Goal: Task Accomplishment & Management: Complete application form

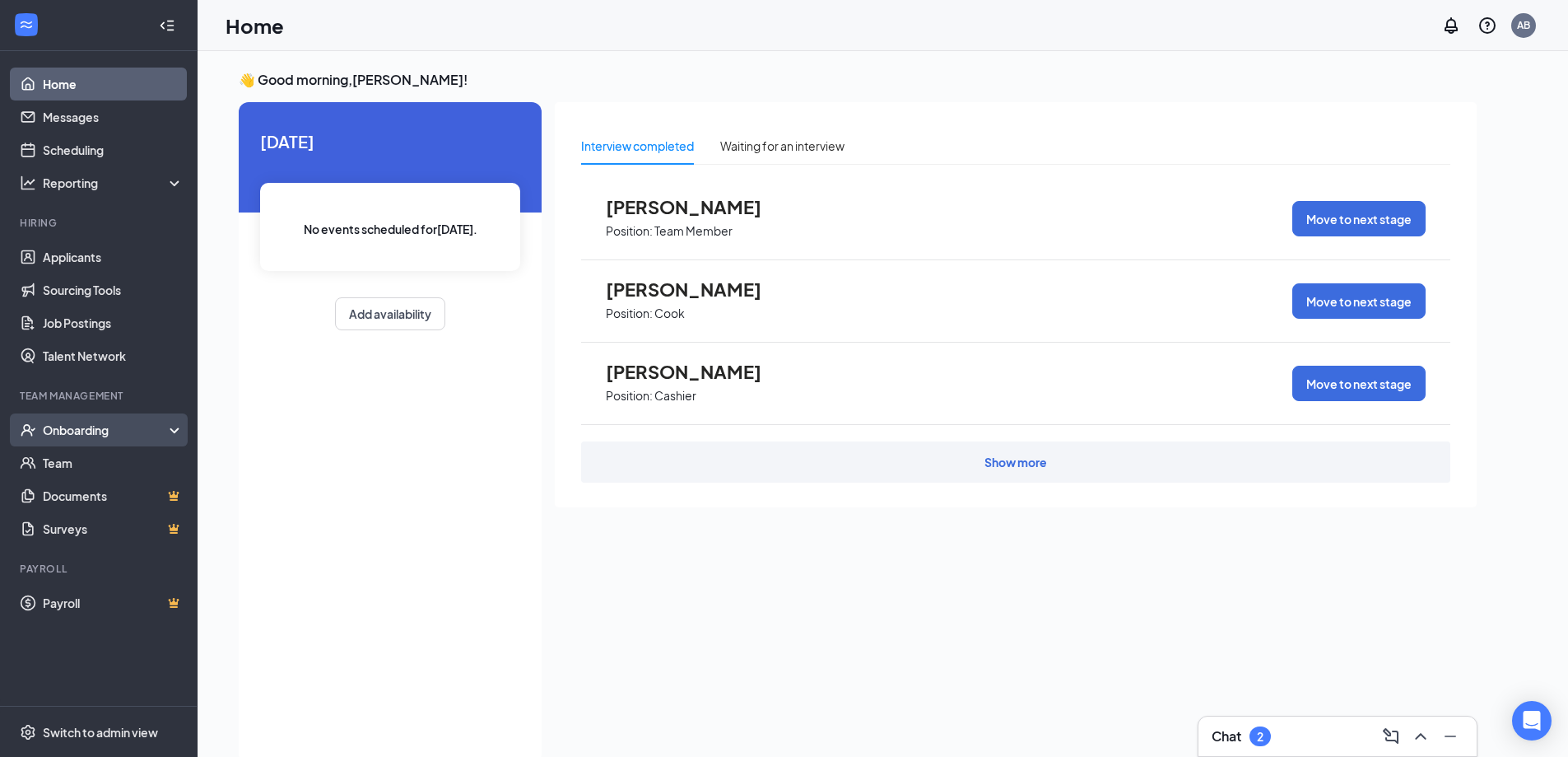
click at [158, 437] on div "Onboarding" at bounding box center [106, 429] width 126 height 16
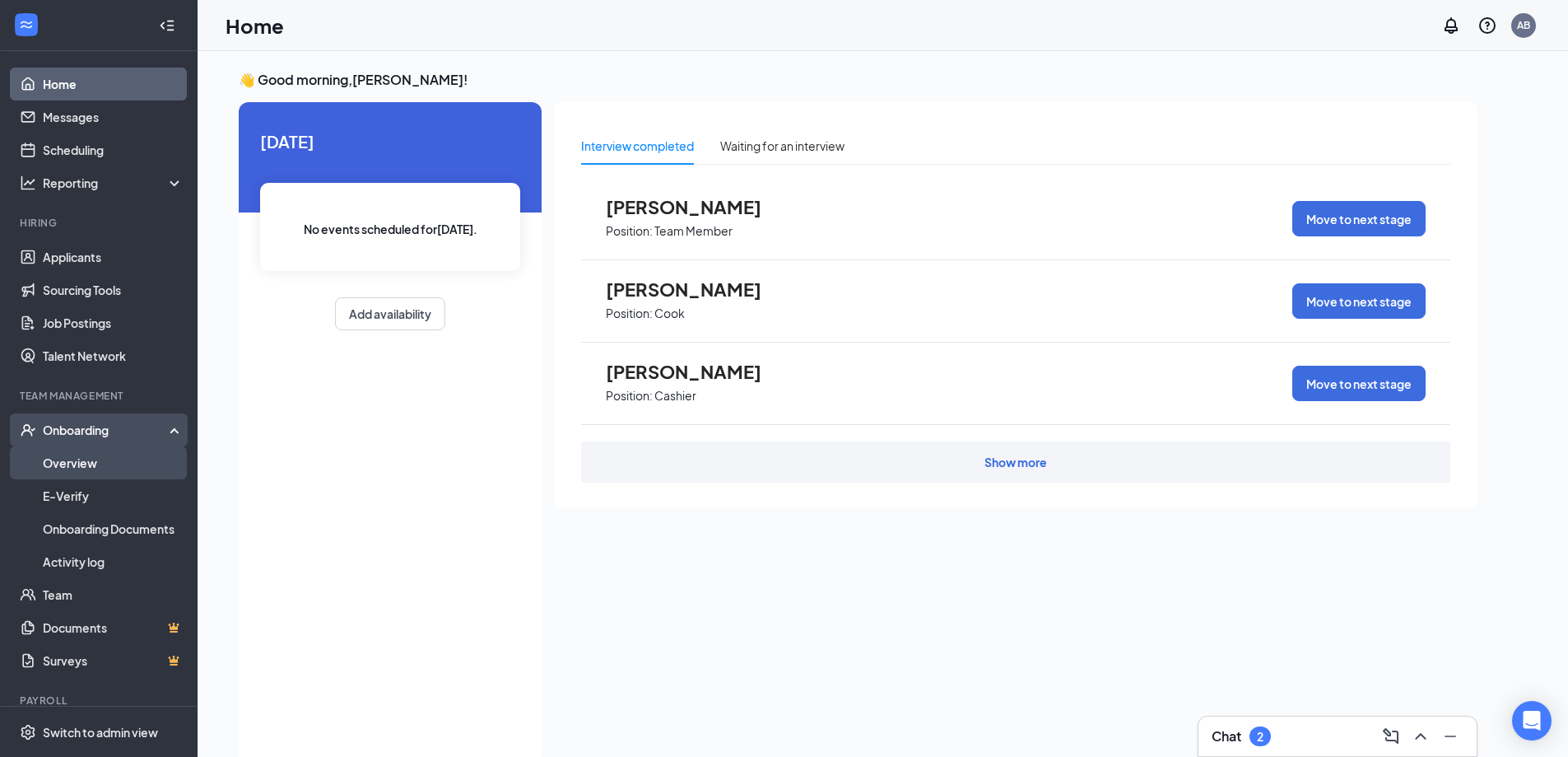
click at [126, 459] on link "Overview" at bounding box center [112, 463] width 141 height 33
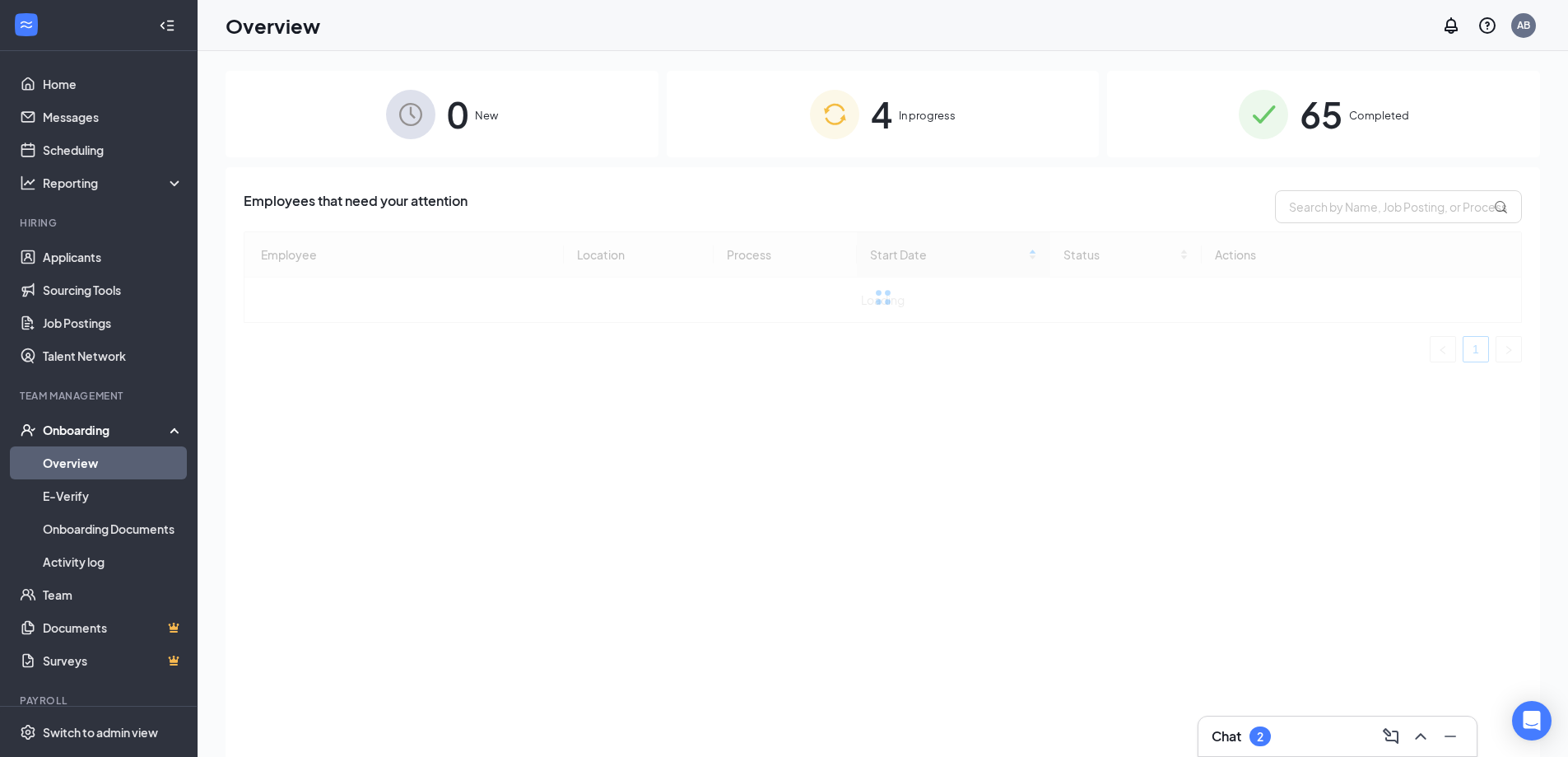
click at [918, 108] on span "In progress" at bounding box center [927, 114] width 57 height 16
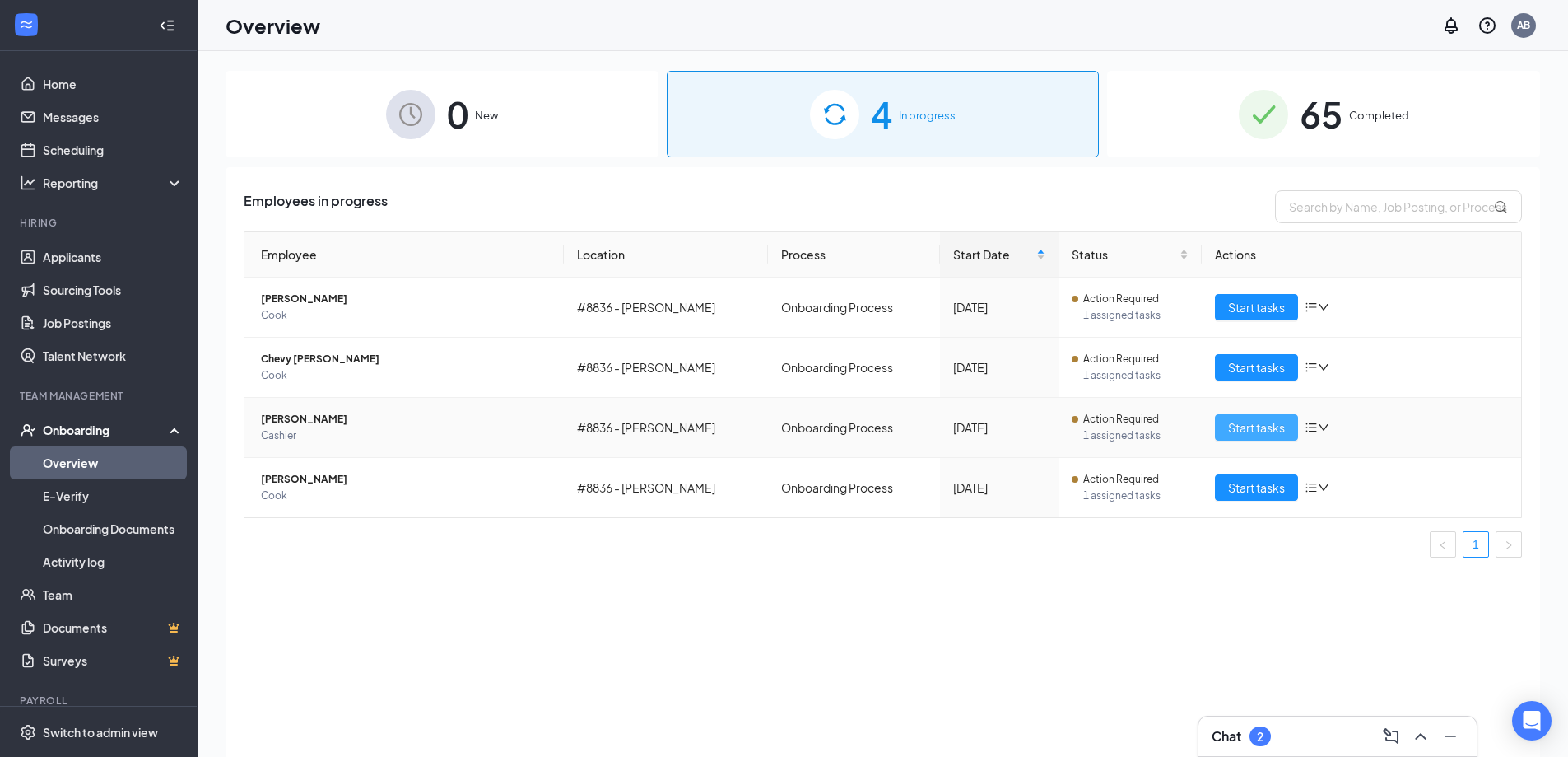
click at [1265, 430] on span "Start tasks" at bounding box center [1257, 427] width 57 height 18
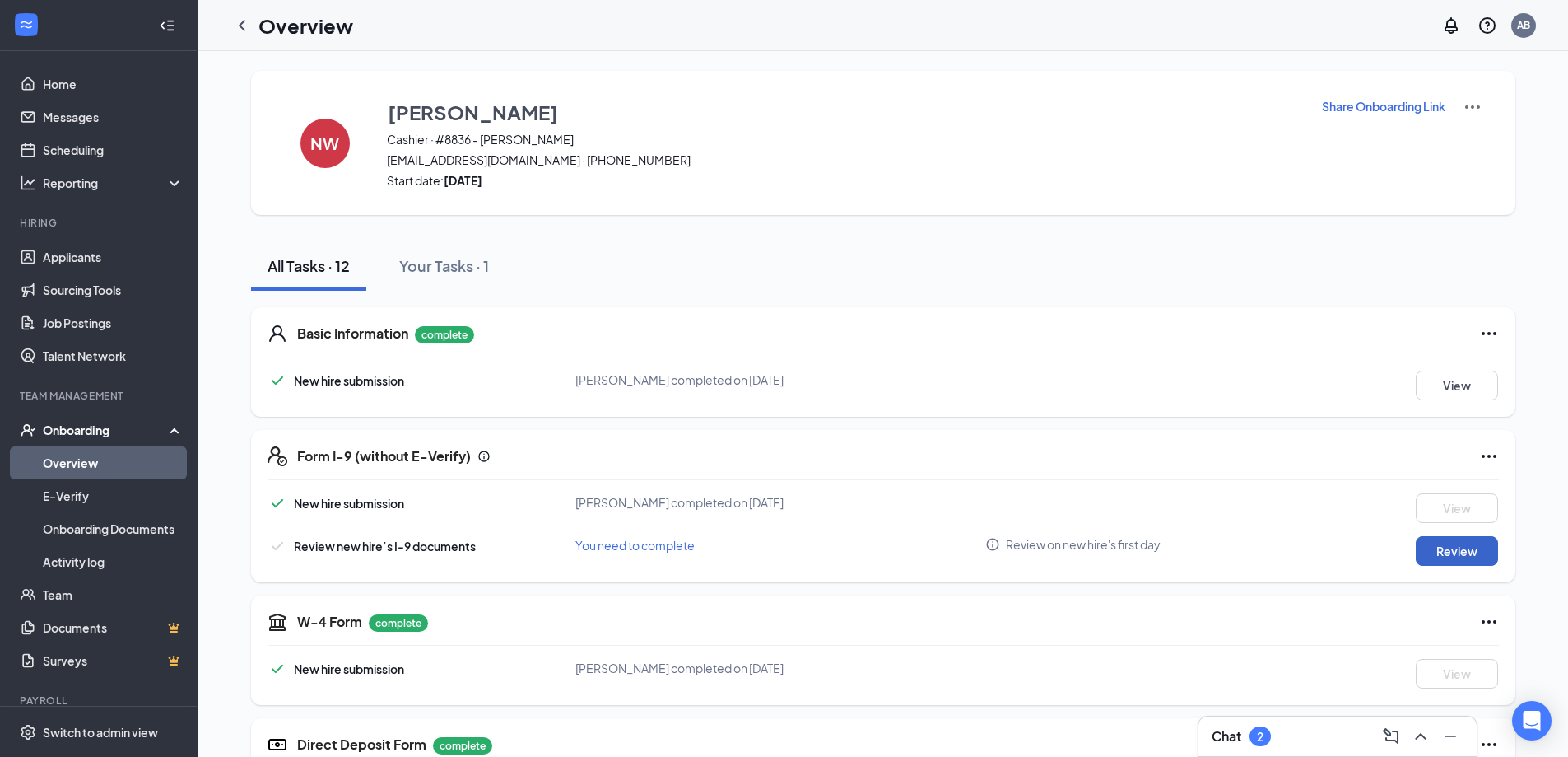
click at [1470, 554] on button "Review" at bounding box center [1457, 550] width 82 height 29
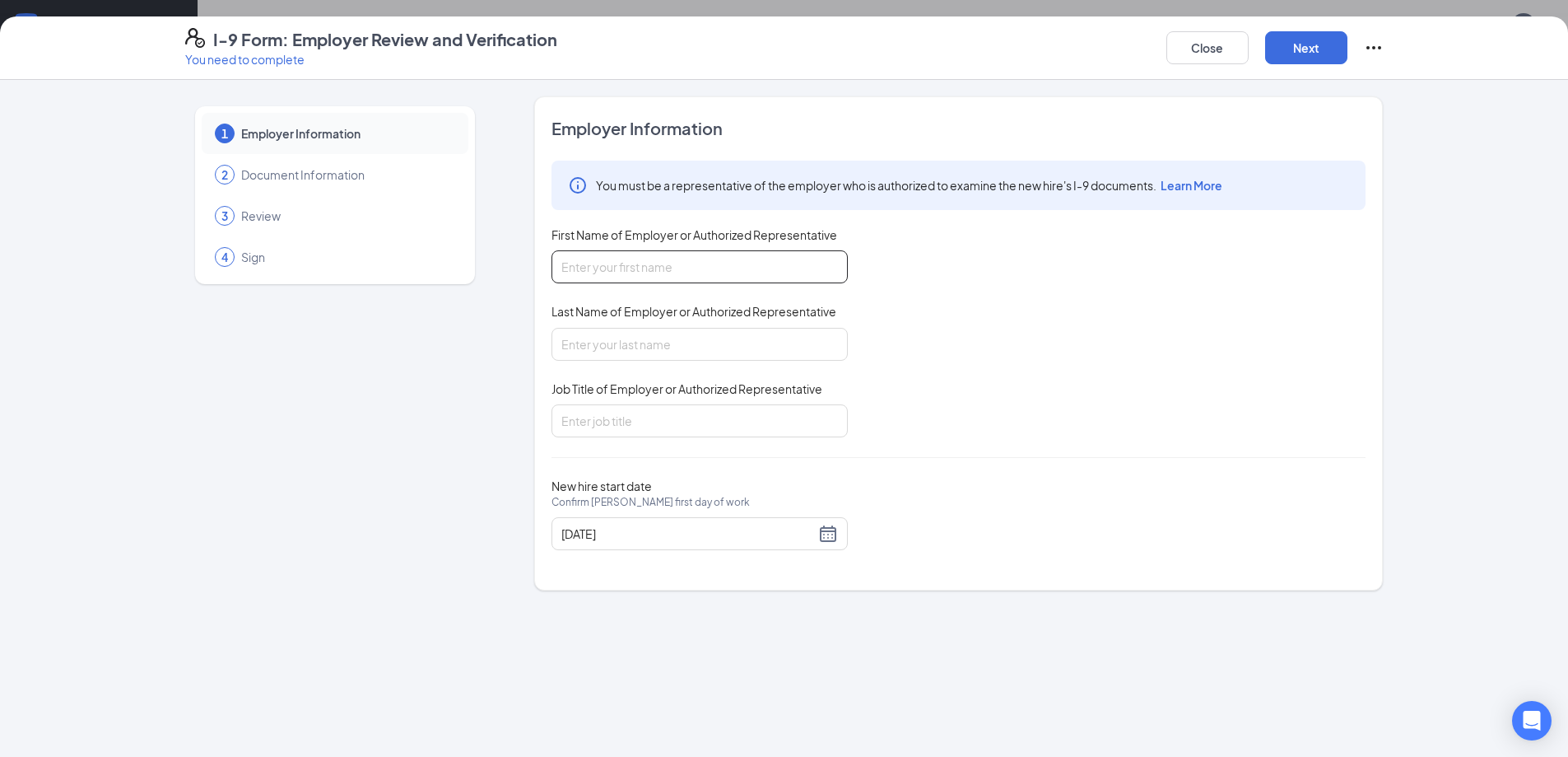
click at [672, 271] on input "First Name of Employer or Authorized Representative" at bounding box center [700, 266] width 296 height 33
click at [626, 266] on input "First Name of Employer or Authorized Representative" at bounding box center [700, 266] width 296 height 33
type input "[PERSON_NAME]"
click at [604, 357] on input "Last Name of Employer or Authorized Representative" at bounding box center [700, 344] width 296 height 33
type input "[PERSON_NAME]"
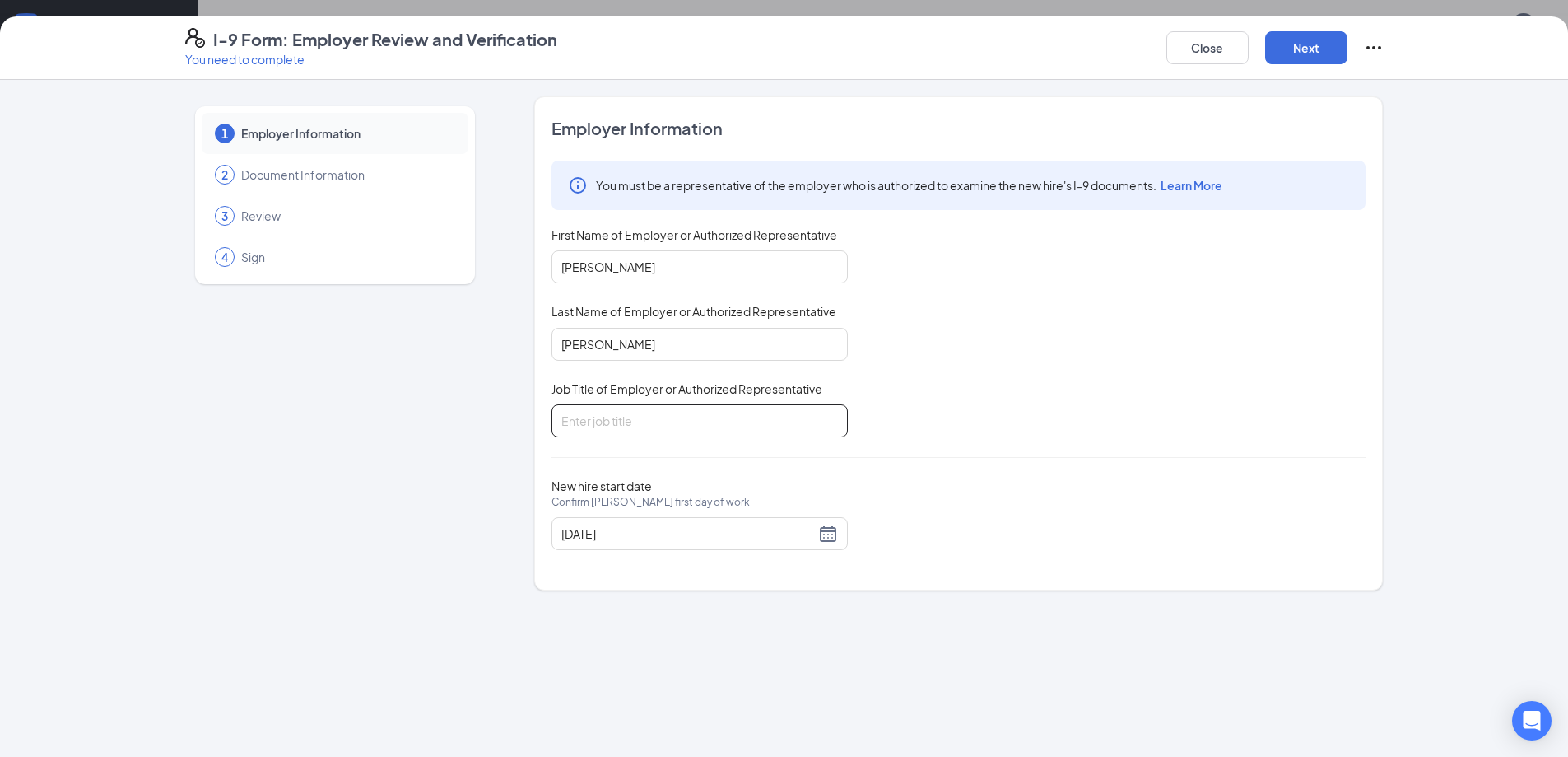
click at [605, 410] on input "Job Title of Employer or Authorized Representative" at bounding box center [700, 420] width 296 height 33
type input "GM"
click at [1307, 46] on button "Next" at bounding box center [1306, 47] width 82 height 33
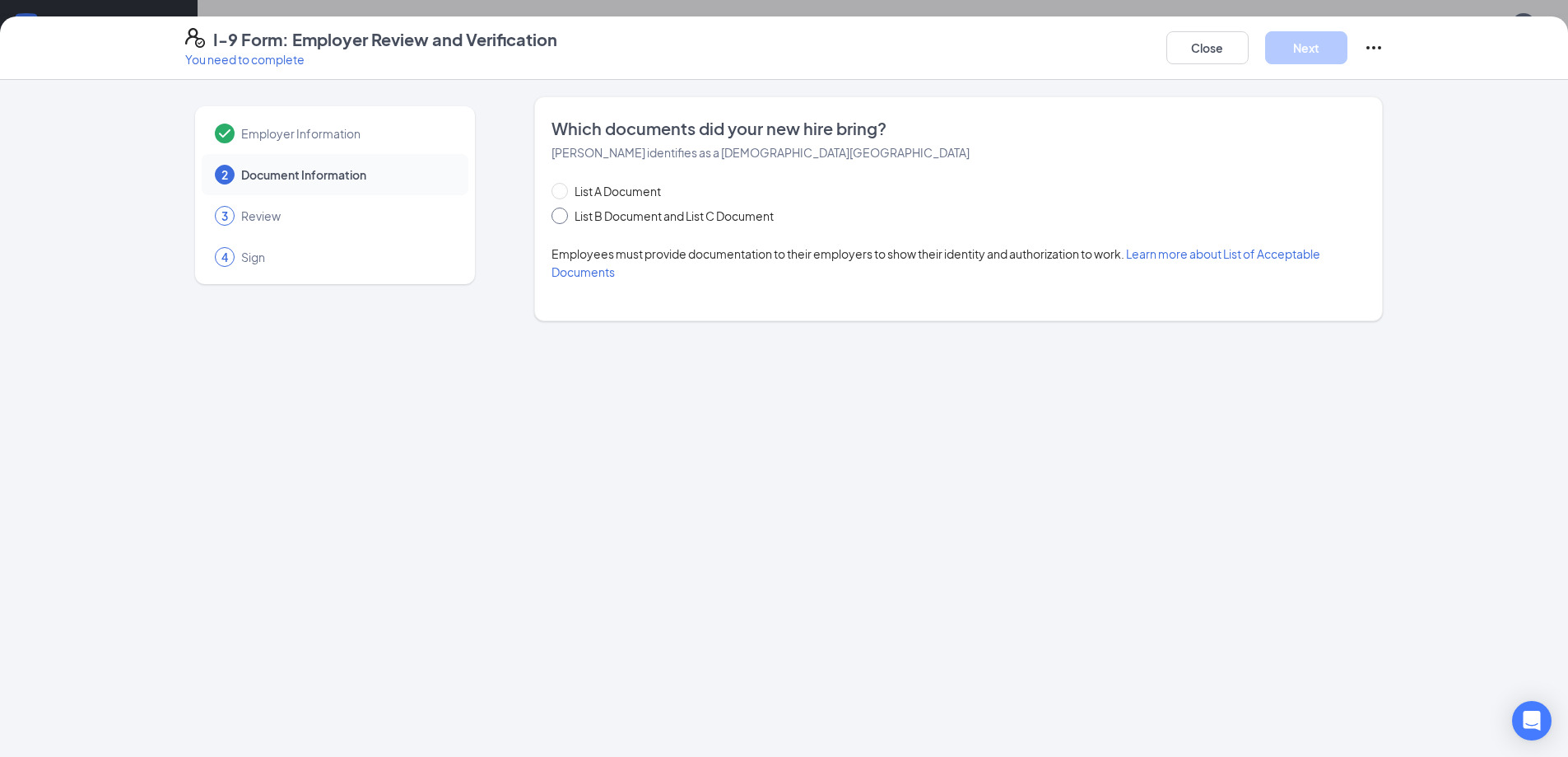
click at [665, 214] on span "List B Document and List C Document" at bounding box center [674, 215] width 212 height 18
click at [563, 214] on input "List B Document and List C Document" at bounding box center [558, 213] width 11 height 11
radio input "true"
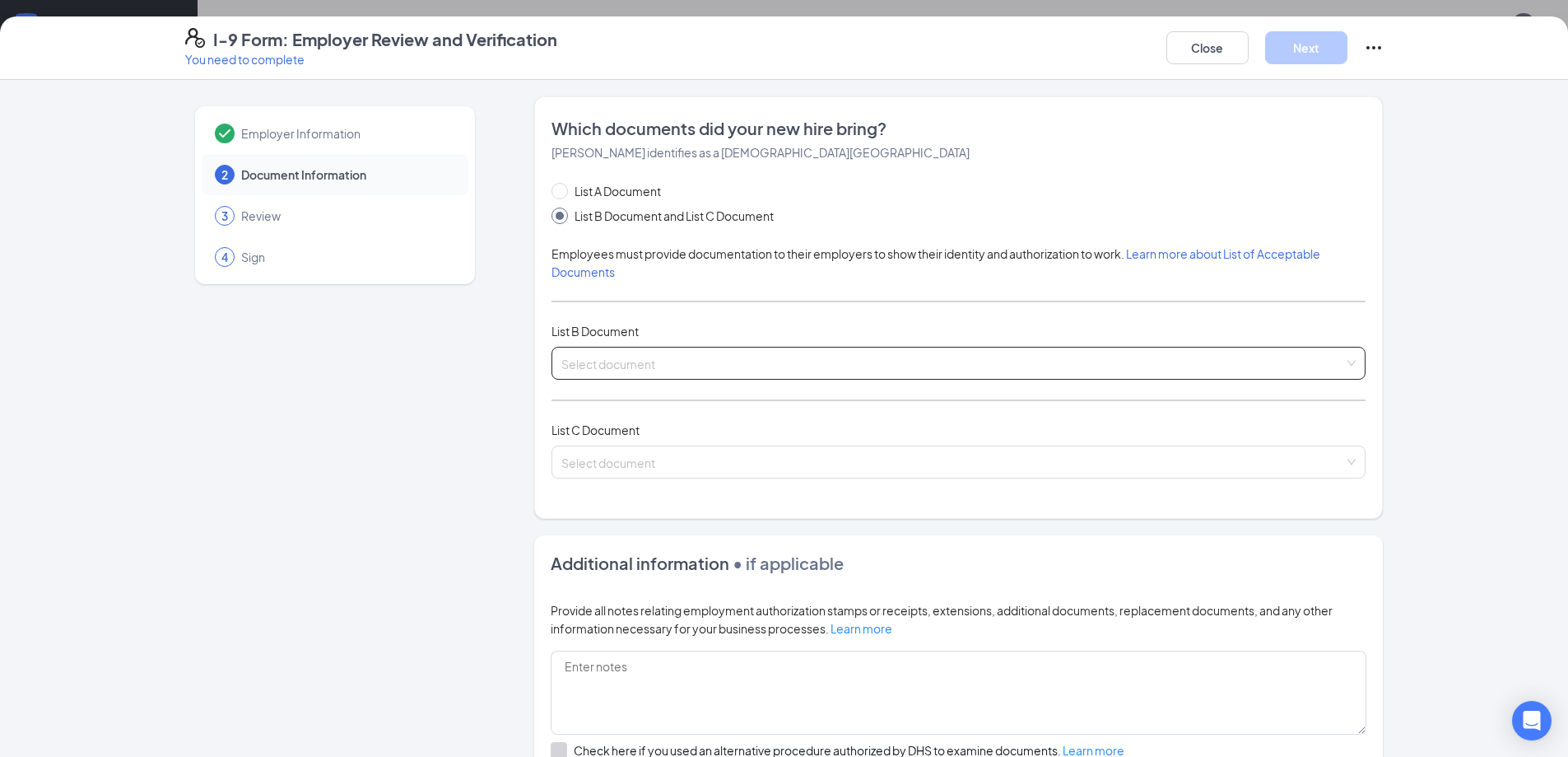
click at [610, 362] on input "search" at bounding box center [953, 360] width 783 height 25
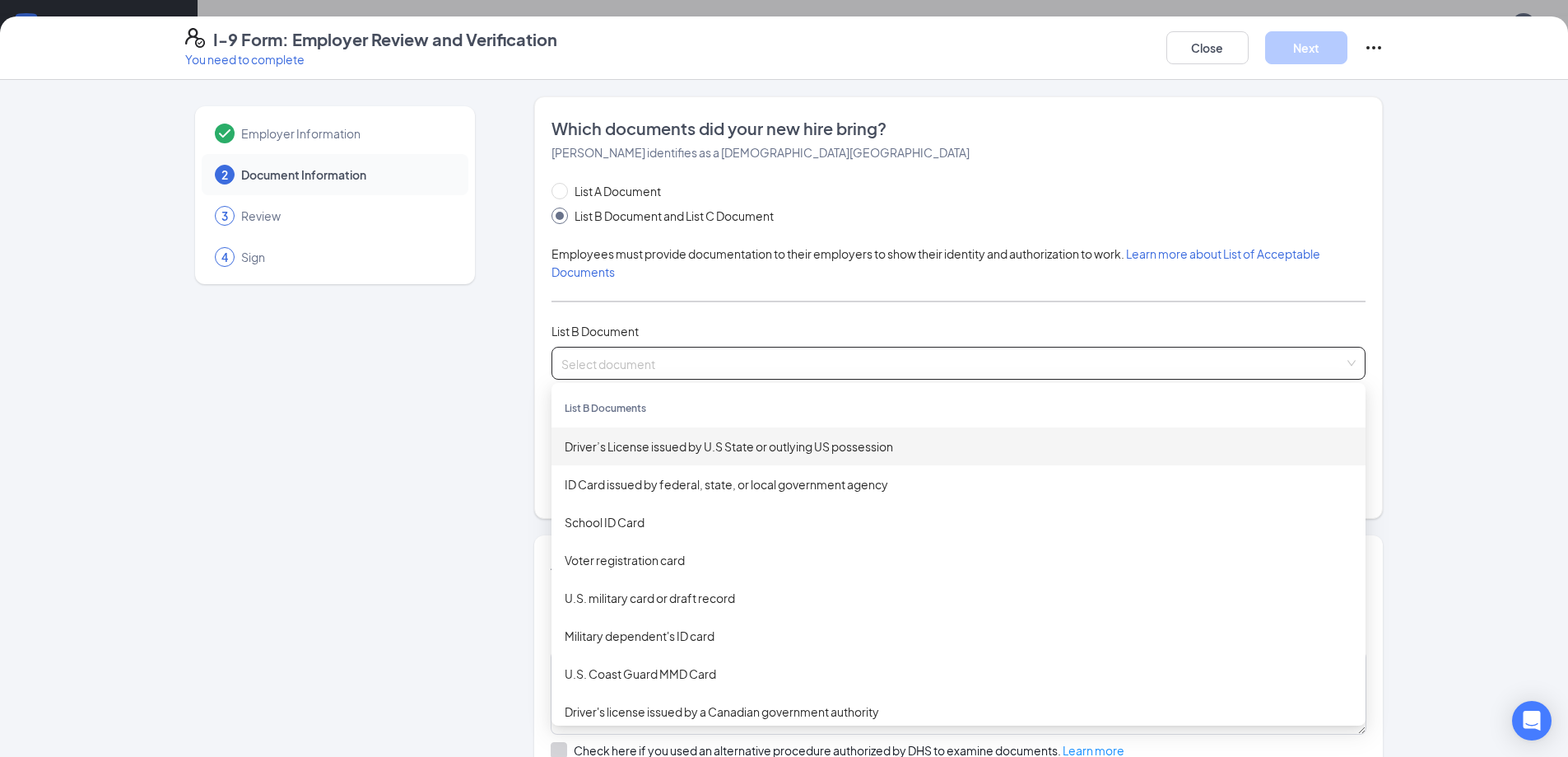
click at [703, 453] on div "Driver’s License issued by U.S State or outlying US possession" at bounding box center [959, 446] width 788 height 18
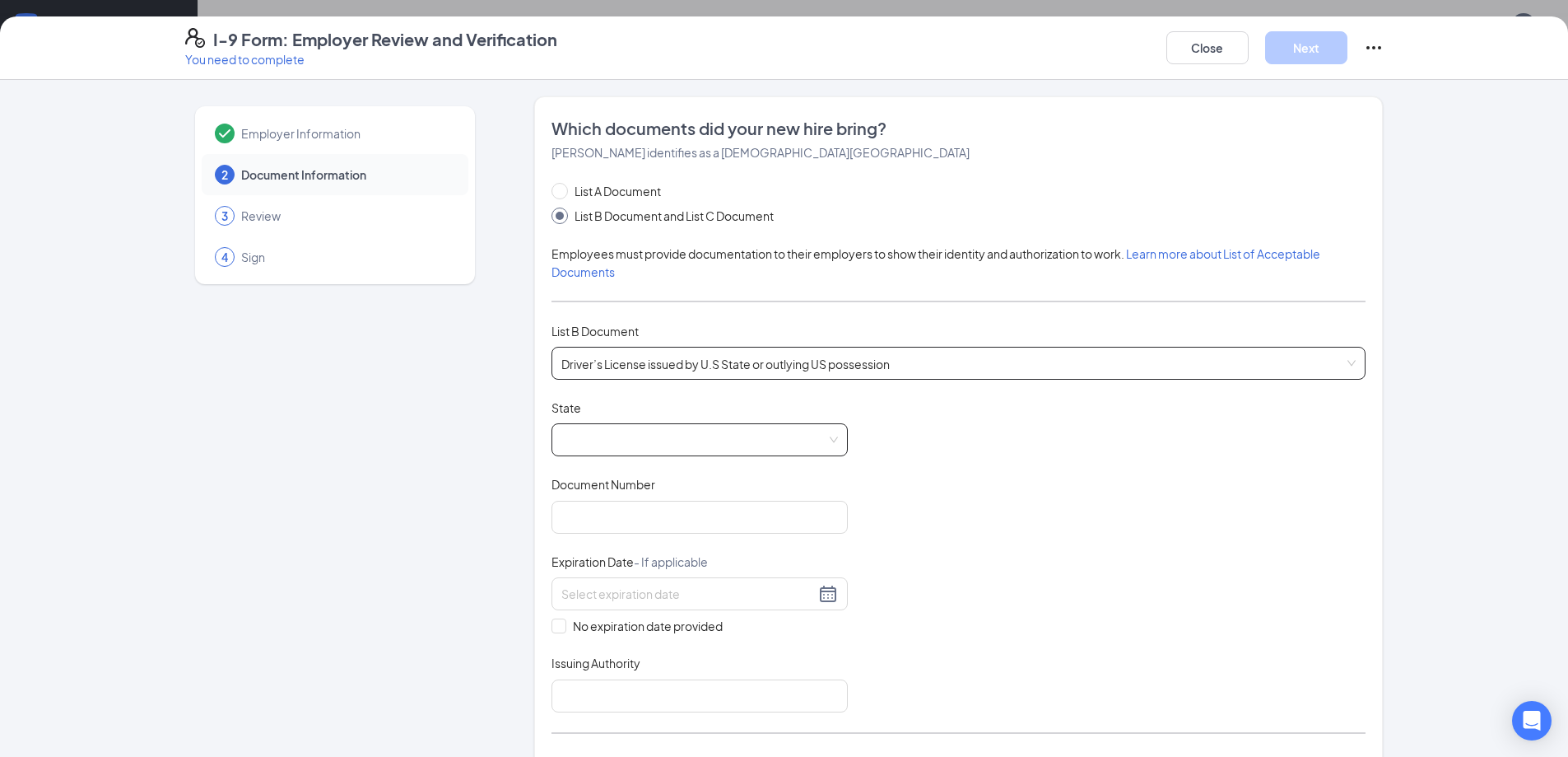
click at [615, 440] on span at bounding box center [699, 439] width 276 height 31
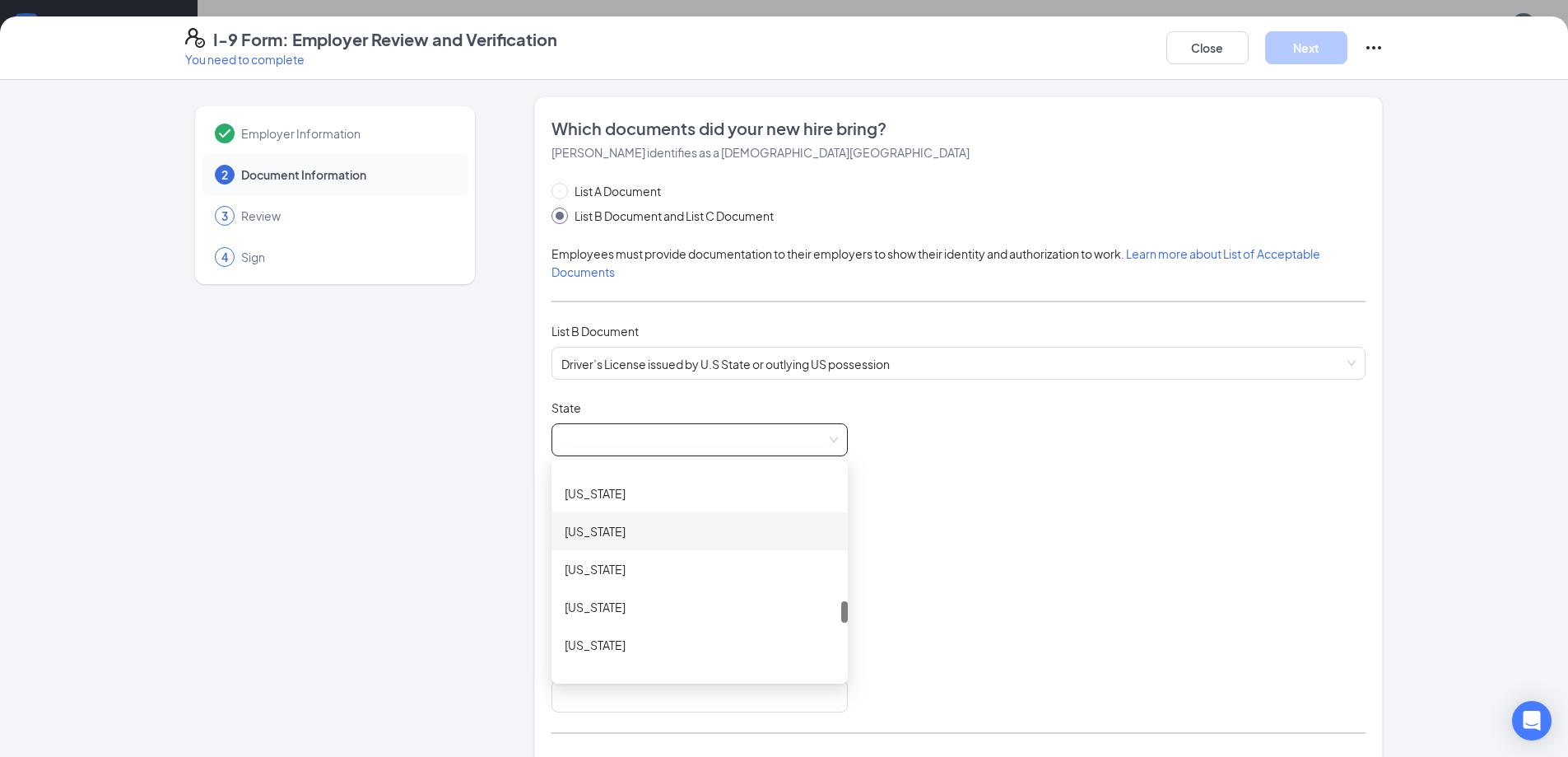
click at [665, 529] on div "[US_STATE]" at bounding box center [700, 530] width 270 height 18
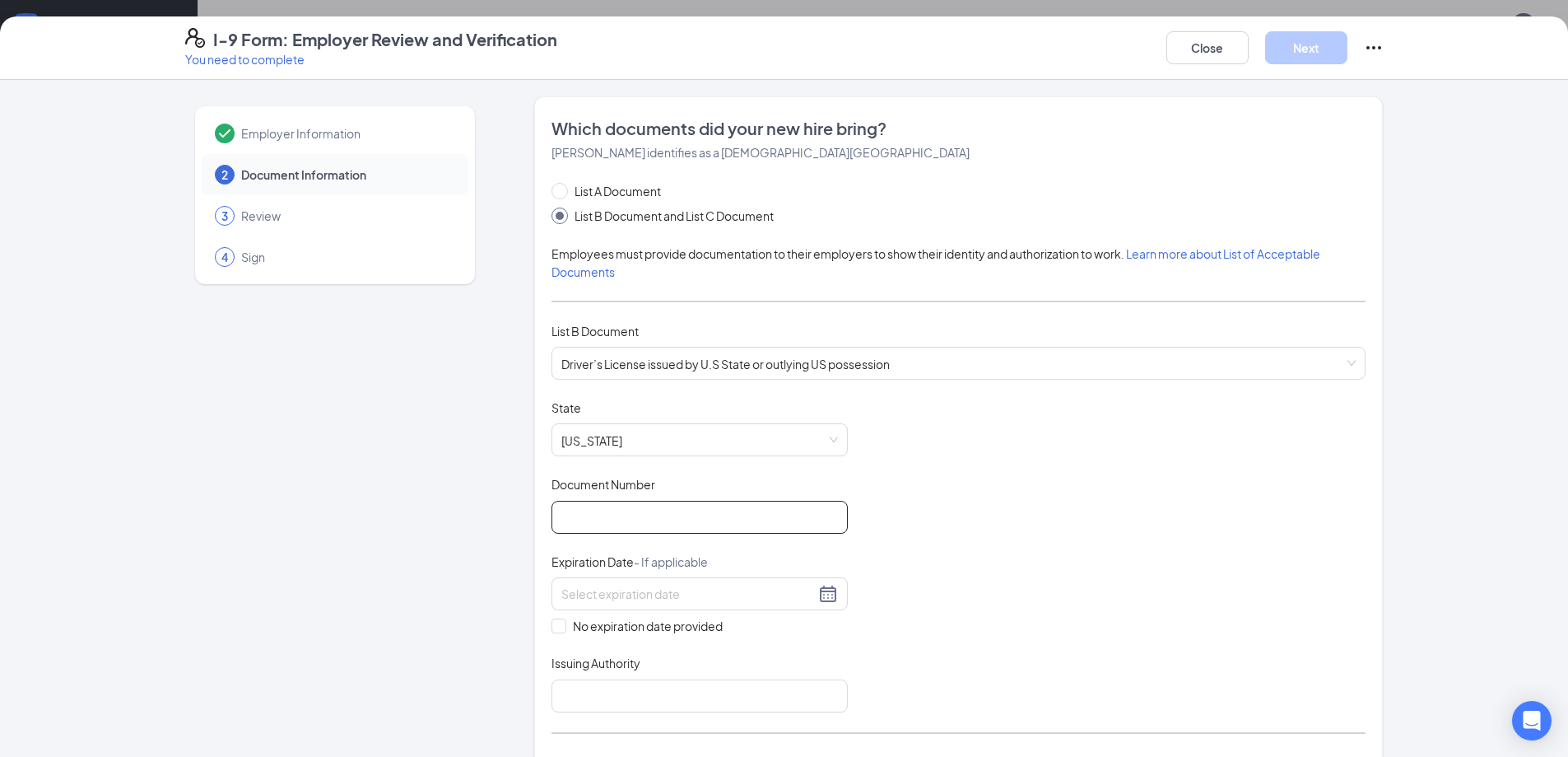
click at [626, 521] on input "Document Number" at bounding box center [700, 517] width 296 height 33
type input "WHI-02-8780"
click at [759, 591] on input at bounding box center [688, 594] width 254 height 18
type input "[DATE]"
click at [965, 547] on div "Document Title Driver’s License issued by U.S State or outlying US possession S…" at bounding box center [959, 556] width 814 height 313
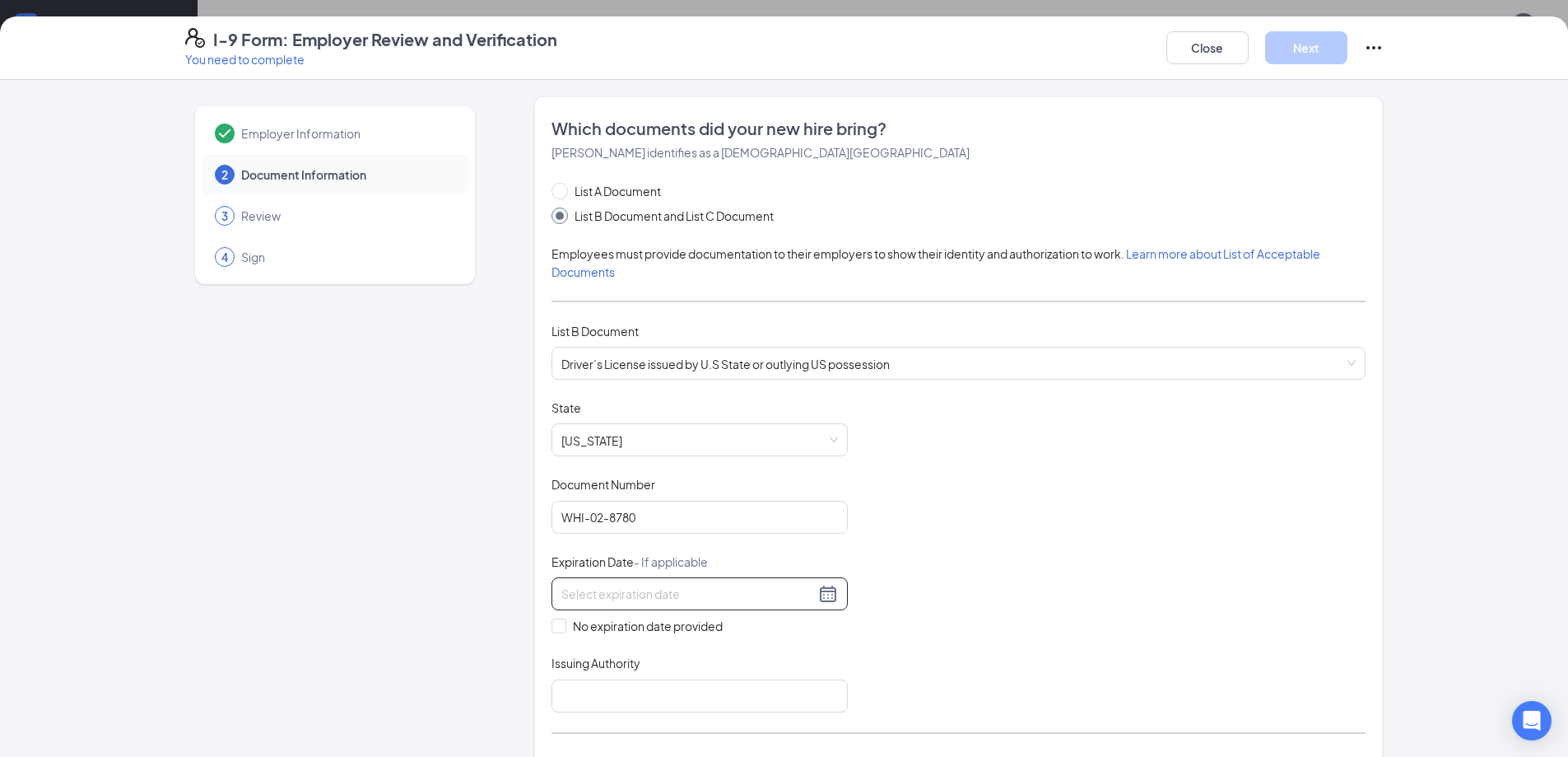
click at [677, 587] on input at bounding box center [688, 594] width 254 height 18
click at [737, 631] on button "button" at bounding box center [741, 630] width 18 height 33
click at [758, 629] on button "button" at bounding box center [759, 630] width 18 height 33
click at [580, 636] on button "button" at bounding box center [578, 630] width 18 height 33
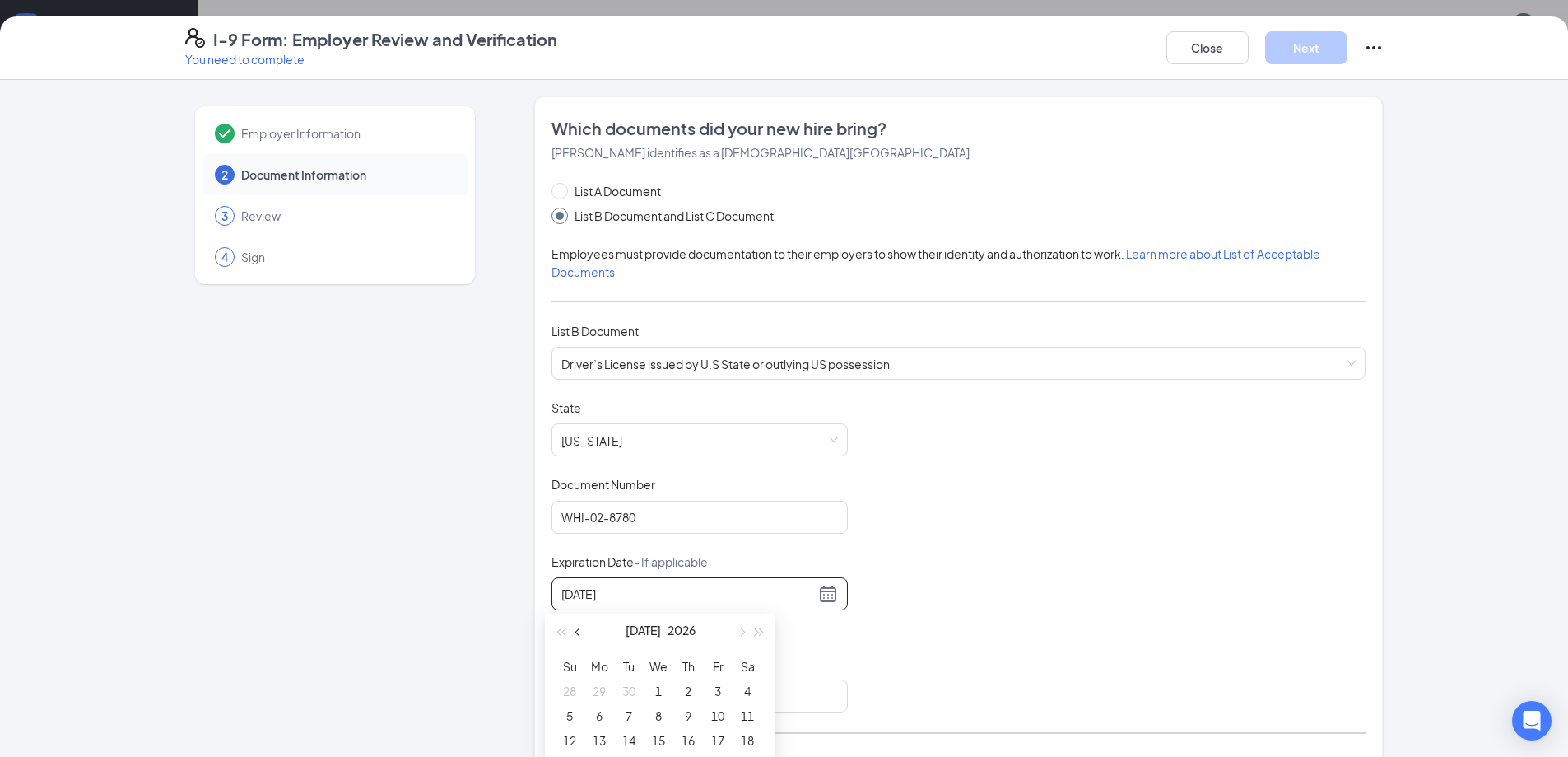
click at [580, 636] on button "button" at bounding box center [578, 630] width 18 height 33
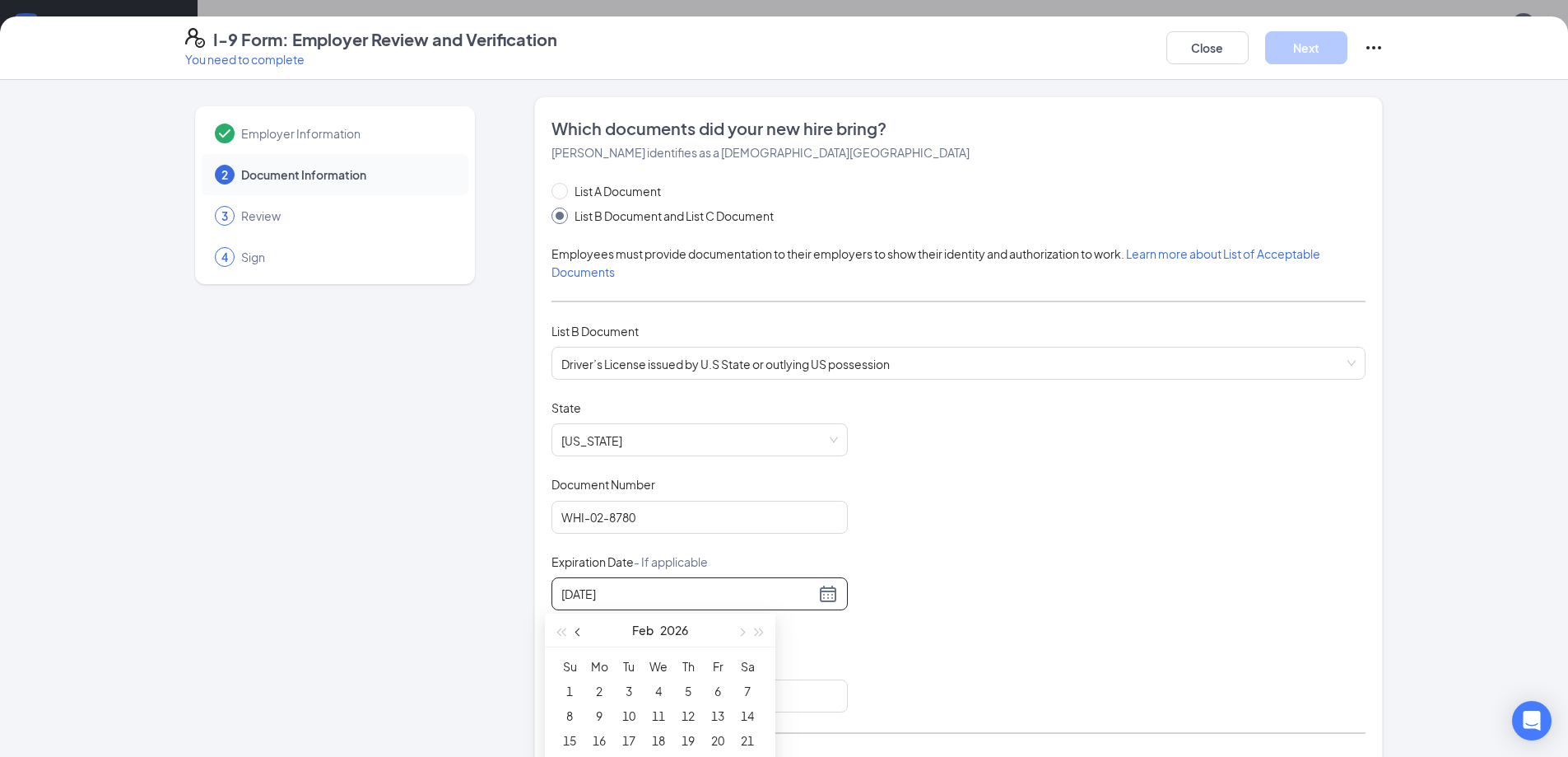
click at [580, 636] on button "button" at bounding box center [578, 630] width 18 height 33
click at [655, 681] on div "21" at bounding box center [659, 682] width 20 height 20
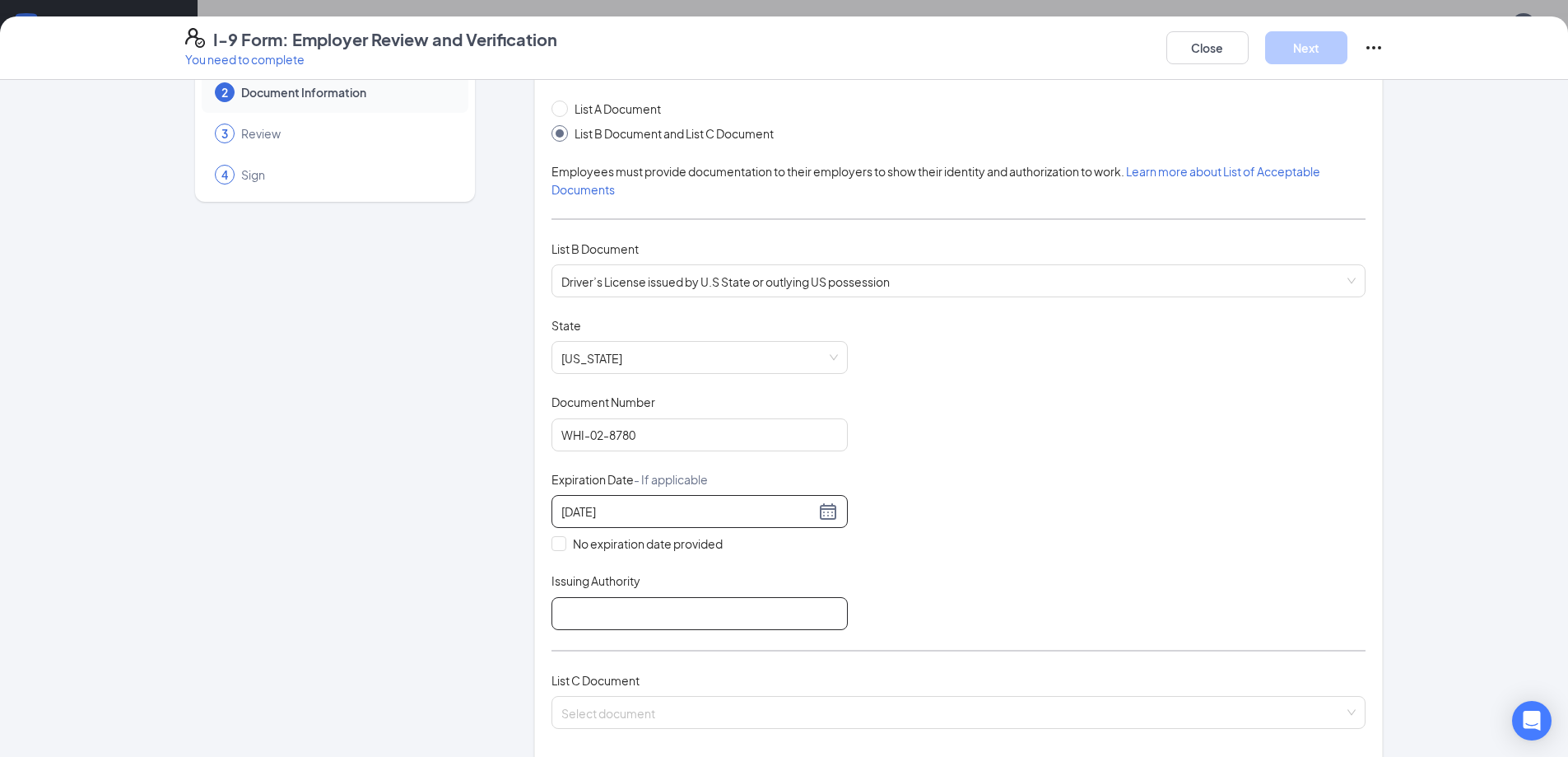
type input "[DATE]"
click at [652, 615] on input "Issuing Authority" at bounding box center [700, 614] width 296 height 33
type input "[US_STATE]"
click at [697, 621] on input "[US_STATE]" at bounding box center [700, 614] width 296 height 33
click at [924, 567] on div "Document Title Driver’s License issued by U.S State or outlying US possession S…" at bounding box center [959, 474] width 814 height 313
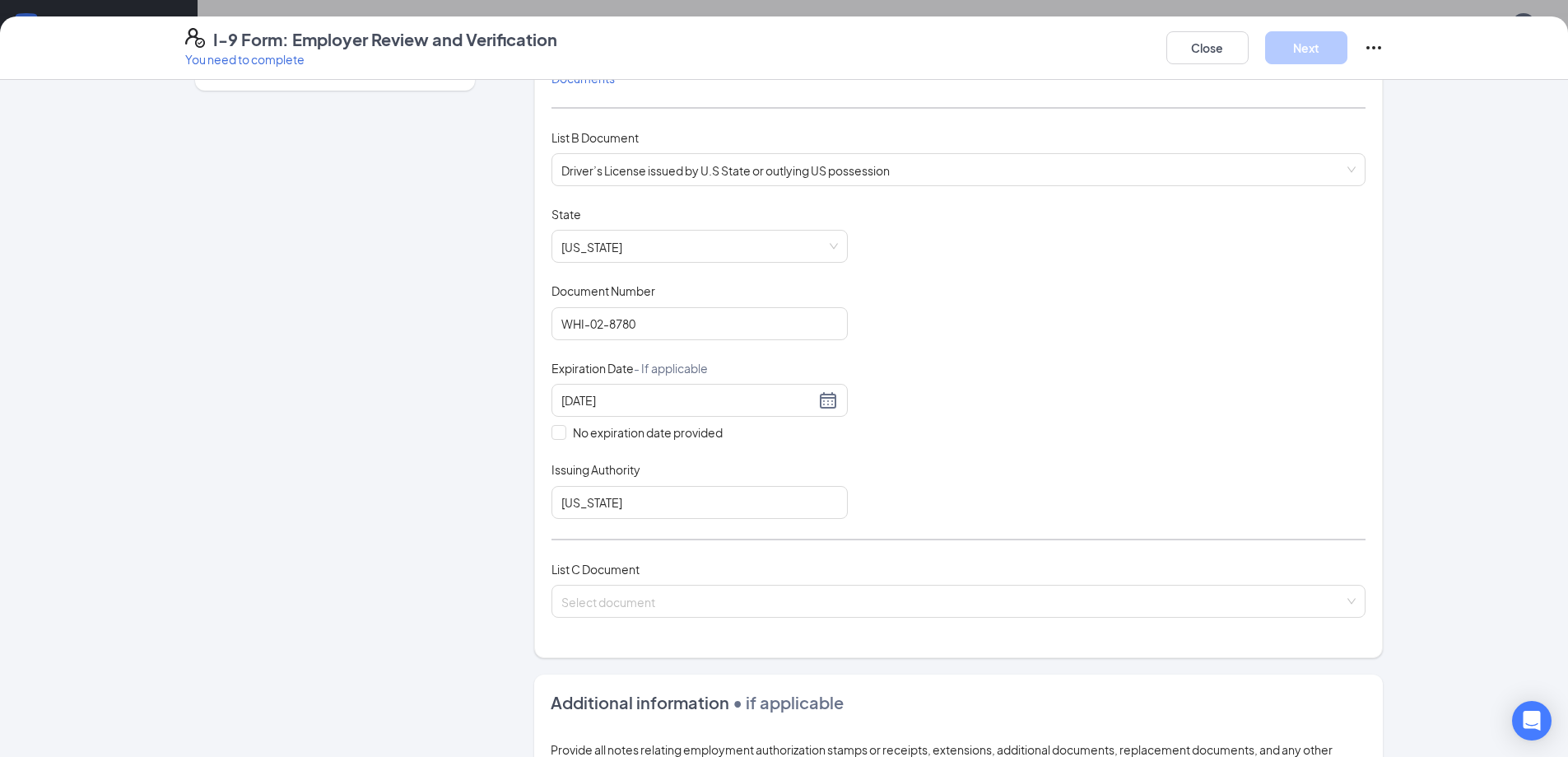
scroll to position [165, 0]
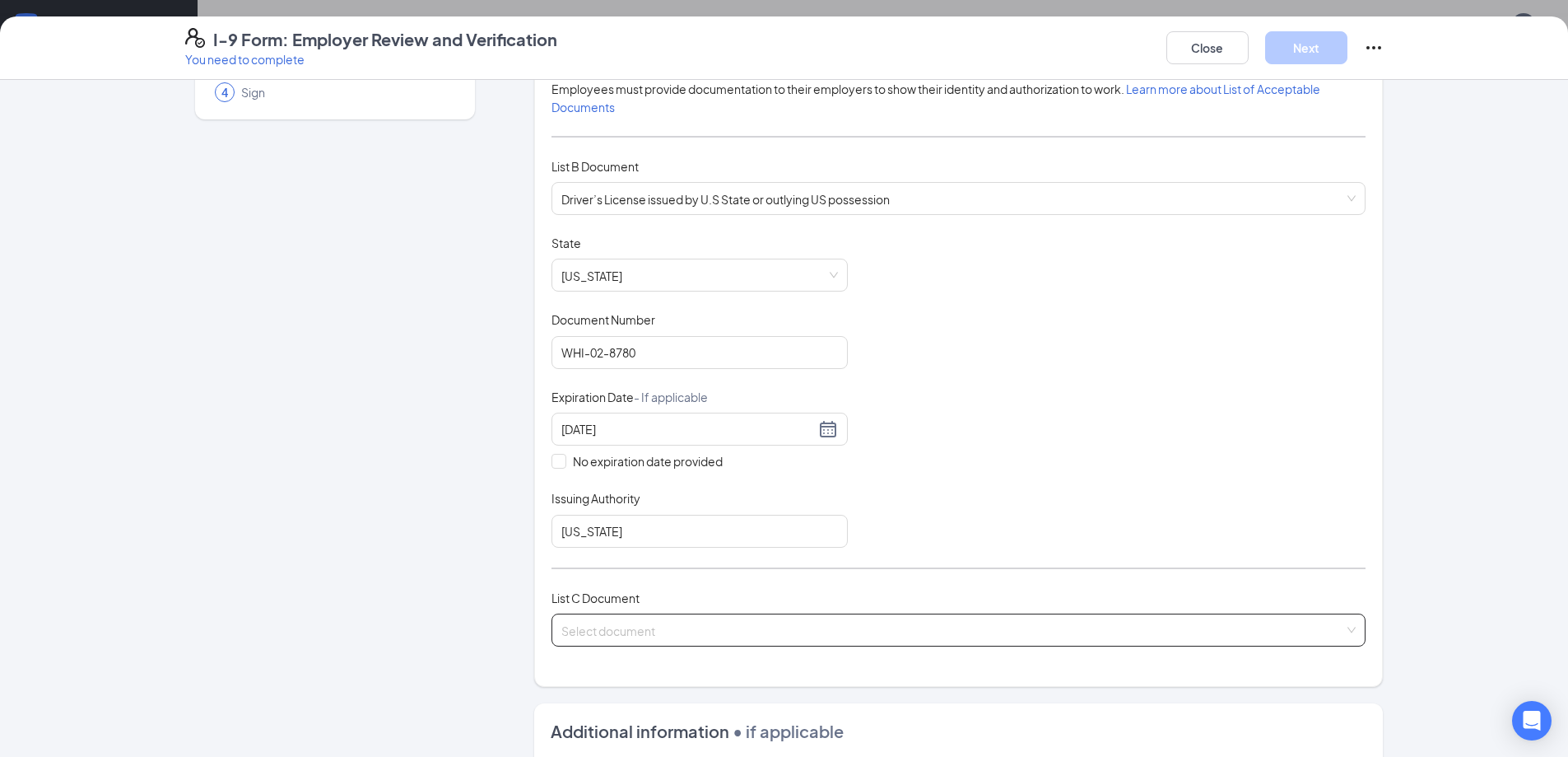
click at [645, 631] on input "search" at bounding box center [953, 627] width 783 height 25
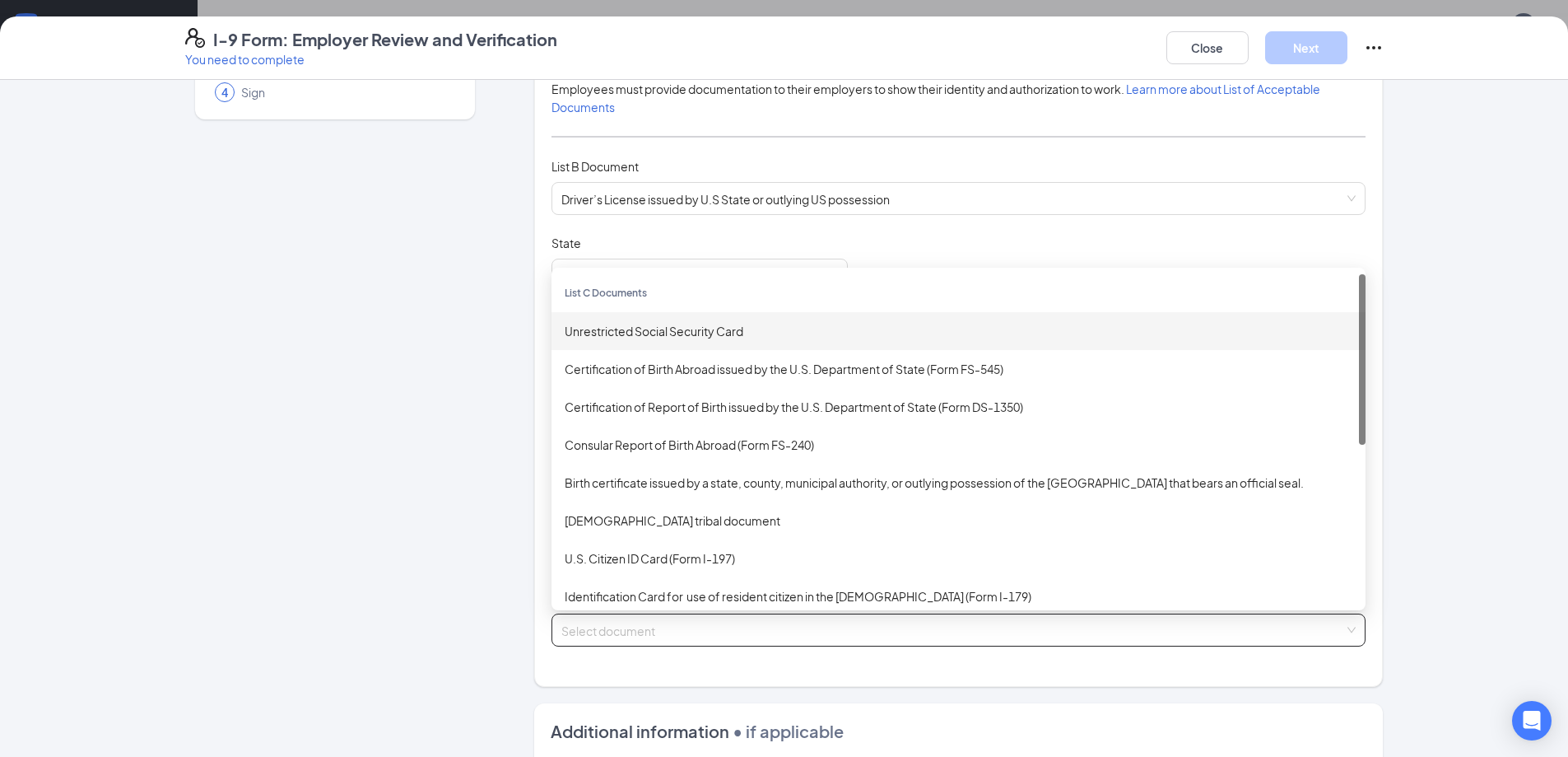
click at [695, 331] on div "Unrestricted Social Security Card" at bounding box center [959, 330] width 788 height 18
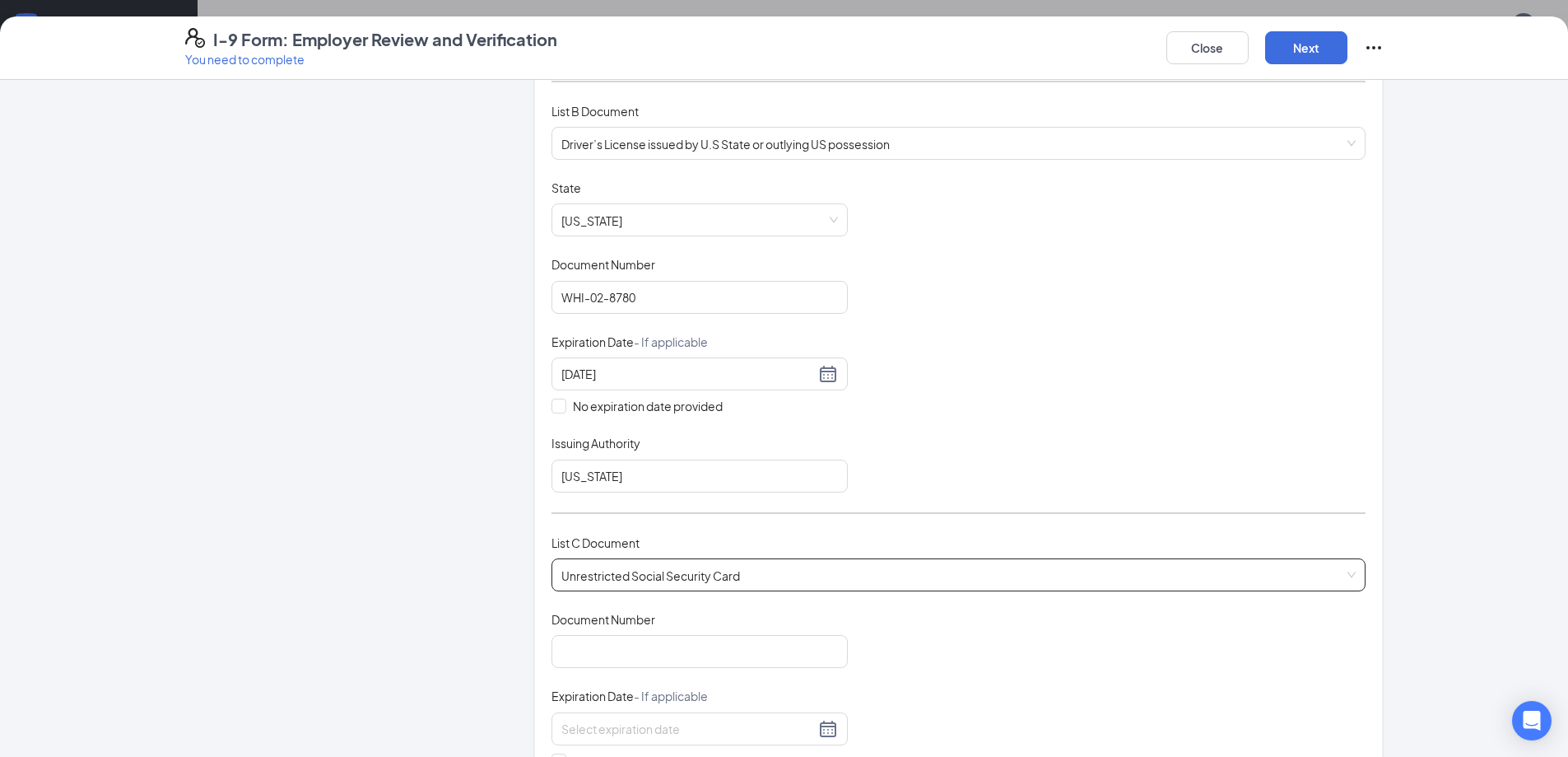
scroll to position [247, 0]
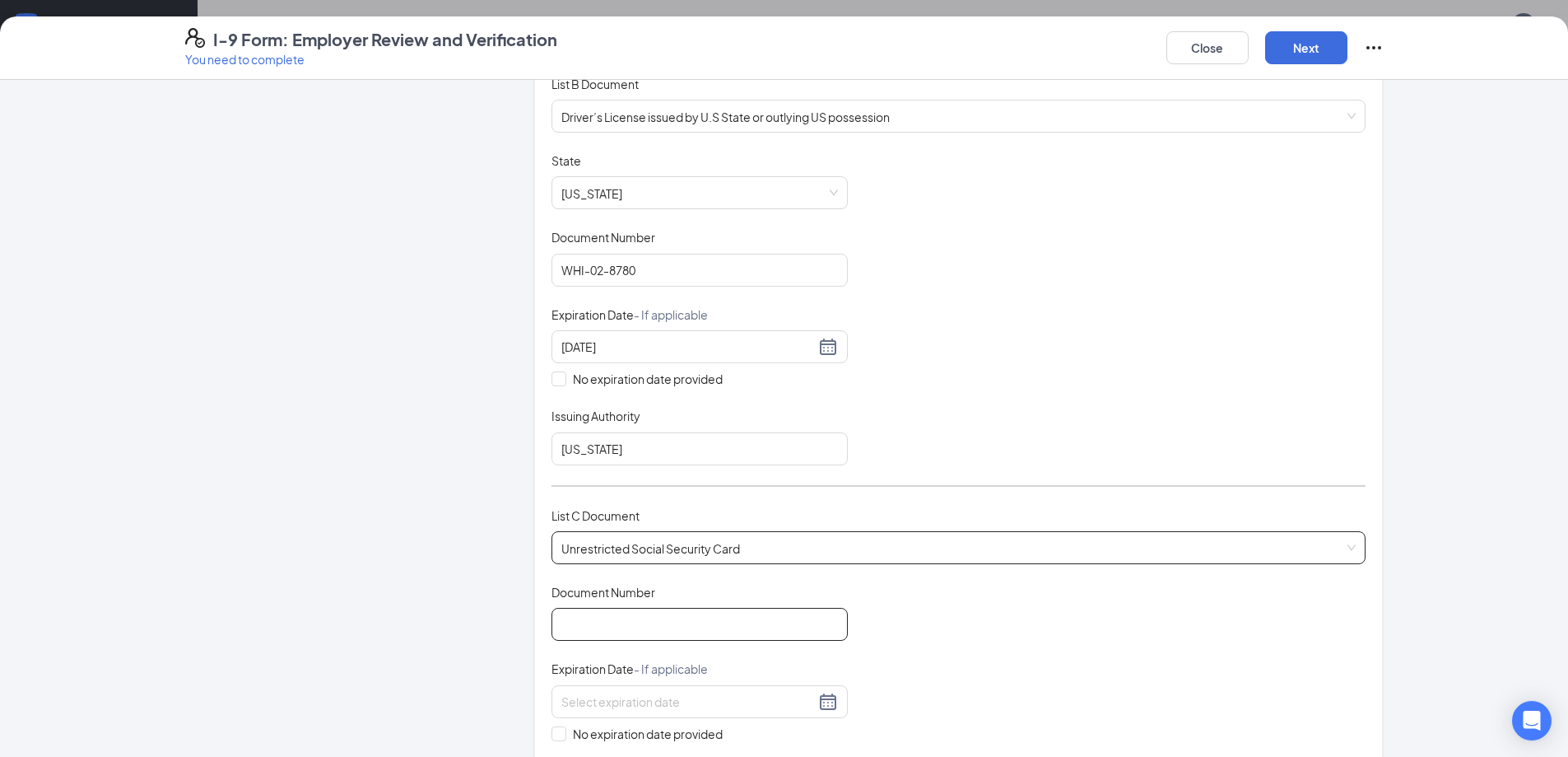
click at [669, 618] on input "Document Number" at bounding box center [700, 624] width 296 height 33
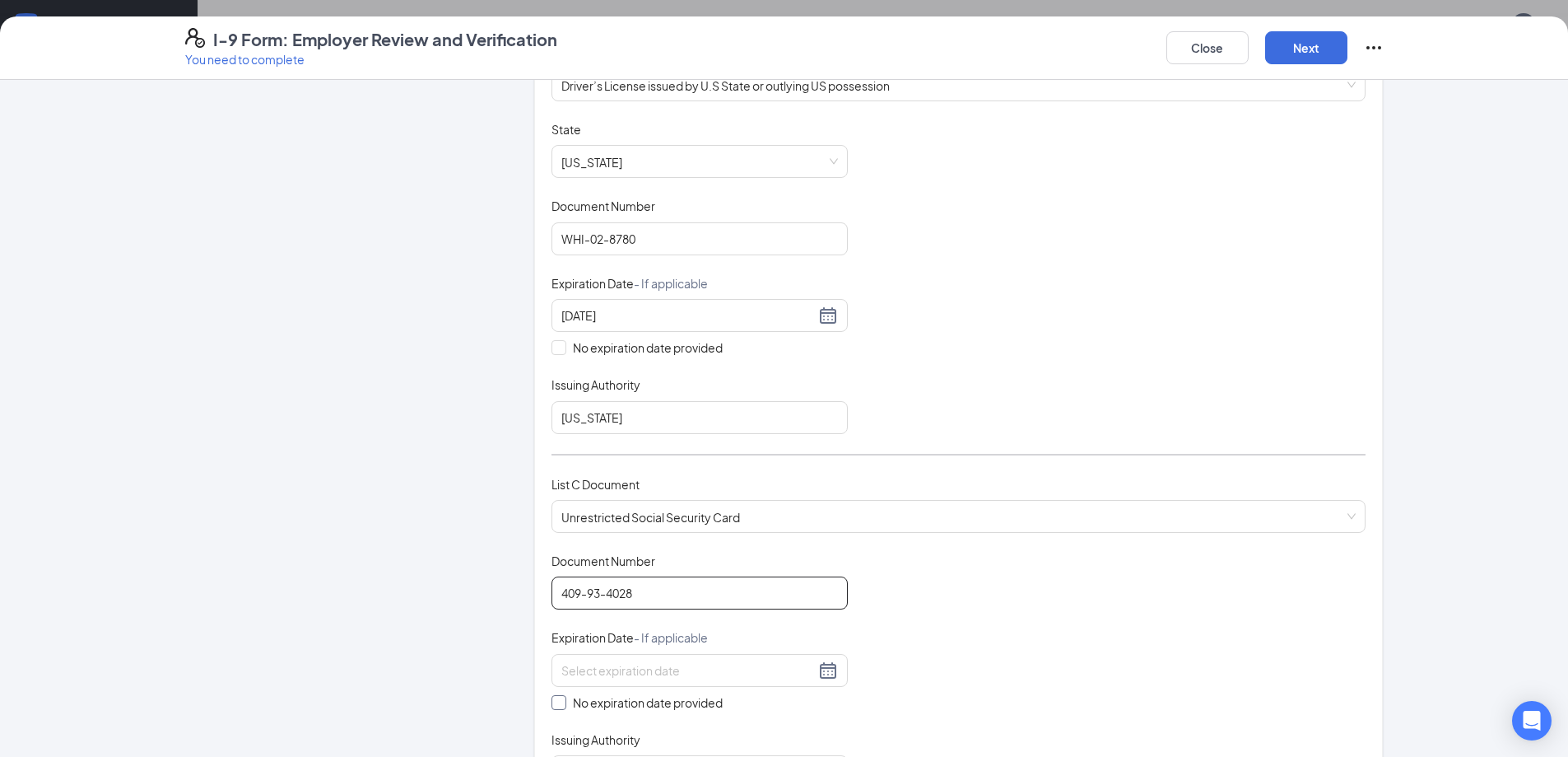
scroll to position [329, 0]
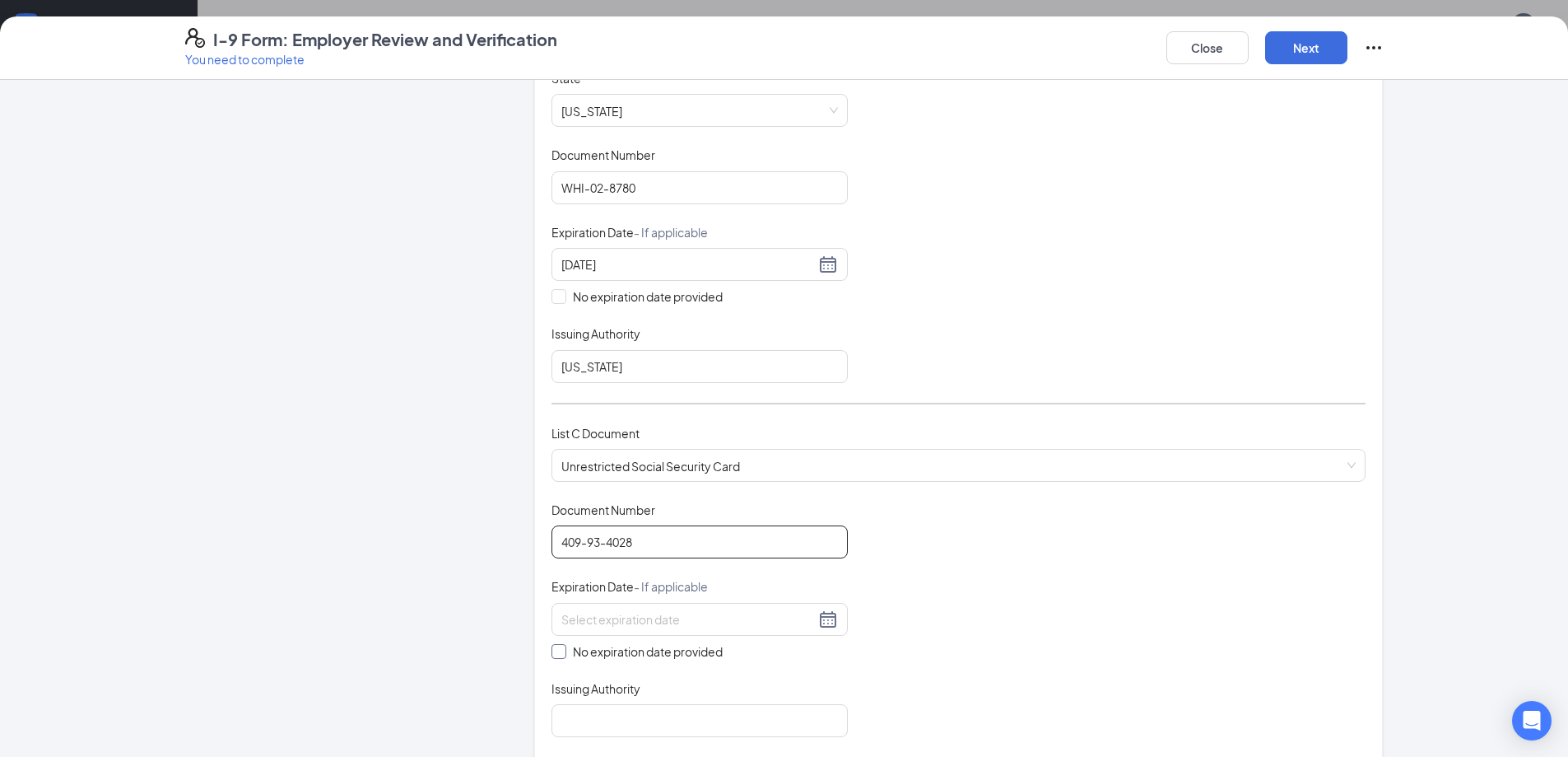
type input "409-93-4028"
click at [553, 656] on span at bounding box center [559, 651] width 15 height 15
click at [553, 656] on input "No expiration date provided" at bounding box center [558, 649] width 11 height 11
checkbox input "true"
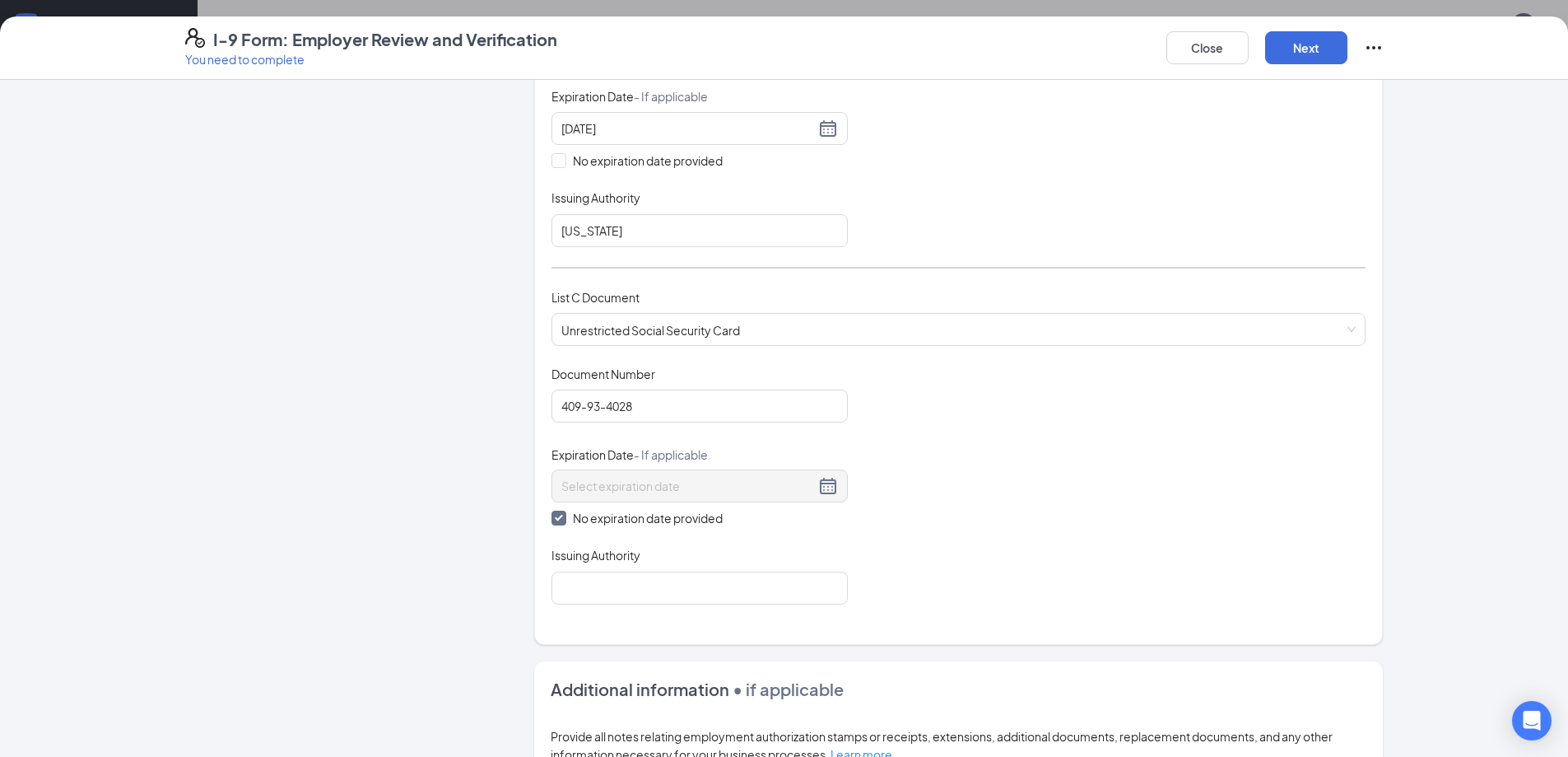
scroll to position [495, 0]
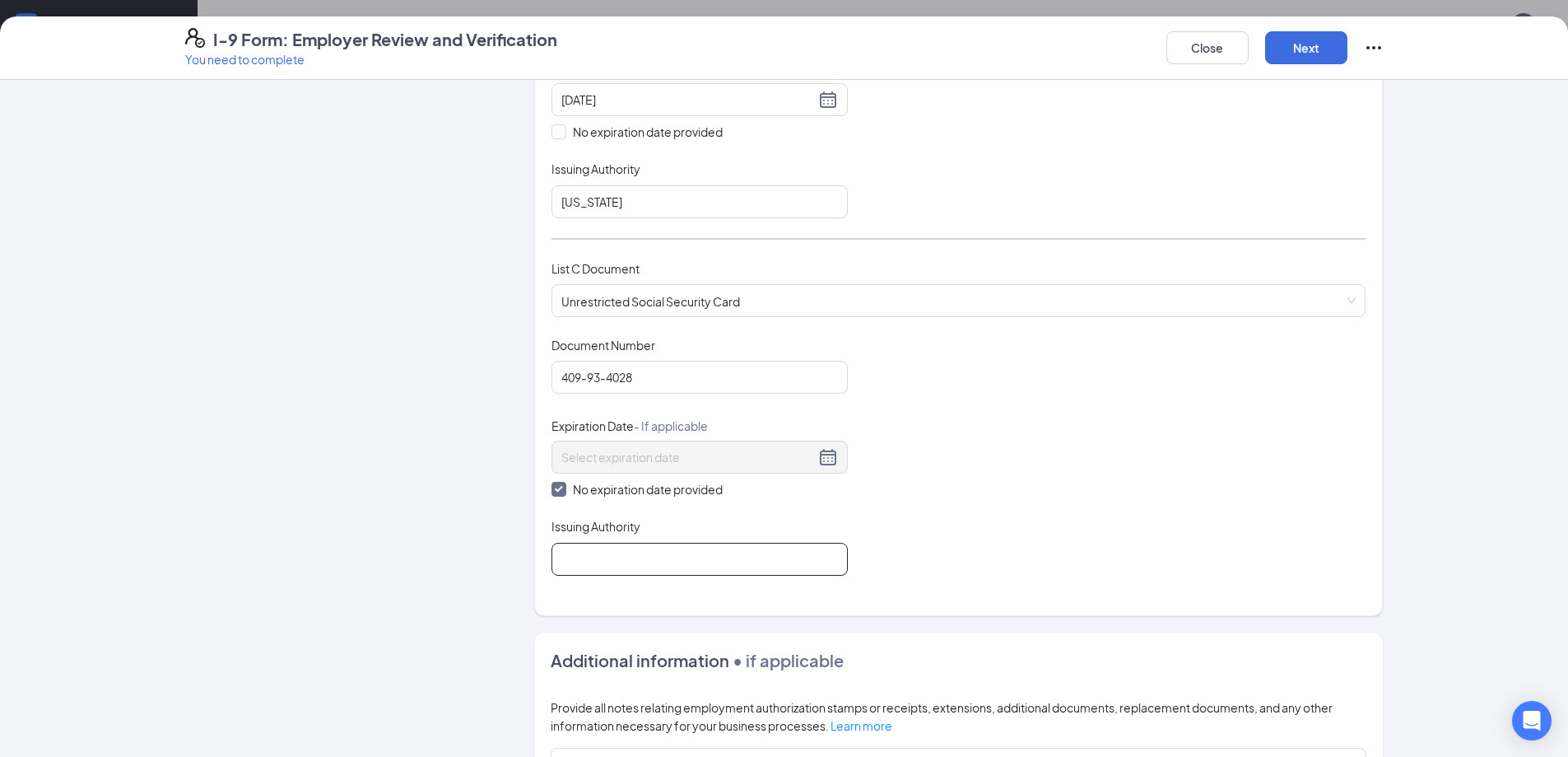
click at [646, 561] on input "Issuing Authority" at bounding box center [700, 559] width 296 height 33
type input "SOCIAL SECURITY ADMINISTRATION"
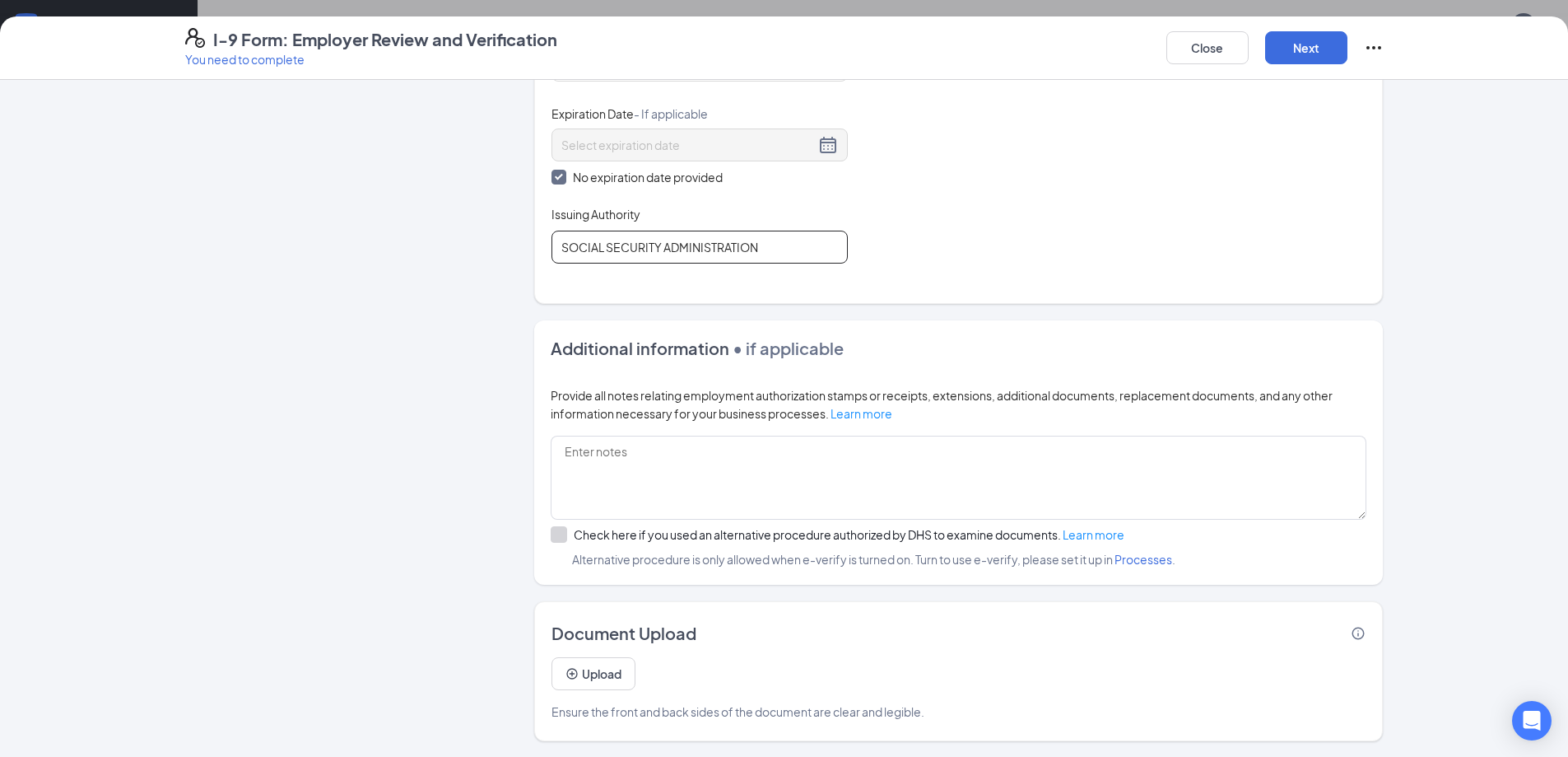
scroll to position [807, 0]
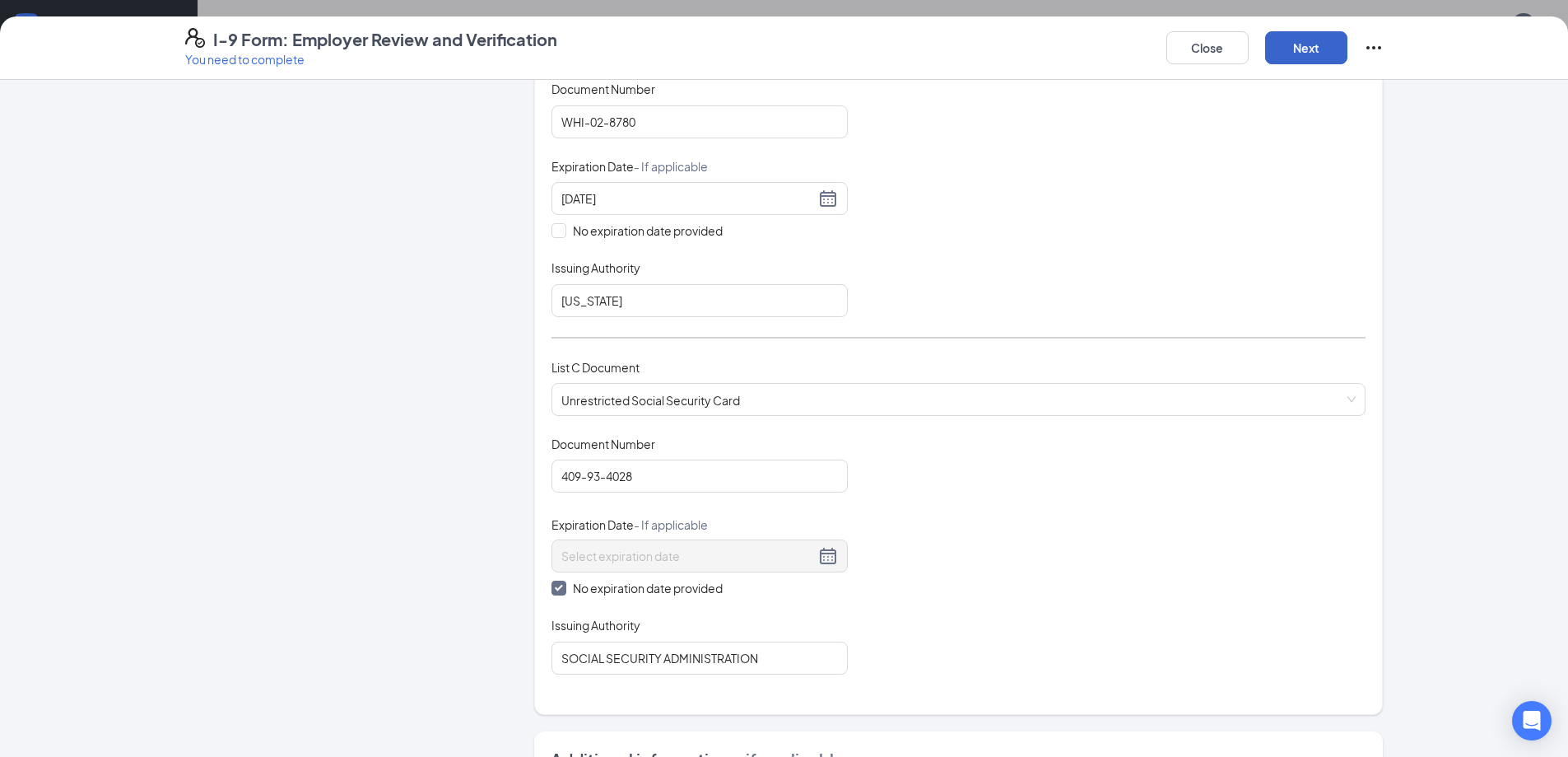
click at [1321, 48] on button "Next" at bounding box center [1306, 47] width 82 height 33
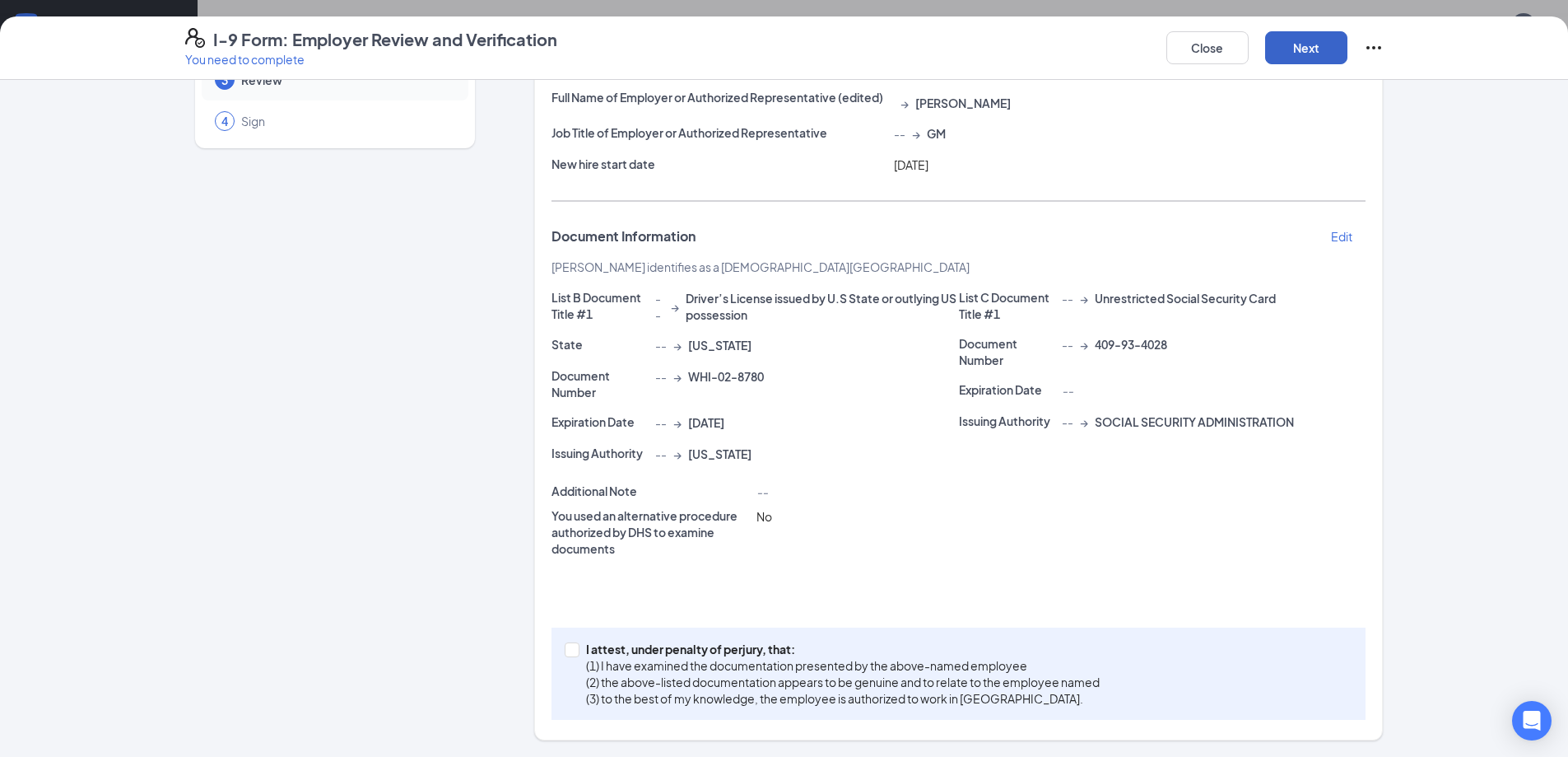
scroll to position [412, 0]
click at [566, 651] on input "I attest, under penalty of [PERSON_NAME], that: (1) I have examined the documen…" at bounding box center [571, 648] width 11 height 11
checkbox input "true"
click at [1327, 41] on button "Next" at bounding box center [1306, 47] width 82 height 33
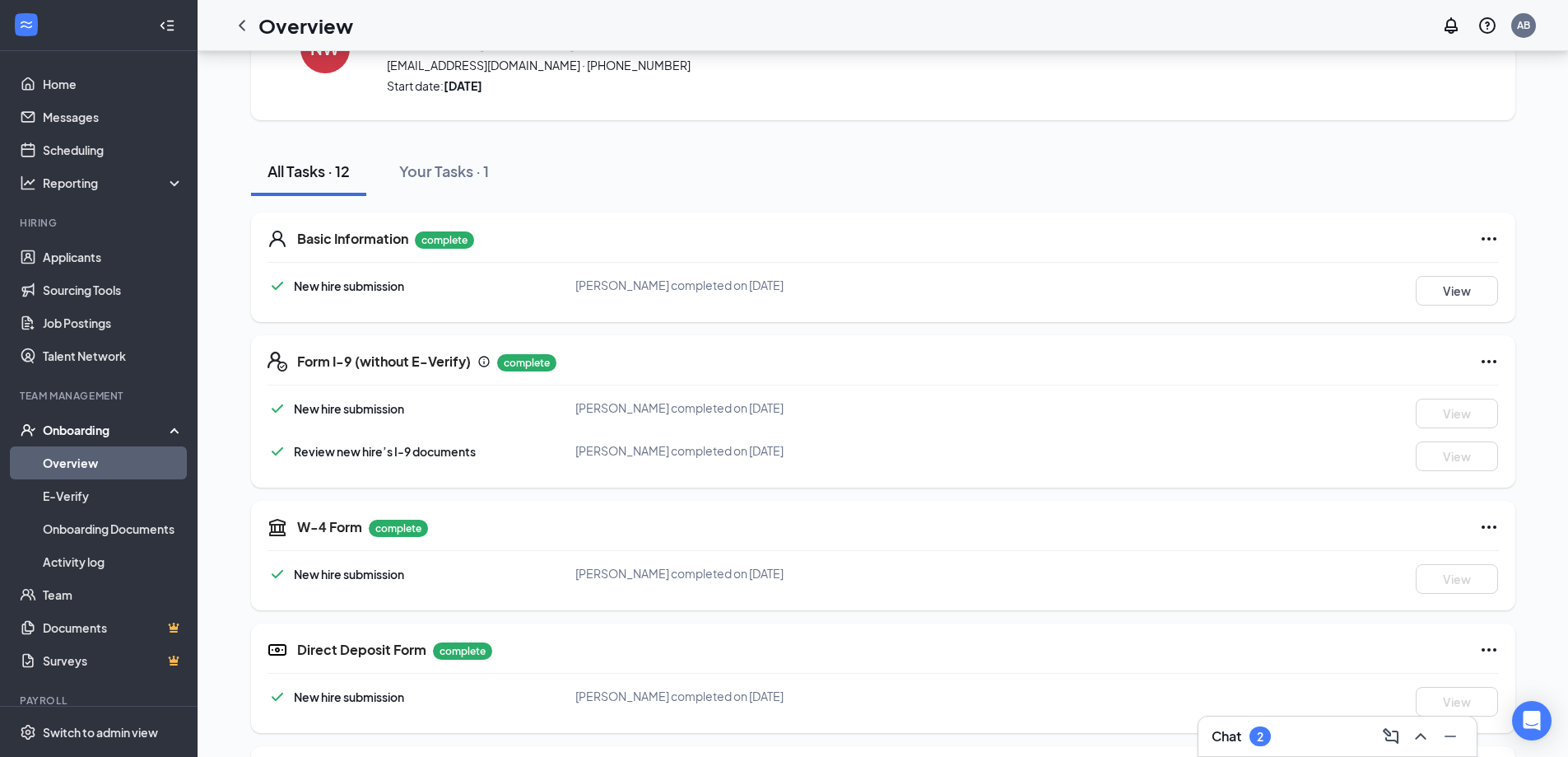
scroll to position [0, 0]
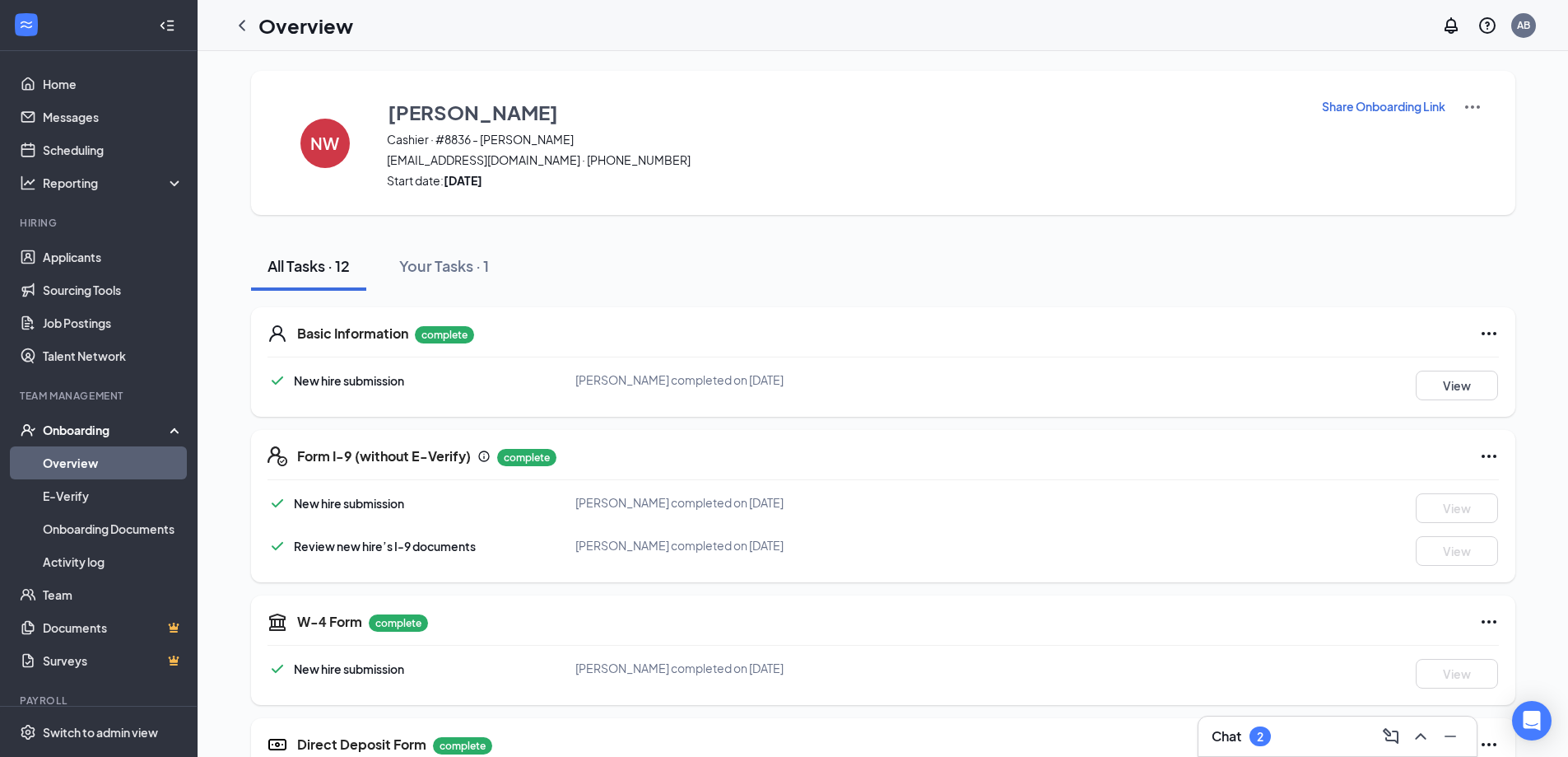
click at [94, 461] on link "Overview" at bounding box center [112, 463] width 141 height 33
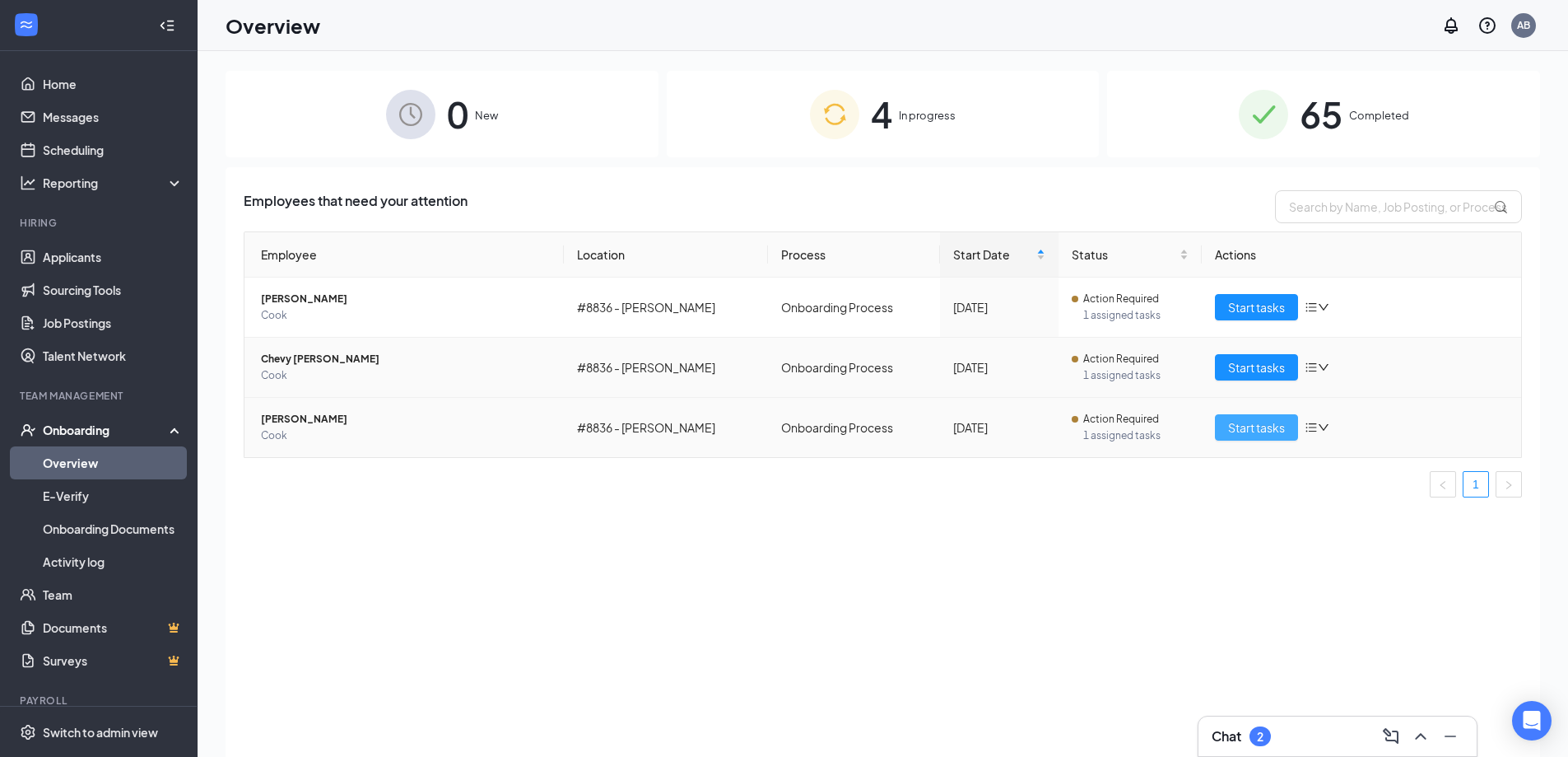
click at [1248, 424] on span "Start tasks" at bounding box center [1257, 427] width 57 height 18
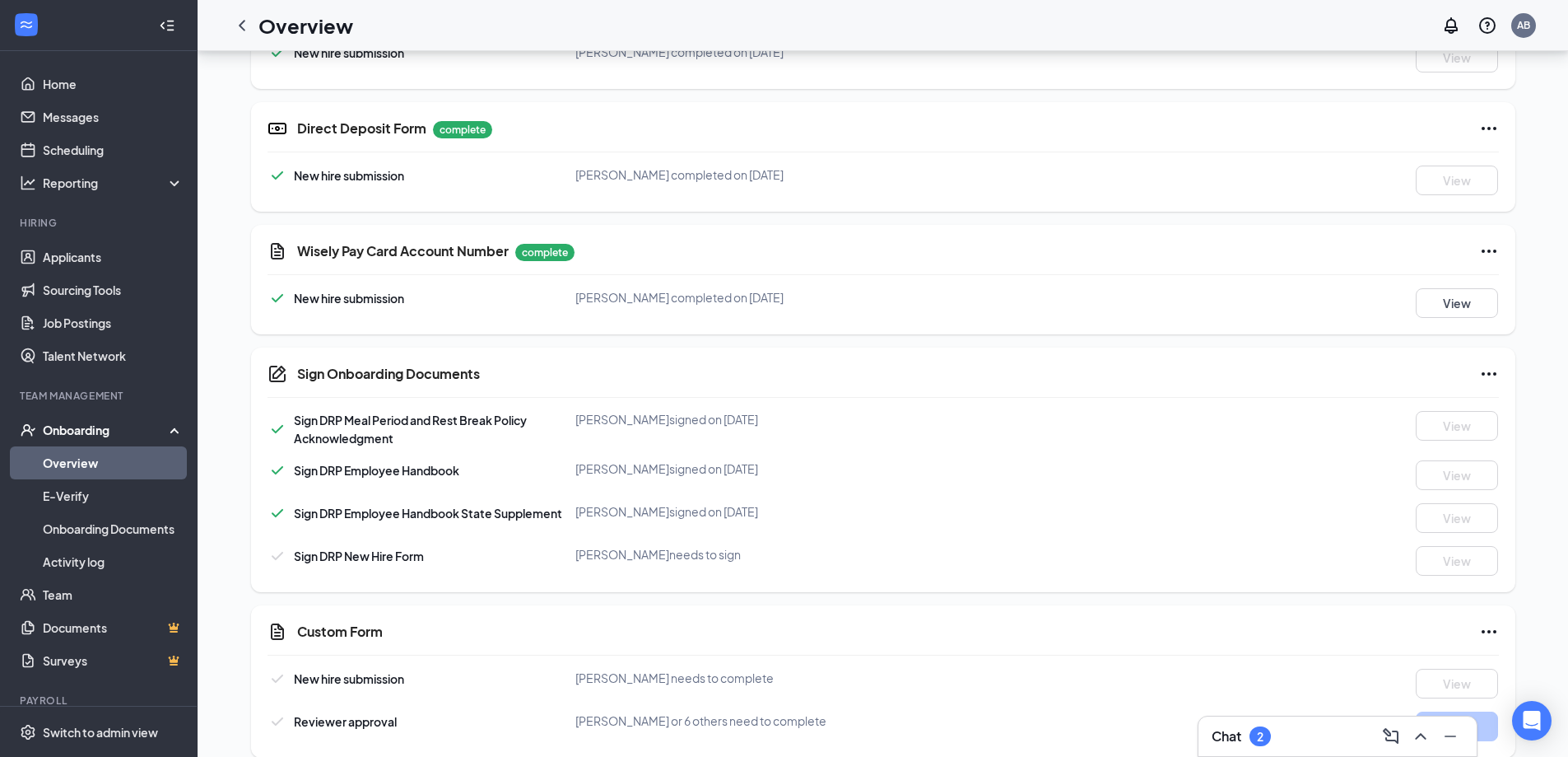
scroll to position [637, 0]
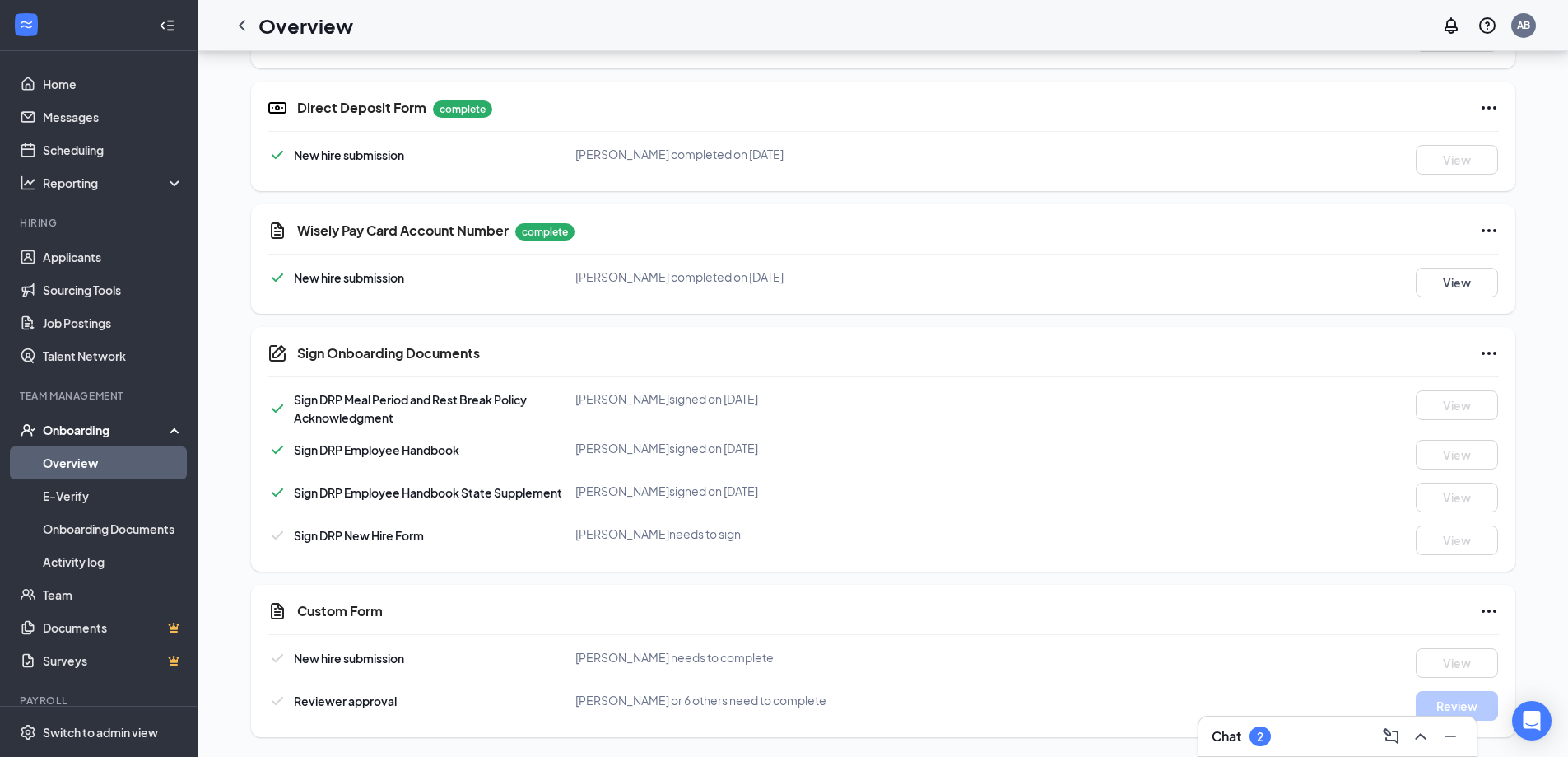
drag, startPoint x: 294, startPoint y: 534, endPoint x: 729, endPoint y: 560, distance: 435.8
click at [729, 560] on div "Sign Onboarding Documents Sign DRP Meal Period and Rest Break Policy Acknowledg…" at bounding box center [883, 448] width 1264 height 244
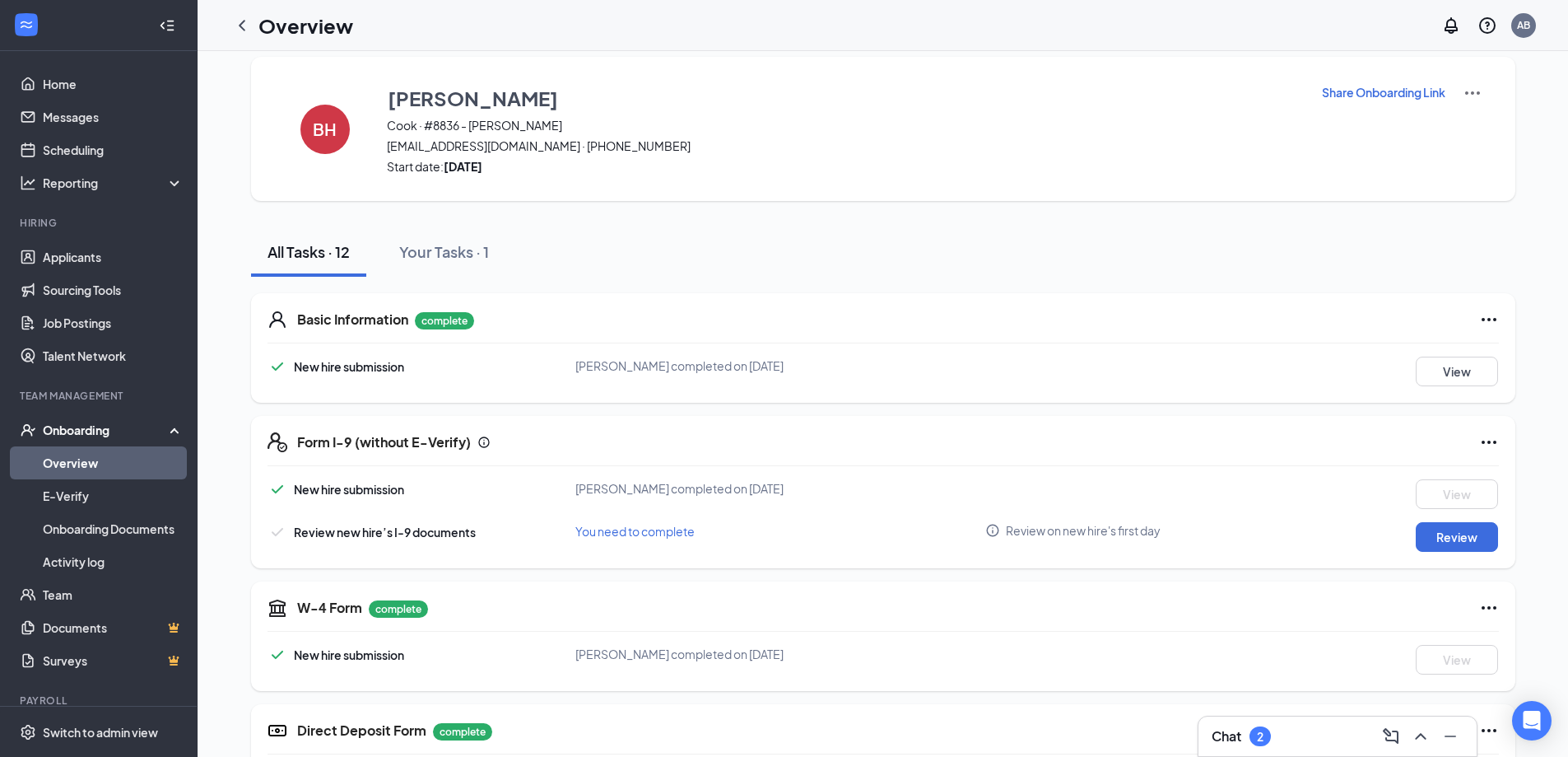
scroll to position [0, 0]
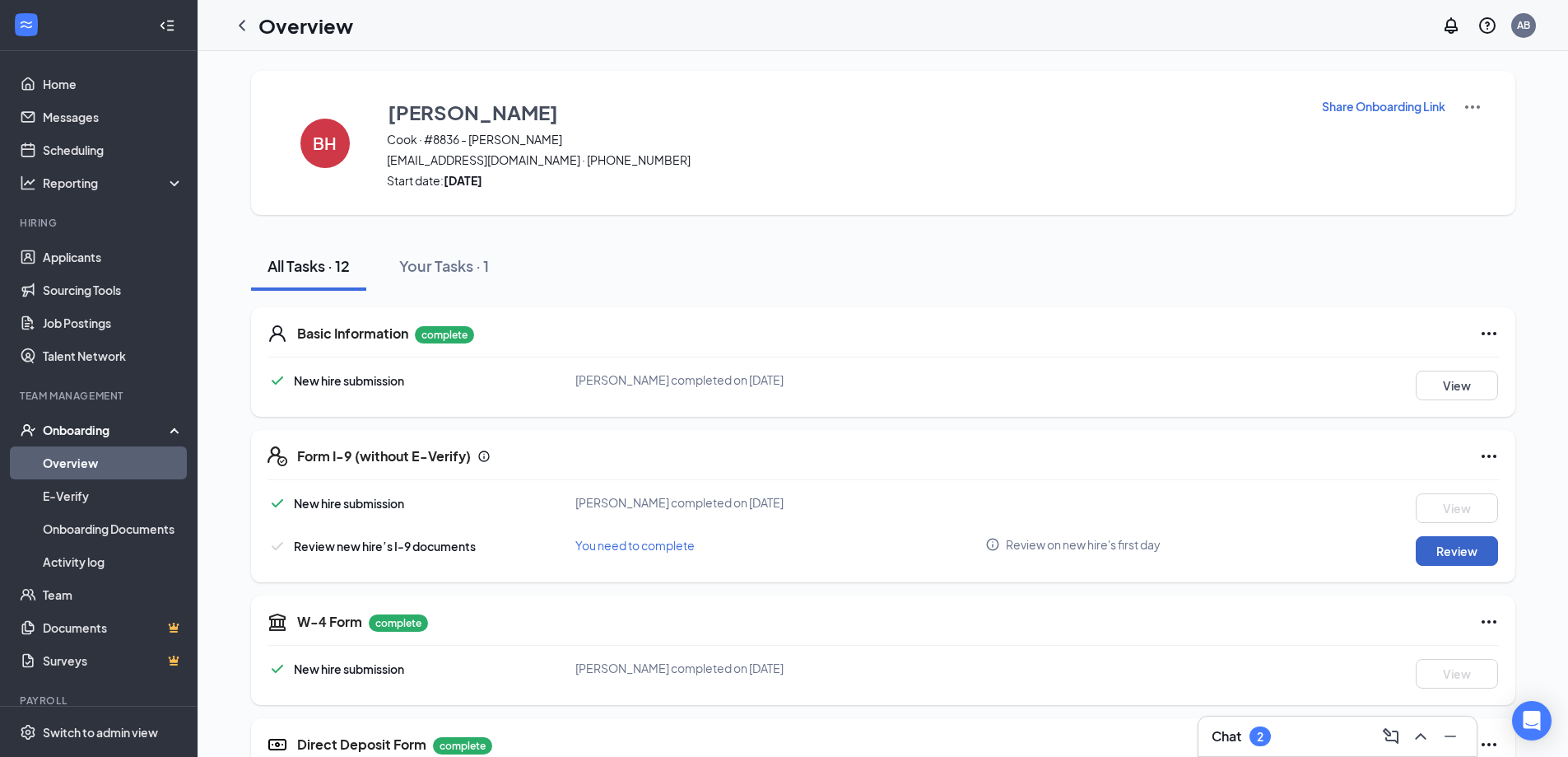
click at [1450, 547] on button "Review" at bounding box center [1457, 550] width 82 height 29
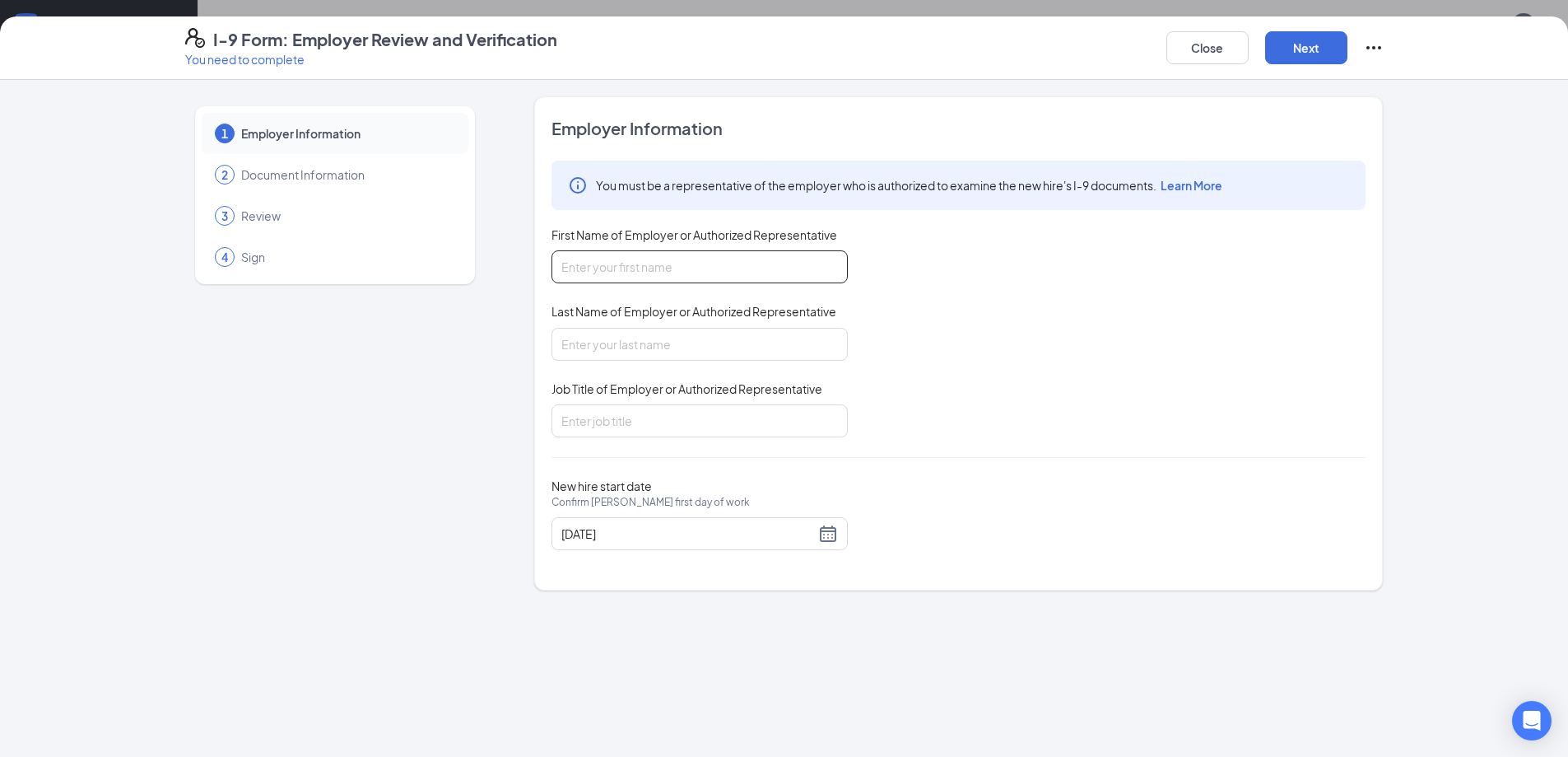
click at [697, 256] on input "First Name of Employer or Authorized Representative" at bounding box center [700, 266] width 296 height 33
type input "a"
type input "[PERSON_NAME]"
click at [773, 323] on div "Last Name of Employer or Authorized Representative" at bounding box center [700, 314] width 296 height 24
drag, startPoint x: 773, startPoint y: 323, endPoint x: 775, endPoint y: 332, distance: 9.2
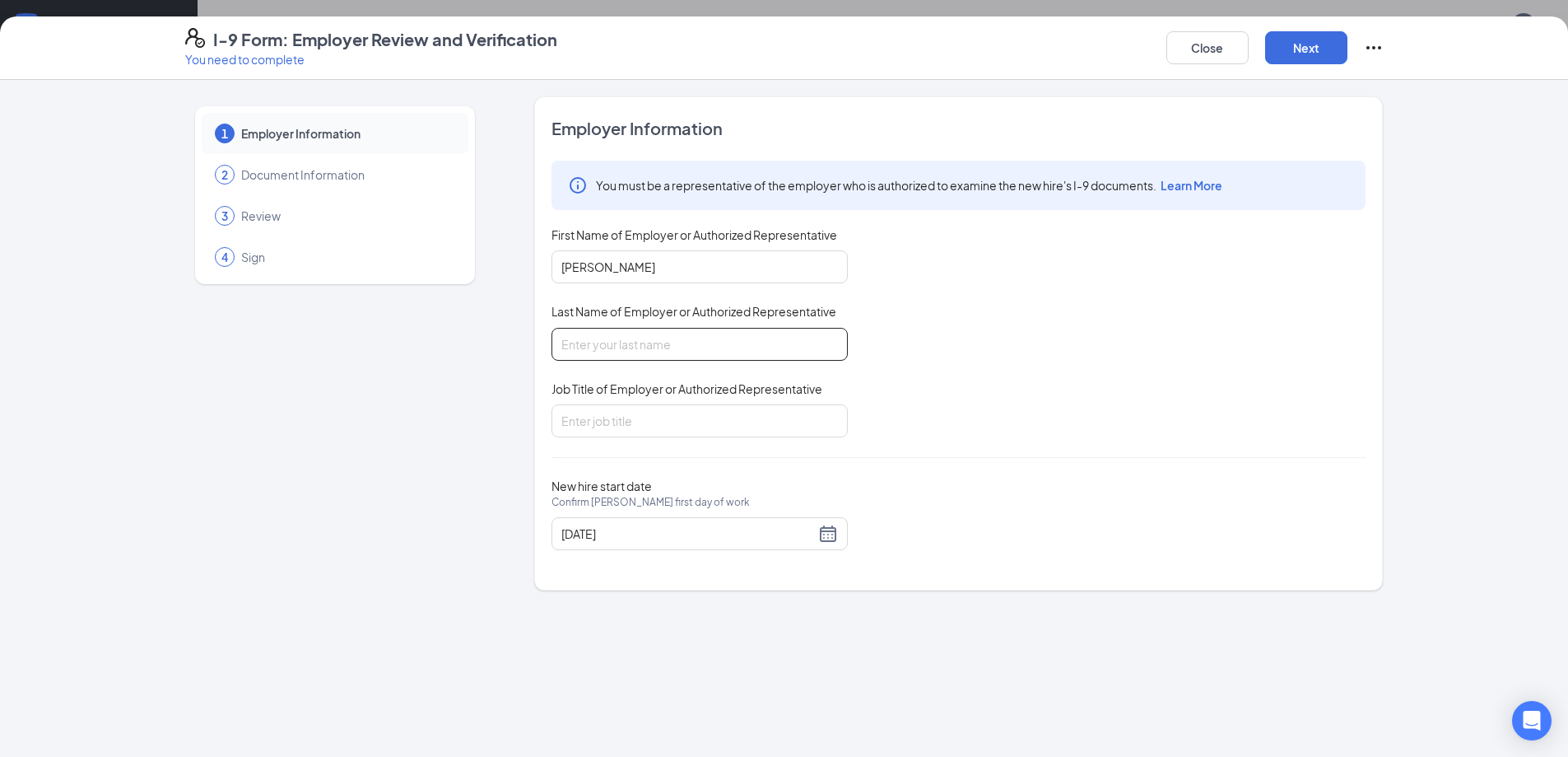
click at [775, 332] on div "Last Name of Employer or Authorized Representative" at bounding box center [700, 331] width 296 height 57
click at [775, 332] on input "Last Name of Employer or Authorized Representative" at bounding box center [700, 344] width 296 height 33
type input "[PERSON_NAME]"
click at [746, 398] on div "Job Title of Employer or Authorized Representative" at bounding box center [700, 392] width 296 height 24
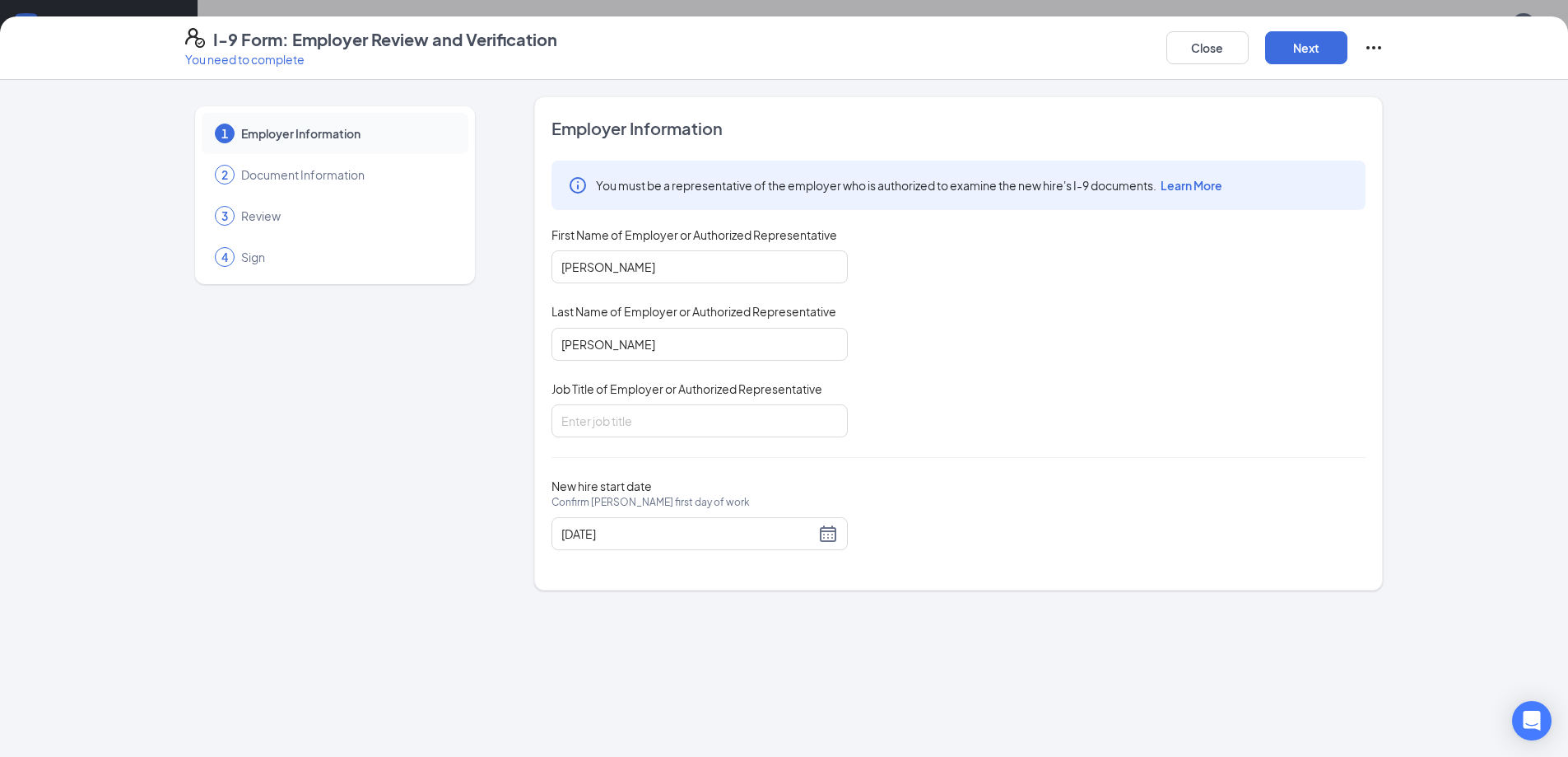
click at [747, 401] on div "Job Title of Employer or Authorized Representative" at bounding box center [700, 392] width 296 height 24
click at [745, 408] on input "Job Title of Employer or Authorized Representative" at bounding box center [700, 420] width 296 height 33
type input "GM"
click at [1320, 45] on button "Next" at bounding box center [1306, 47] width 82 height 33
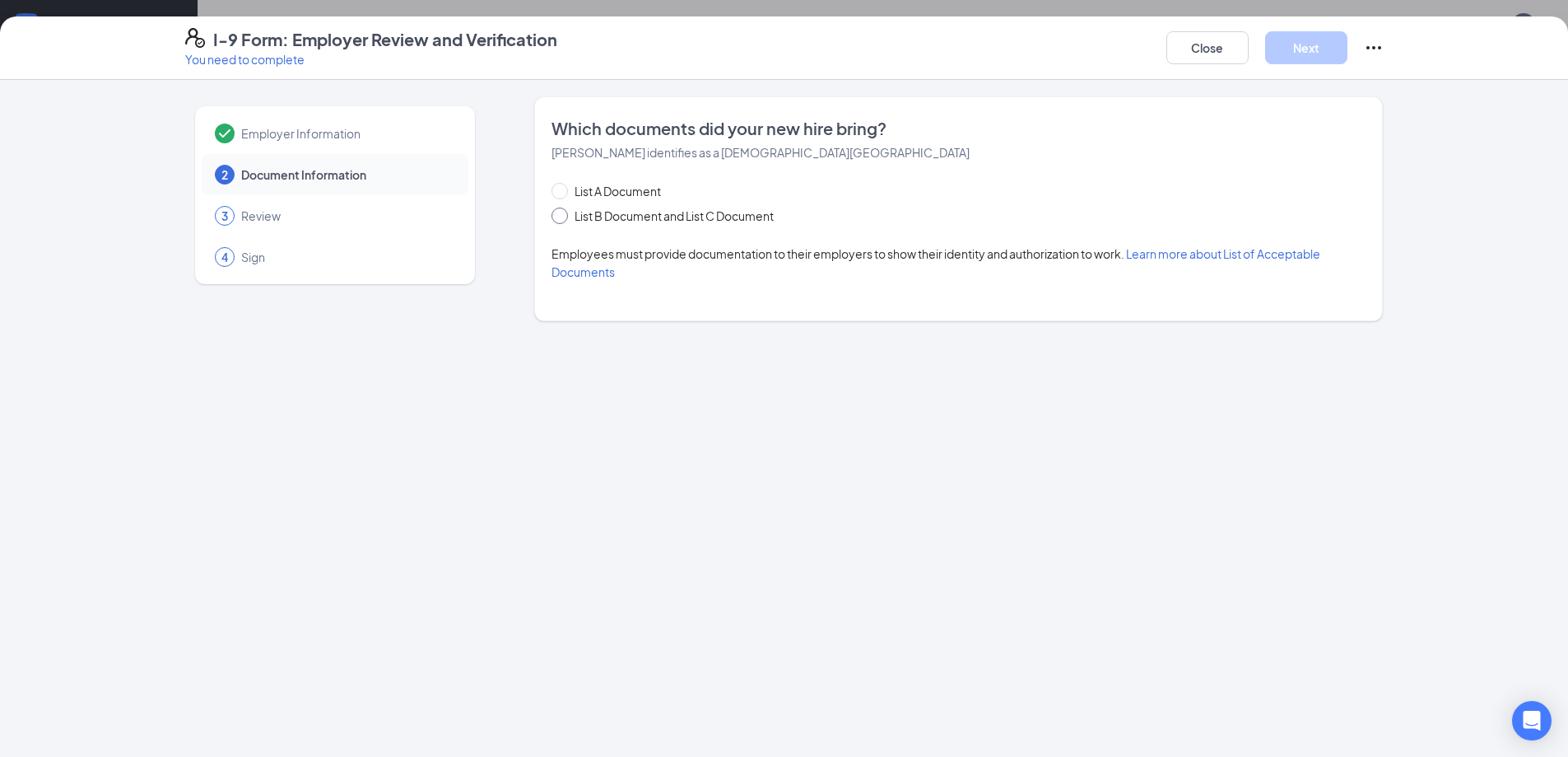
click at [597, 210] on span "List B Document and List C Document" at bounding box center [674, 215] width 212 height 18
click at [563, 210] on input "List B Document and List C Document" at bounding box center [558, 213] width 11 height 11
radio input "true"
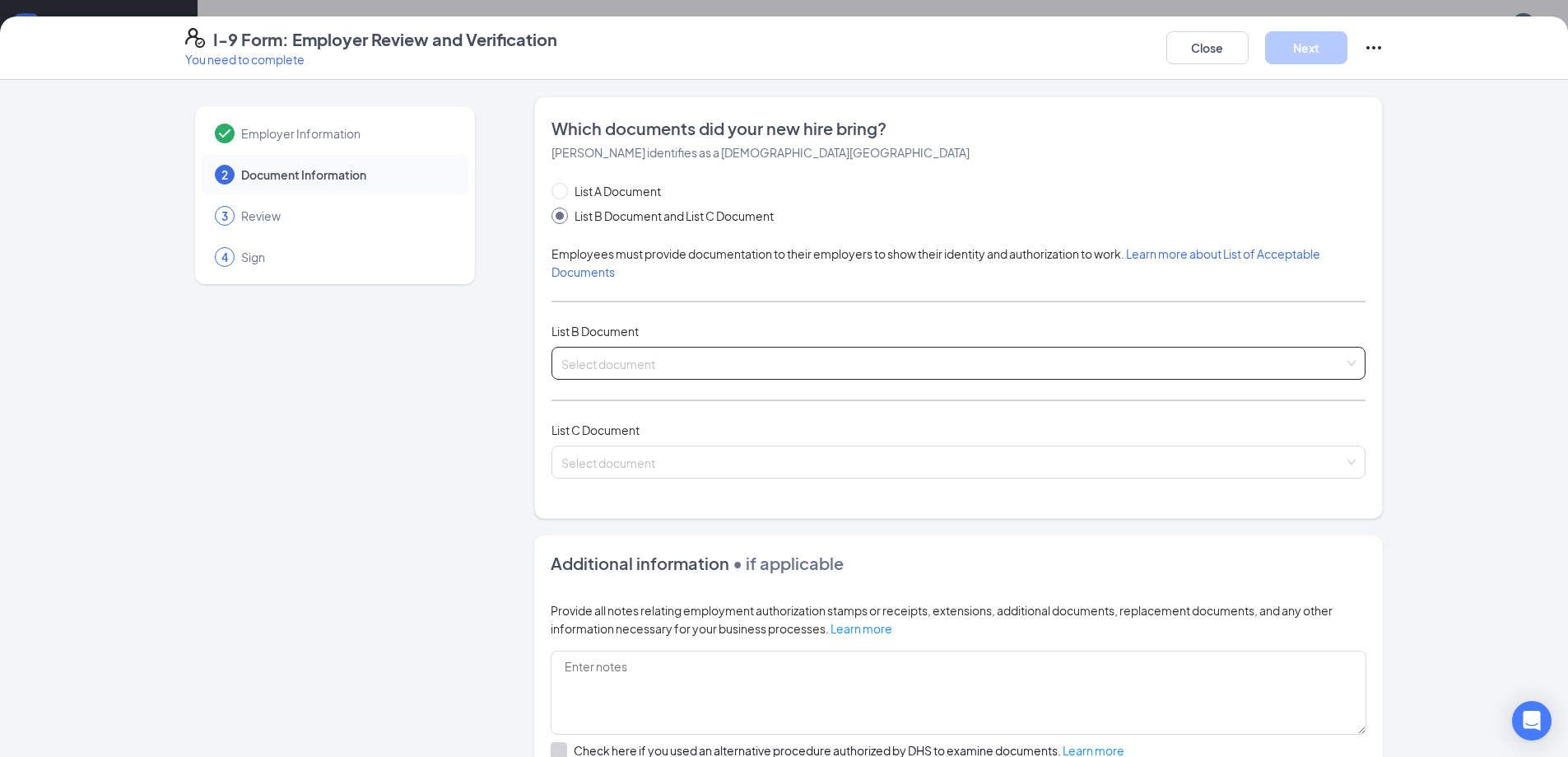
click at [660, 352] on input "search" at bounding box center [953, 360] width 783 height 25
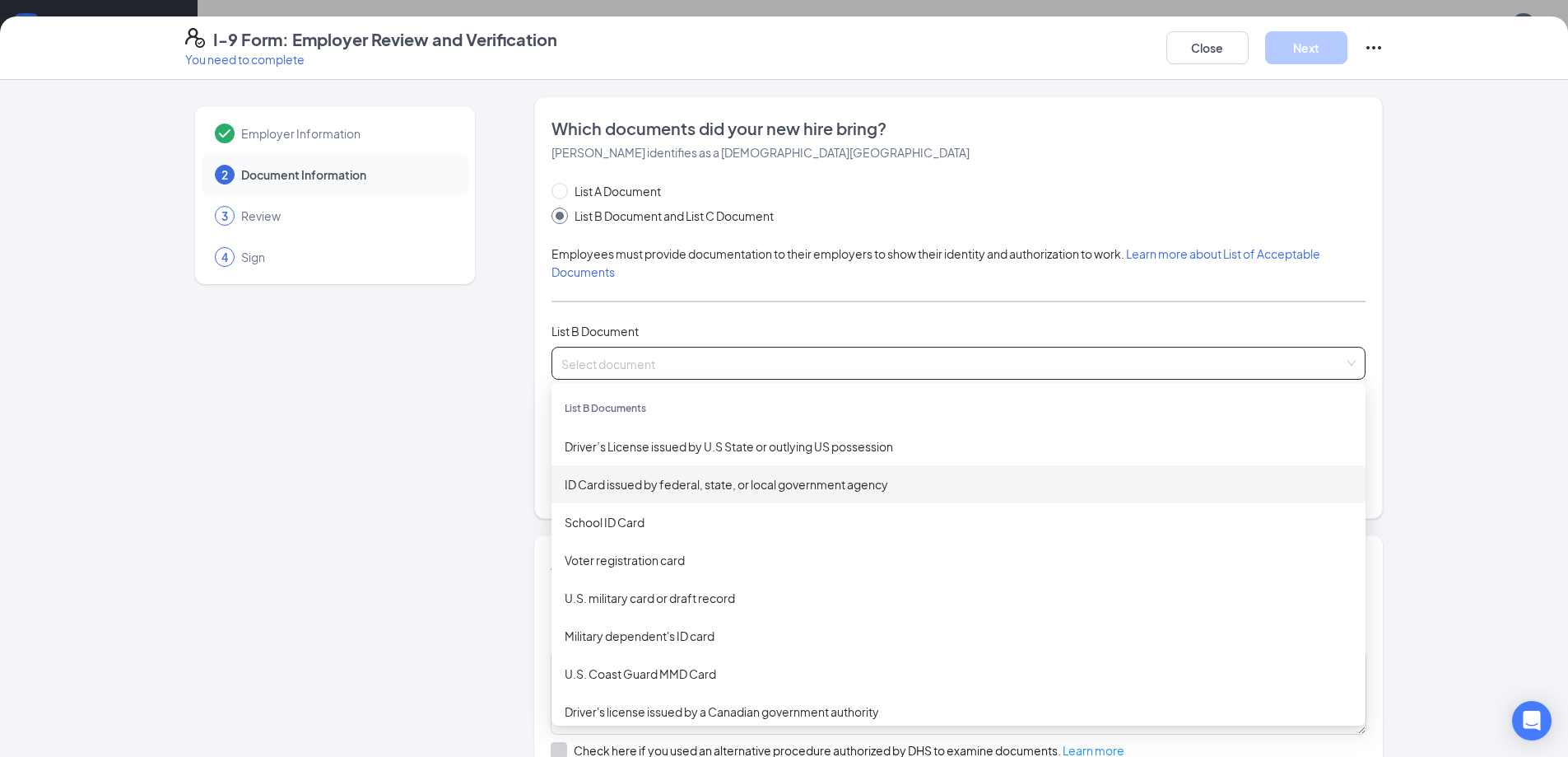
click at [729, 488] on div "ID Card issued by federal, state, or local government agency" at bounding box center [959, 484] width 788 height 18
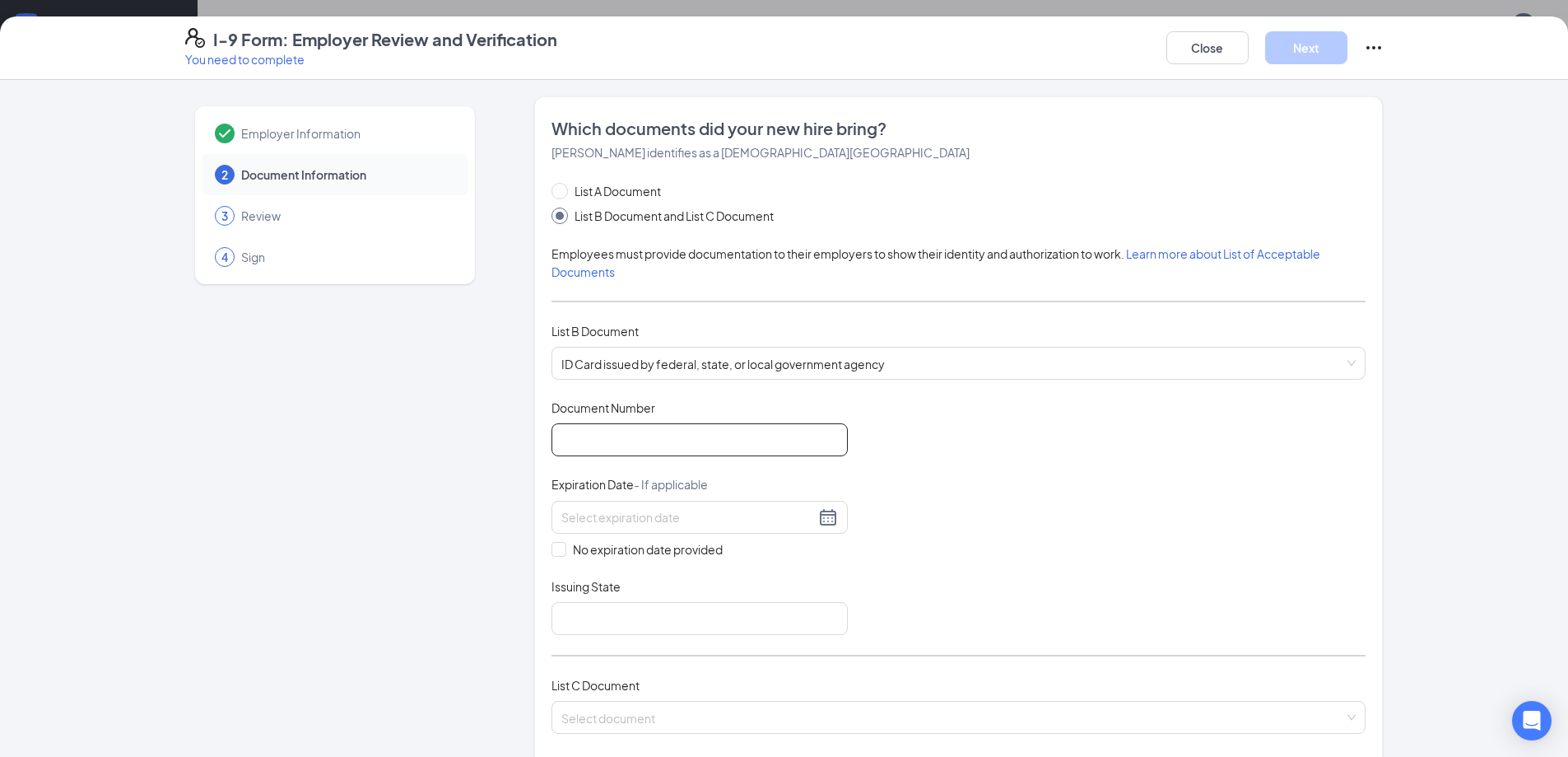
click at [637, 432] on input "Document Number" at bounding box center [700, 440] width 296 height 33
type input "HAG-91-5496"
click at [664, 518] on input at bounding box center [688, 516] width 254 height 18
click at [815, 520] on div at bounding box center [699, 517] width 276 height 20
click at [820, 517] on div at bounding box center [699, 517] width 276 height 20
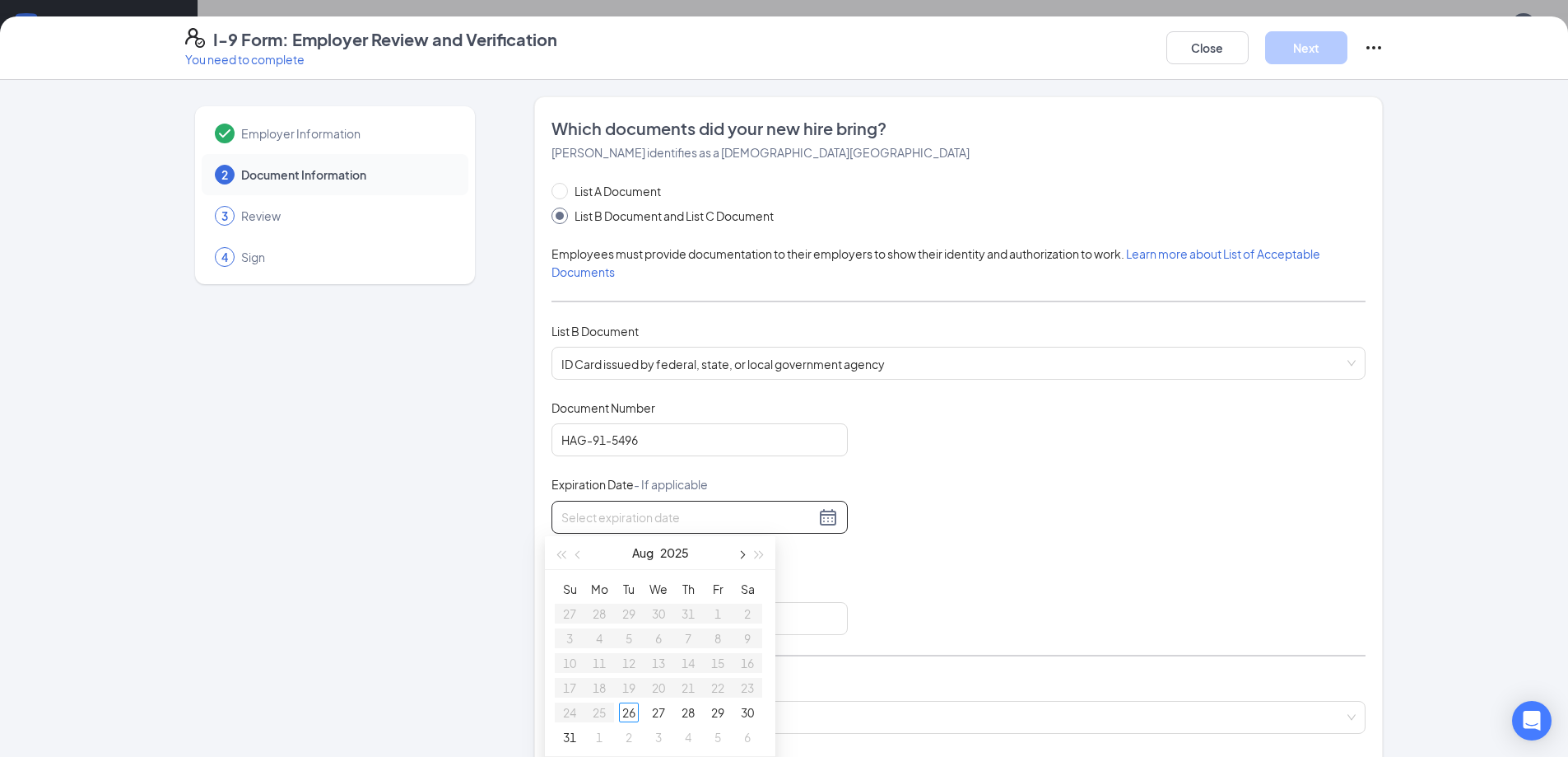
click at [745, 553] on button "button" at bounding box center [741, 552] width 18 height 33
click at [758, 553] on span "button" at bounding box center [759, 555] width 8 height 8
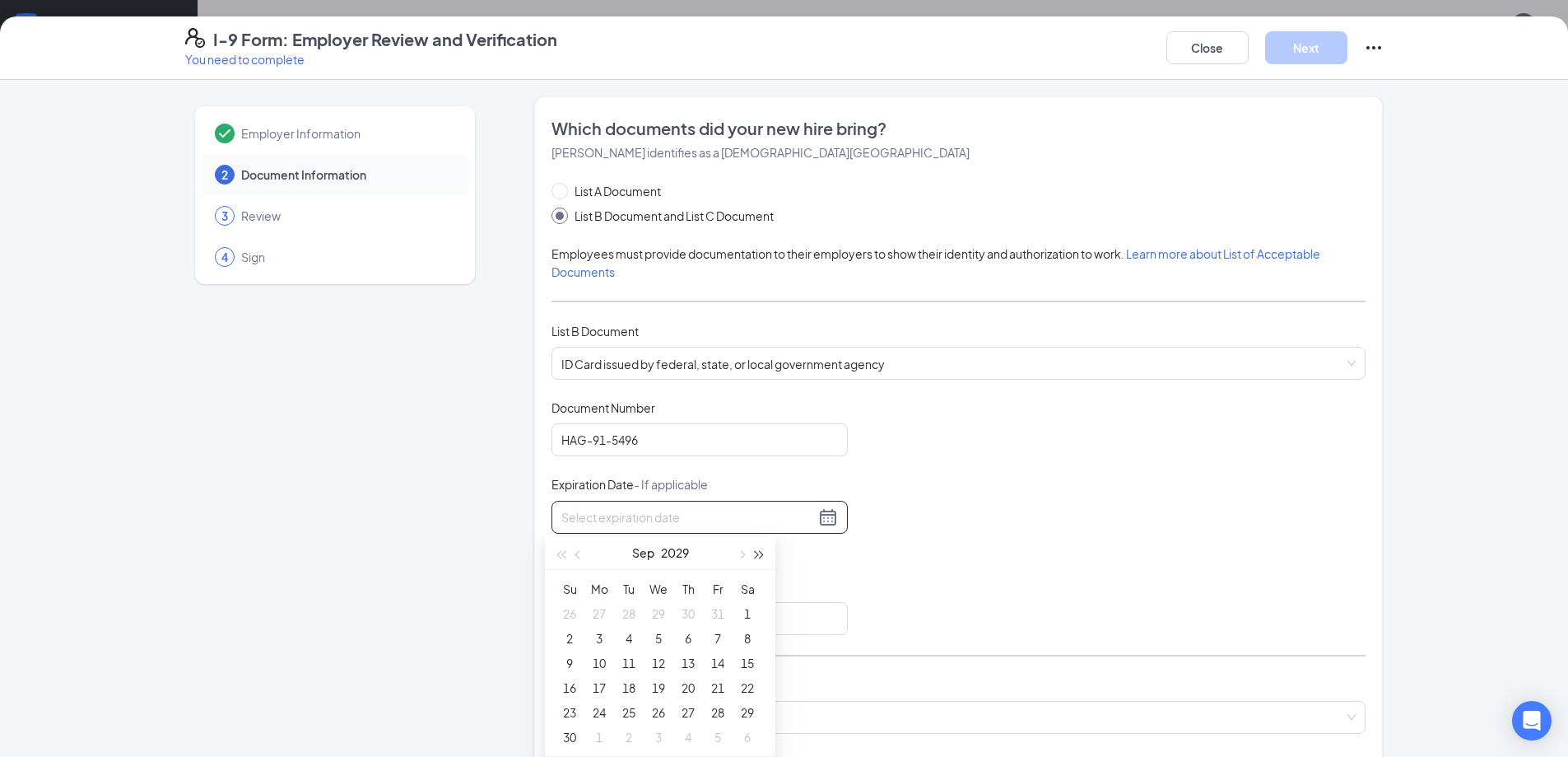
click at [758, 553] on span "button" at bounding box center [759, 555] width 8 height 8
click at [742, 553] on span "button" at bounding box center [741, 555] width 8 height 8
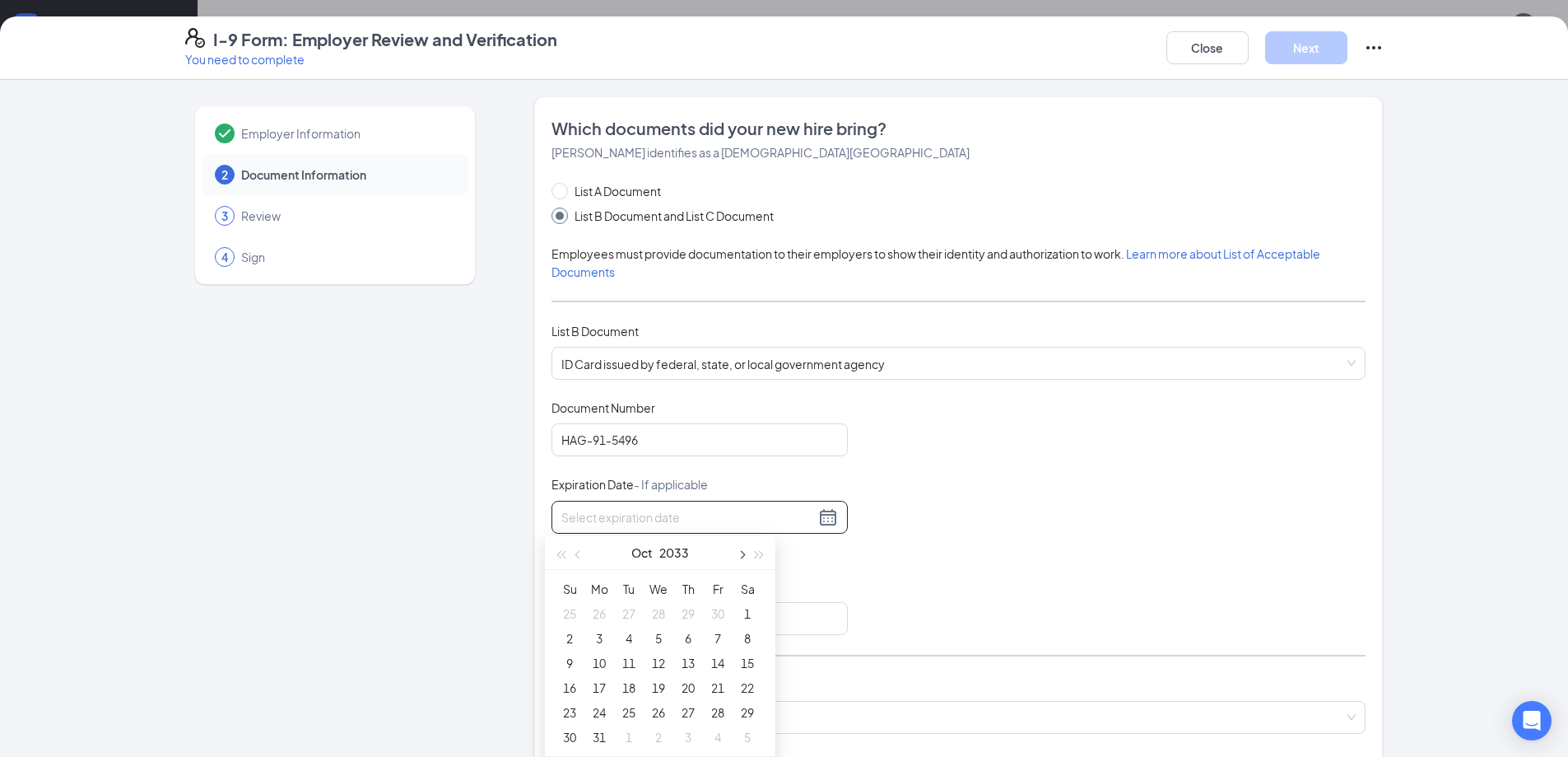
click at [742, 554] on span "button" at bounding box center [741, 555] width 8 height 8
click at [578, 554] on span "button" at bounding box center [579, 555] width 8 height 8
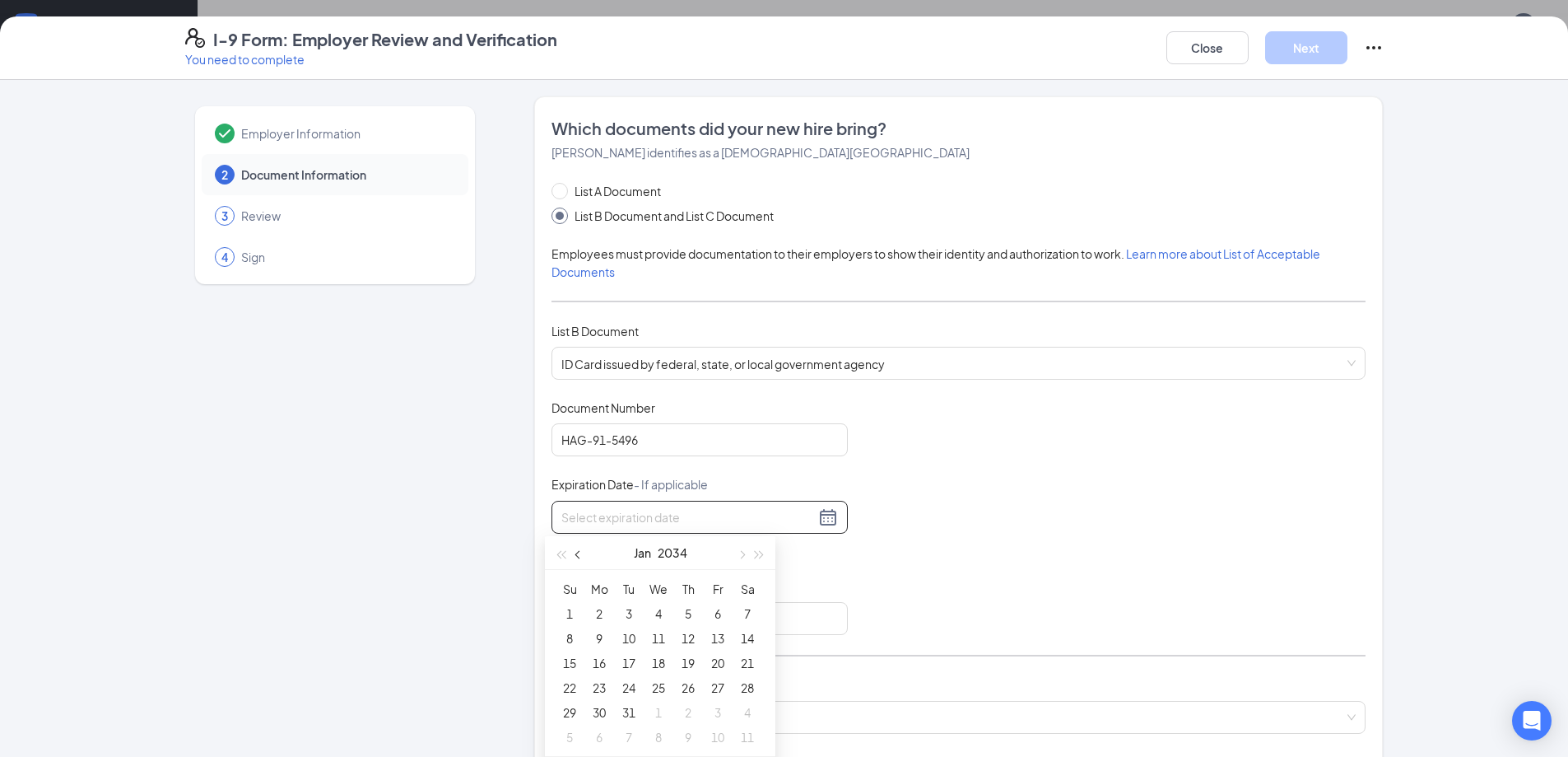
click at [578, 554] on span "button" at bounding box center [579, 555] width 8 height 8
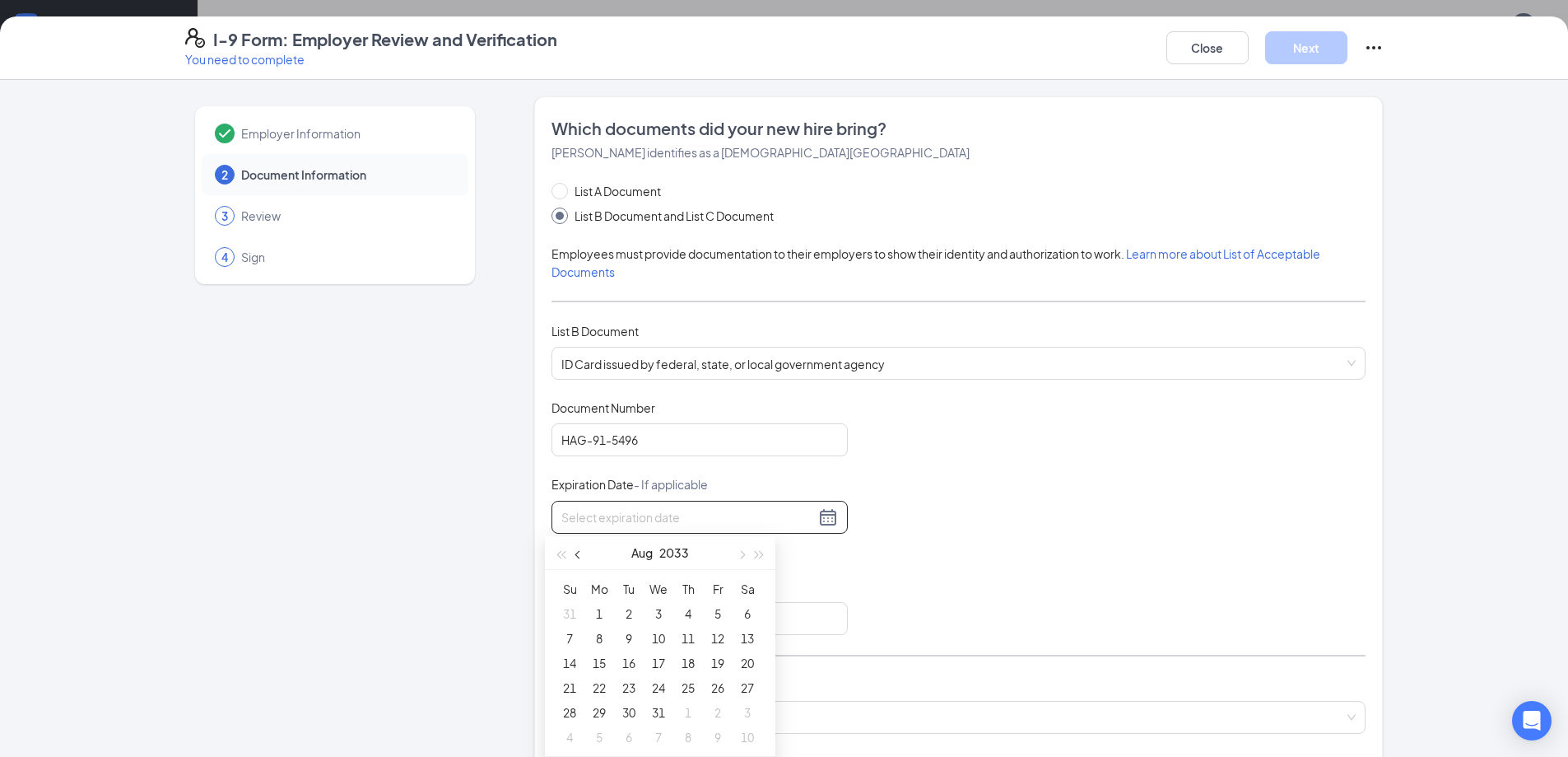
click at [578, 554] on span "button" at bounding box center [579, 555] width 8 height 8
click at [744, 556] on button "button" at bounding box center [741, 552] width 18 height 33
click at [748, 611] on div "2" at bounding box center [747, 614] width 20 height 20
click at [821, 511] on div "[DATE]" at bounding box center [699, 517] width 276 height 20
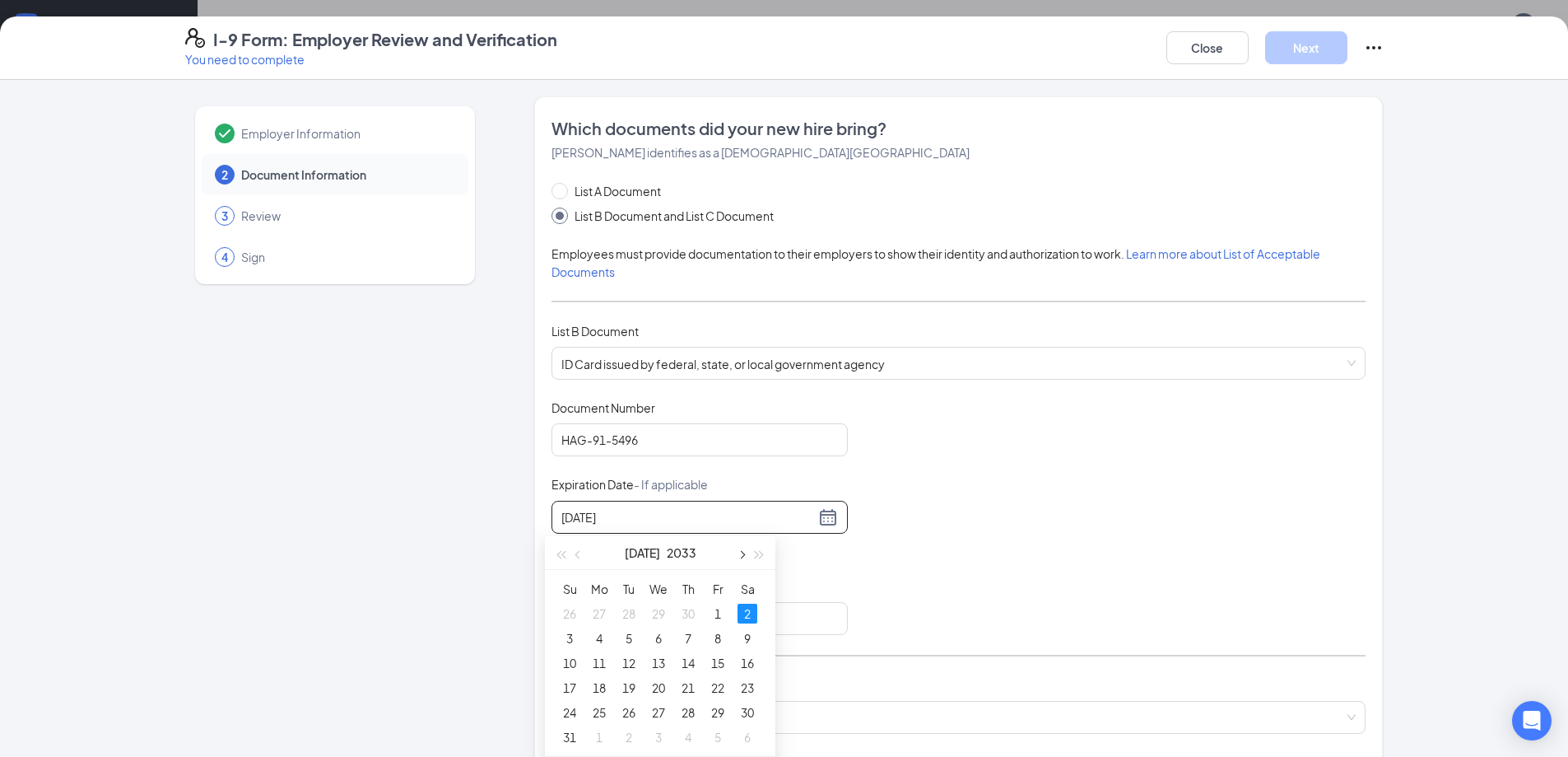
click at [742, 551] on button "button" at bounding box center [741, 552] width 18 height 33
type input "[DATE]"
click at [565, 692] on div "21" at bounding box center [569, 687] width 20 height 20
click at [638, 615] on input "Issuing State" at bounding box center [700, 618] width 296 height 33
type input "[US_STATE]"
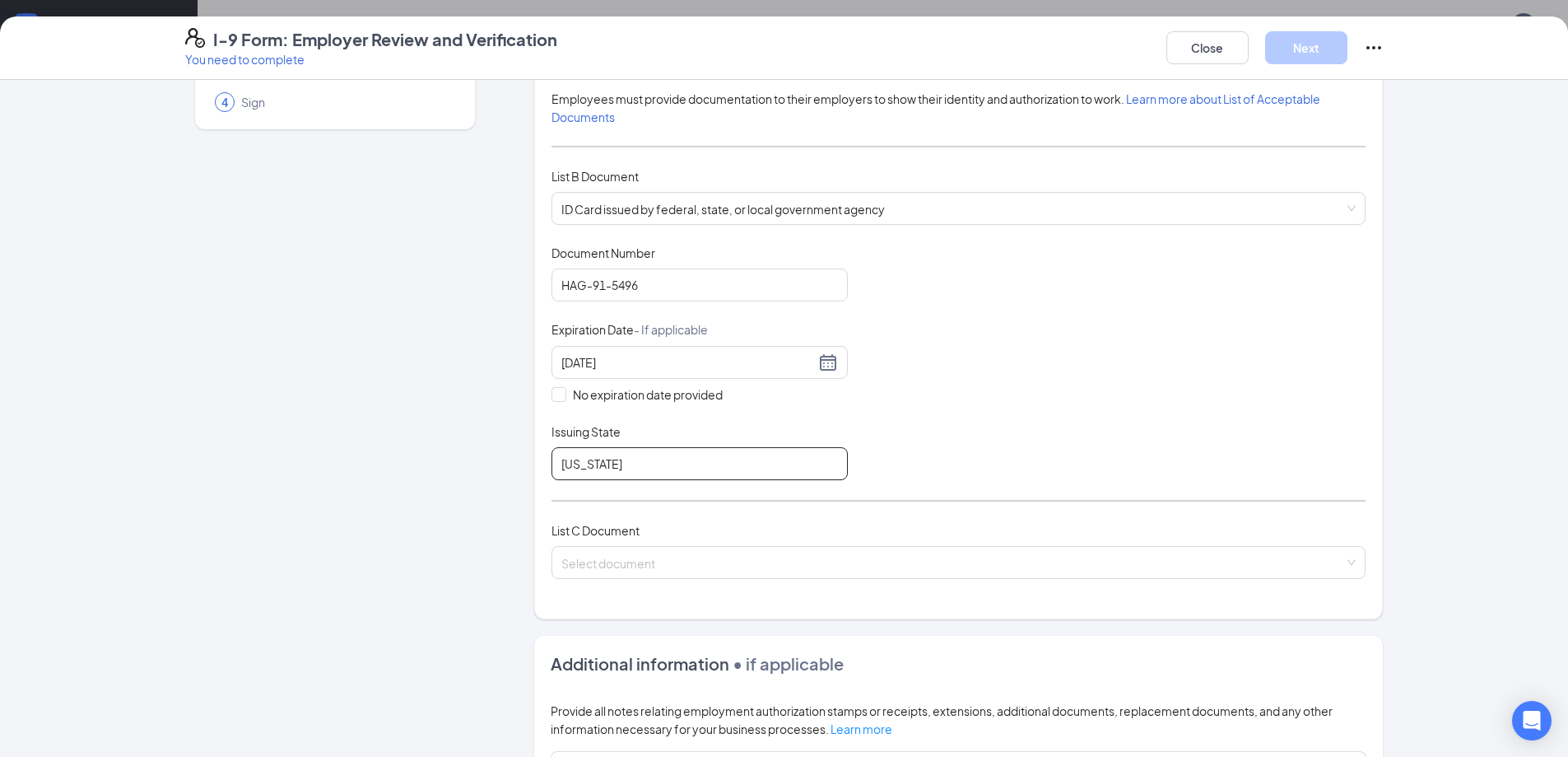
scroll to position [165, 0]
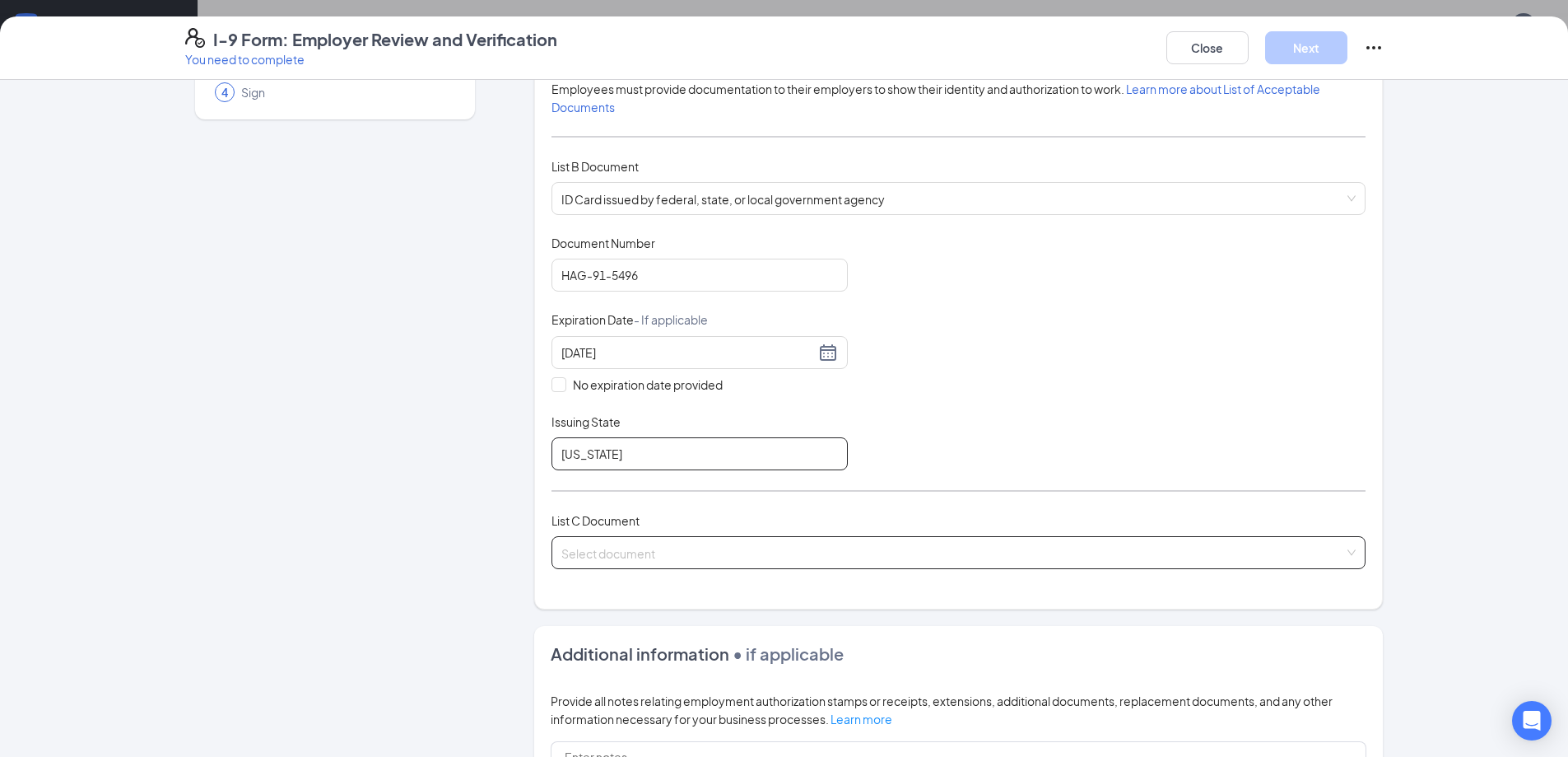
click at [659, 564] on span at bounding box center [953, 552] width 783 height 31
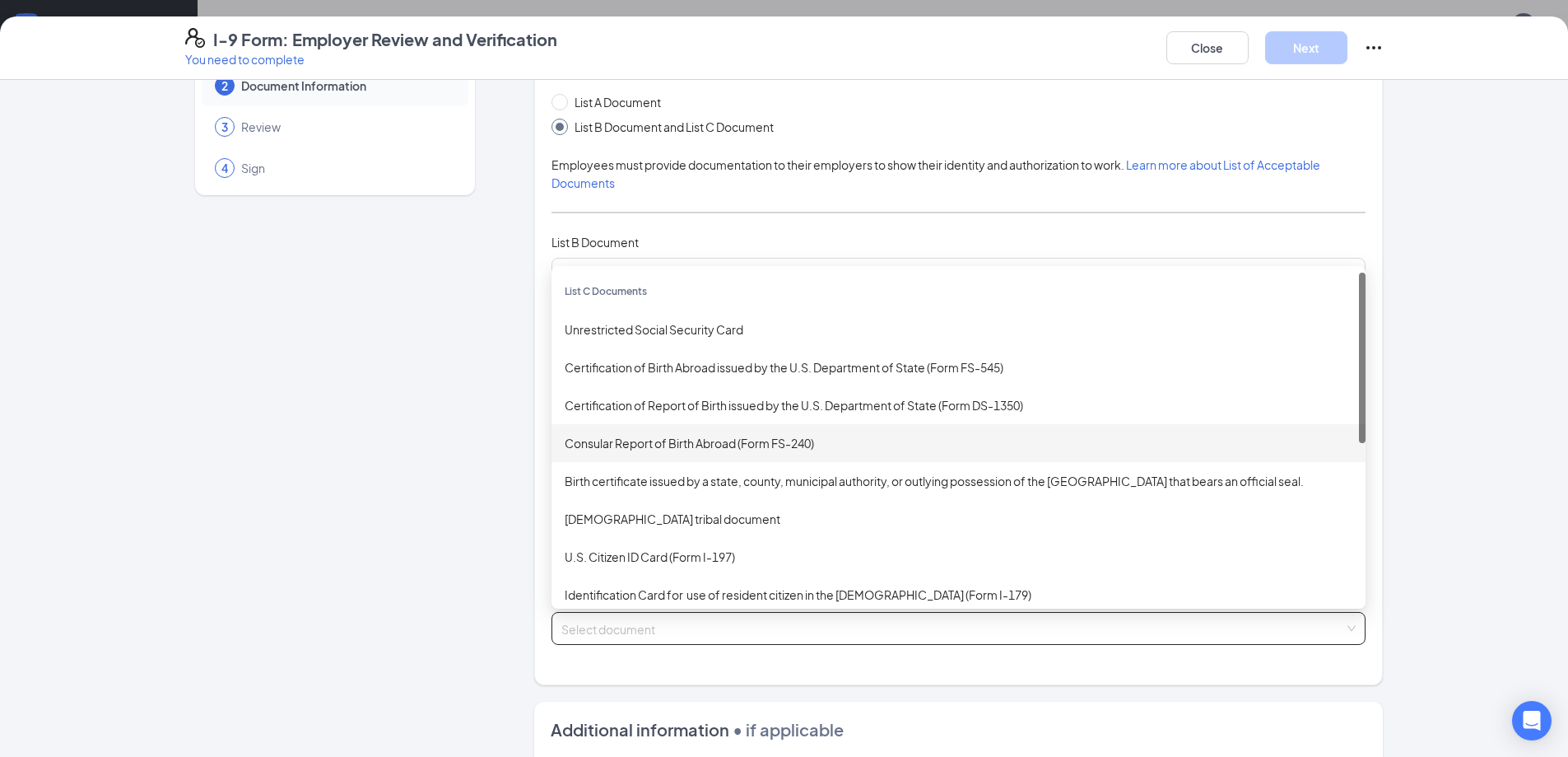
scroll to position [82, 0]
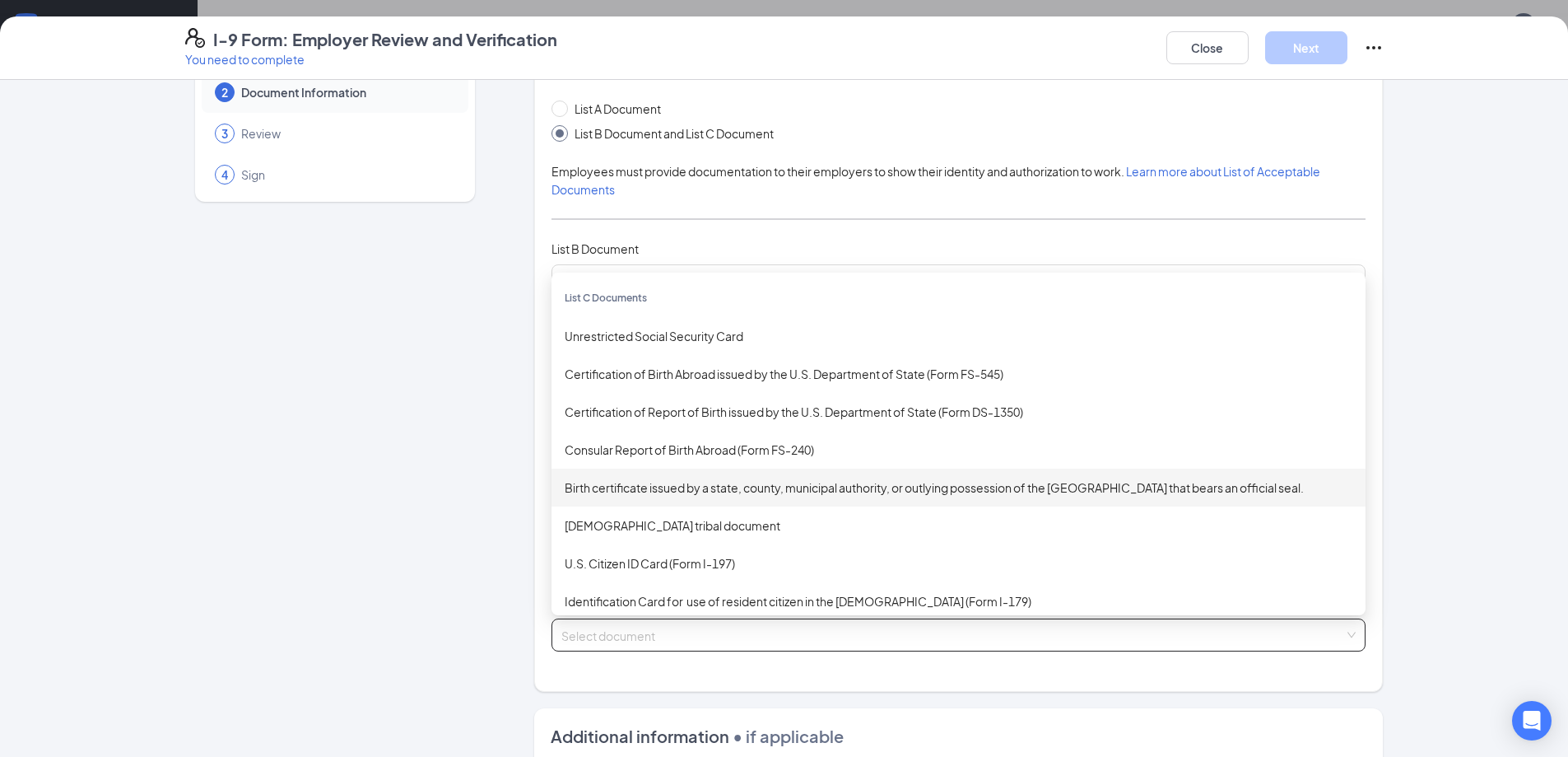
click at [753, 495] on div "Birth certificate issued by a state, county, municipal authority, or outlying p…" at bounding box center [959, 487] width 788 height 18
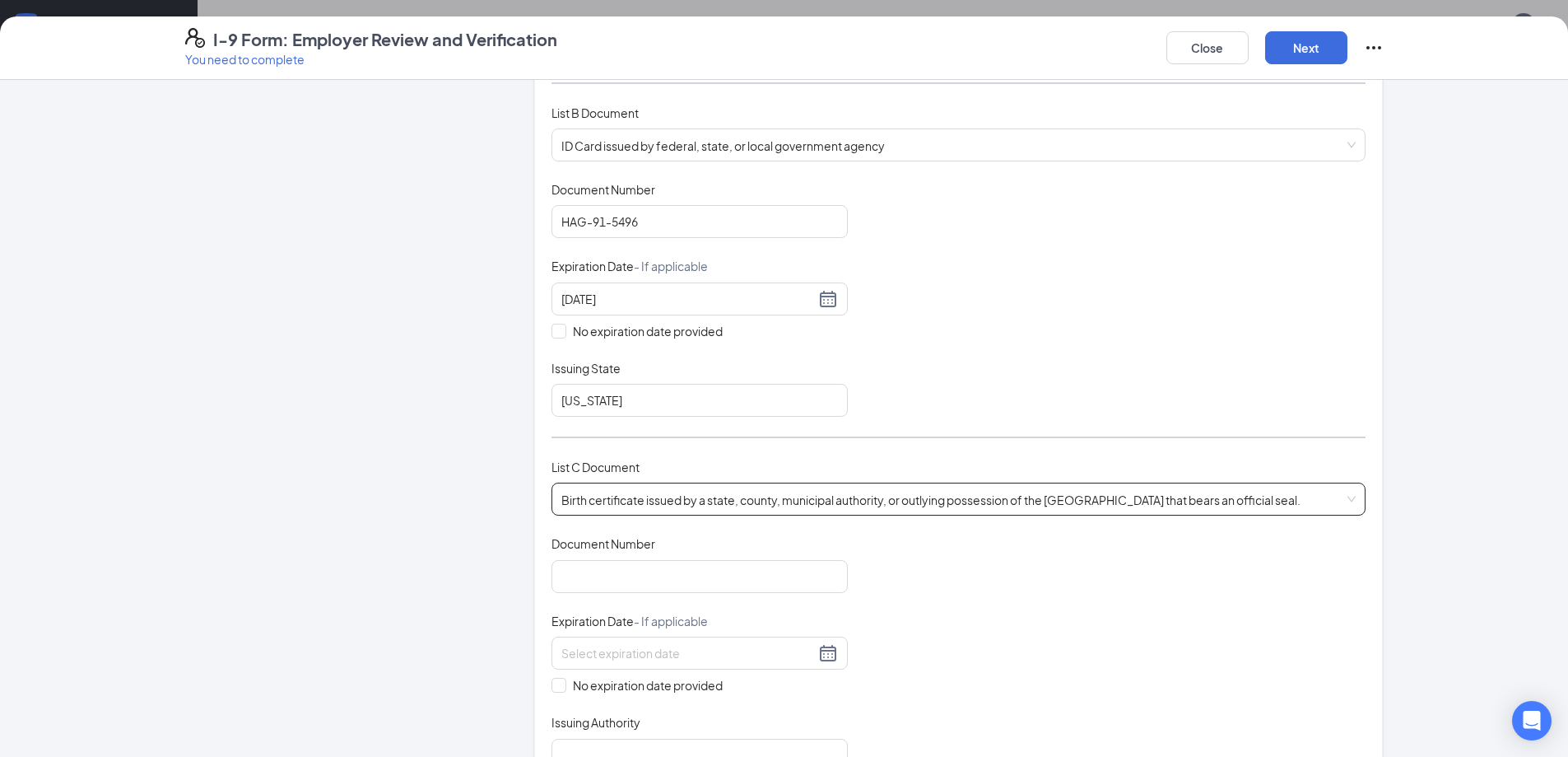
scroll to position [247, 0]
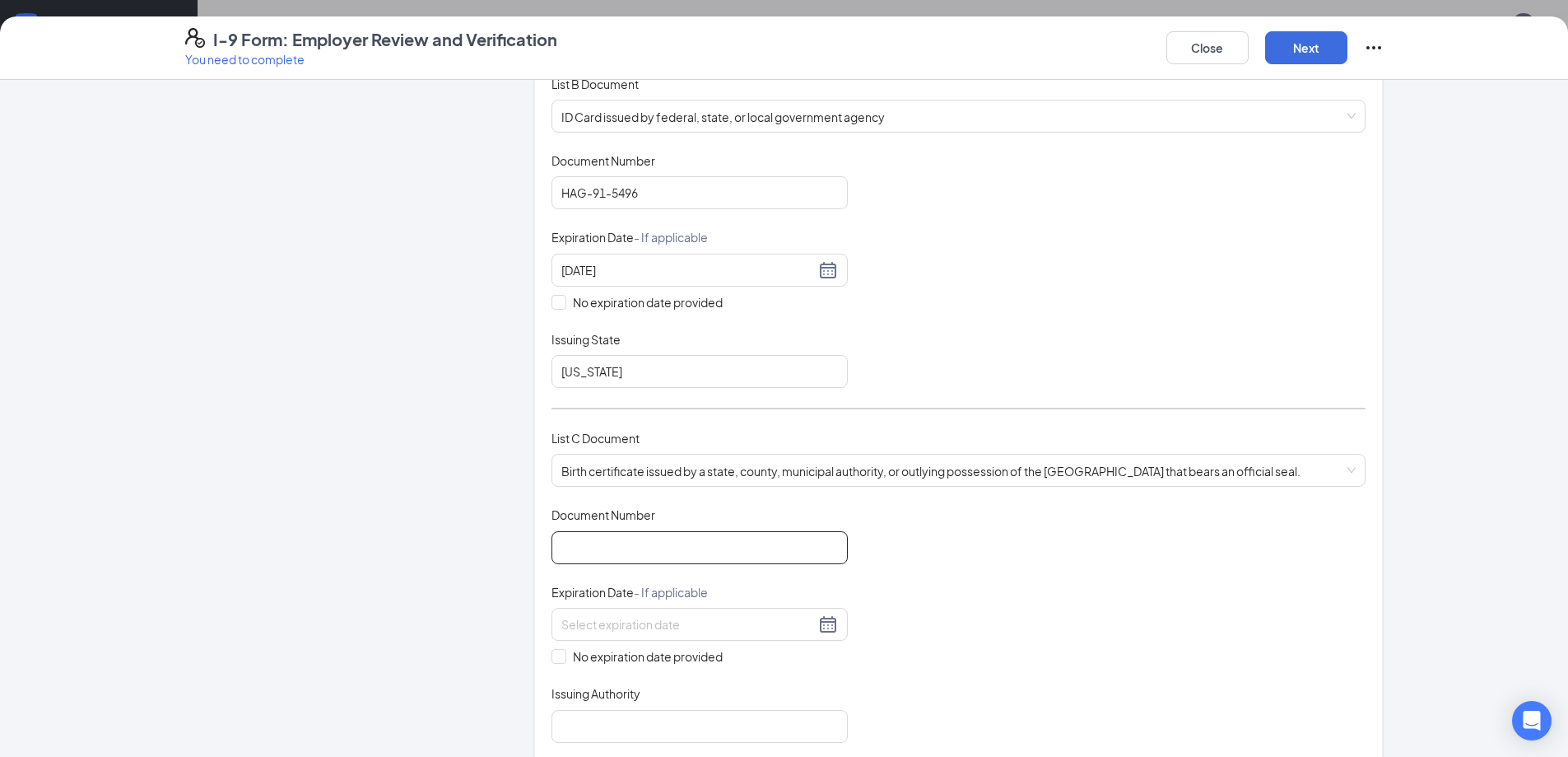
click at [643, 549] on input "Document Number" at bounding box center [700, 547] width 296 height 33
type input "0107195"
click at [608, 631] on input at bounding box center [688, 624] width 254 height 18
click at [841, 549] on input "0107195" at bounding box center [700, 547] width 296 height 33
click at [552, 658] on input "No expiration date provided" at bounding box center [558, 655] width 11 height 11
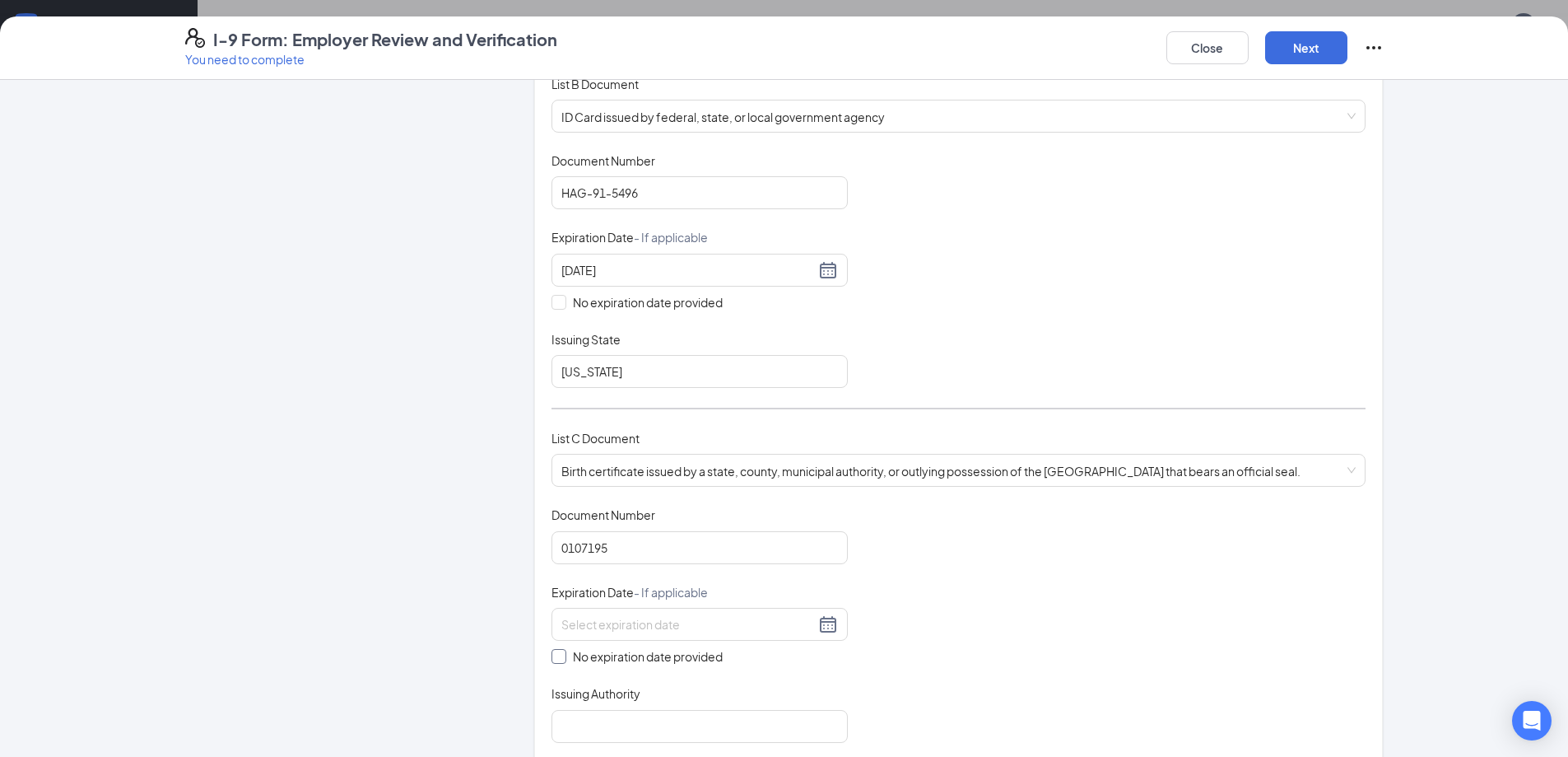
checkbox input "true"
click at [724, 721] on input "Issuing Authority" at bounding box center [700, 729] width 296 height 33
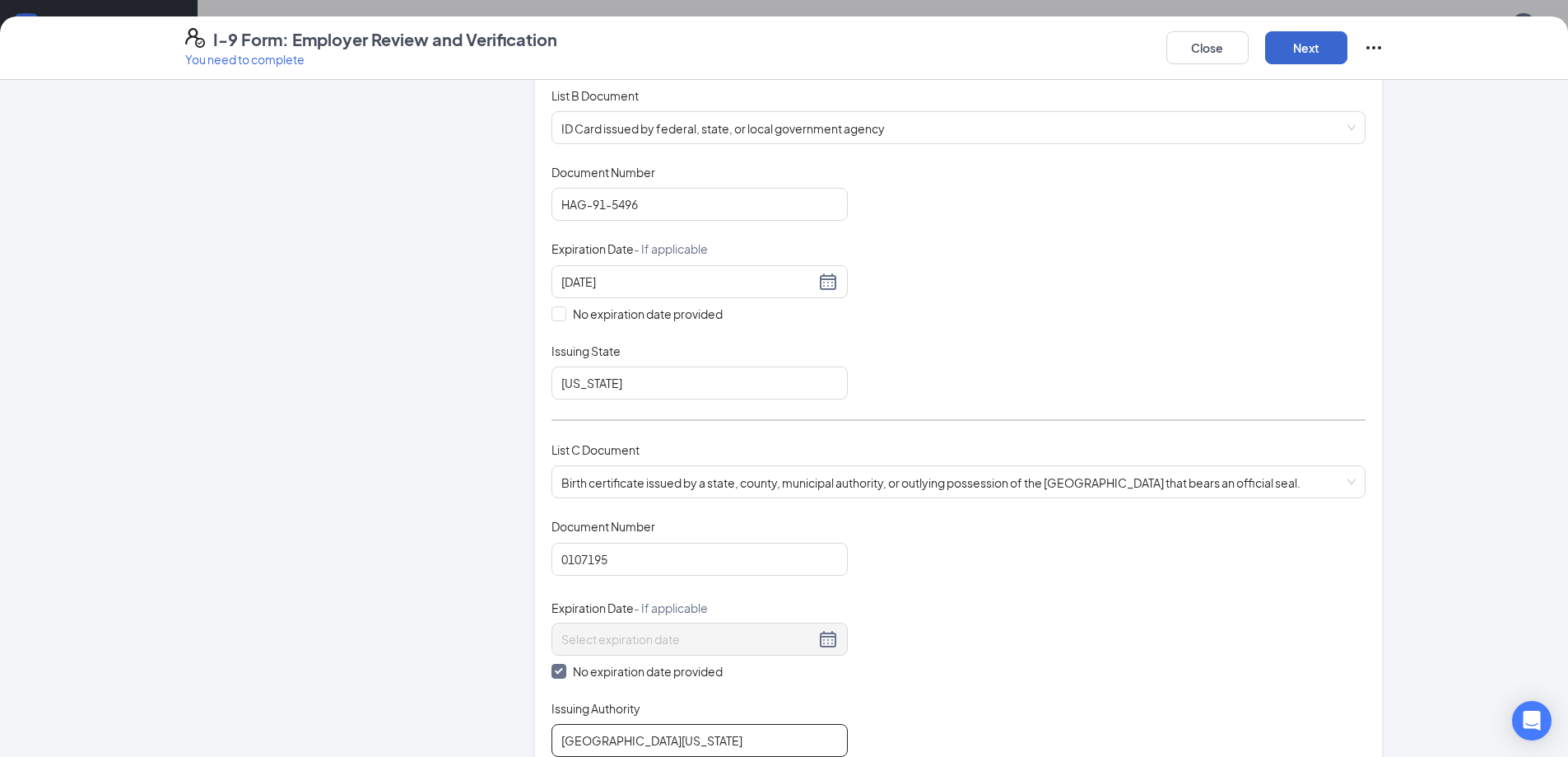
type input "[GEOGRAPHIC_DATA][US_STATE]"
click at [1313, 34] on button "Next" at bounding box center [1306, 47] width 82 height 33
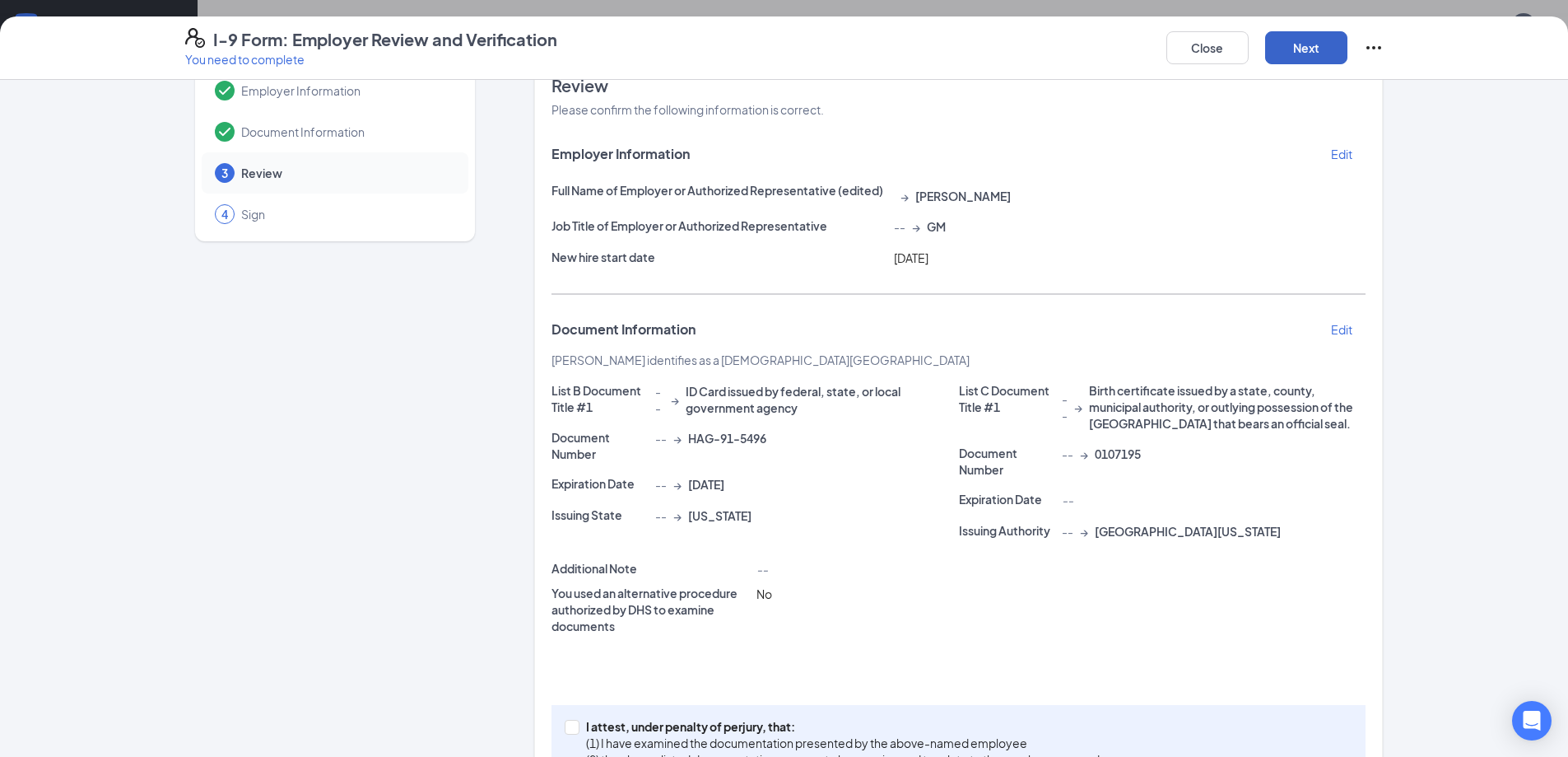
scroll to position [82, 0]
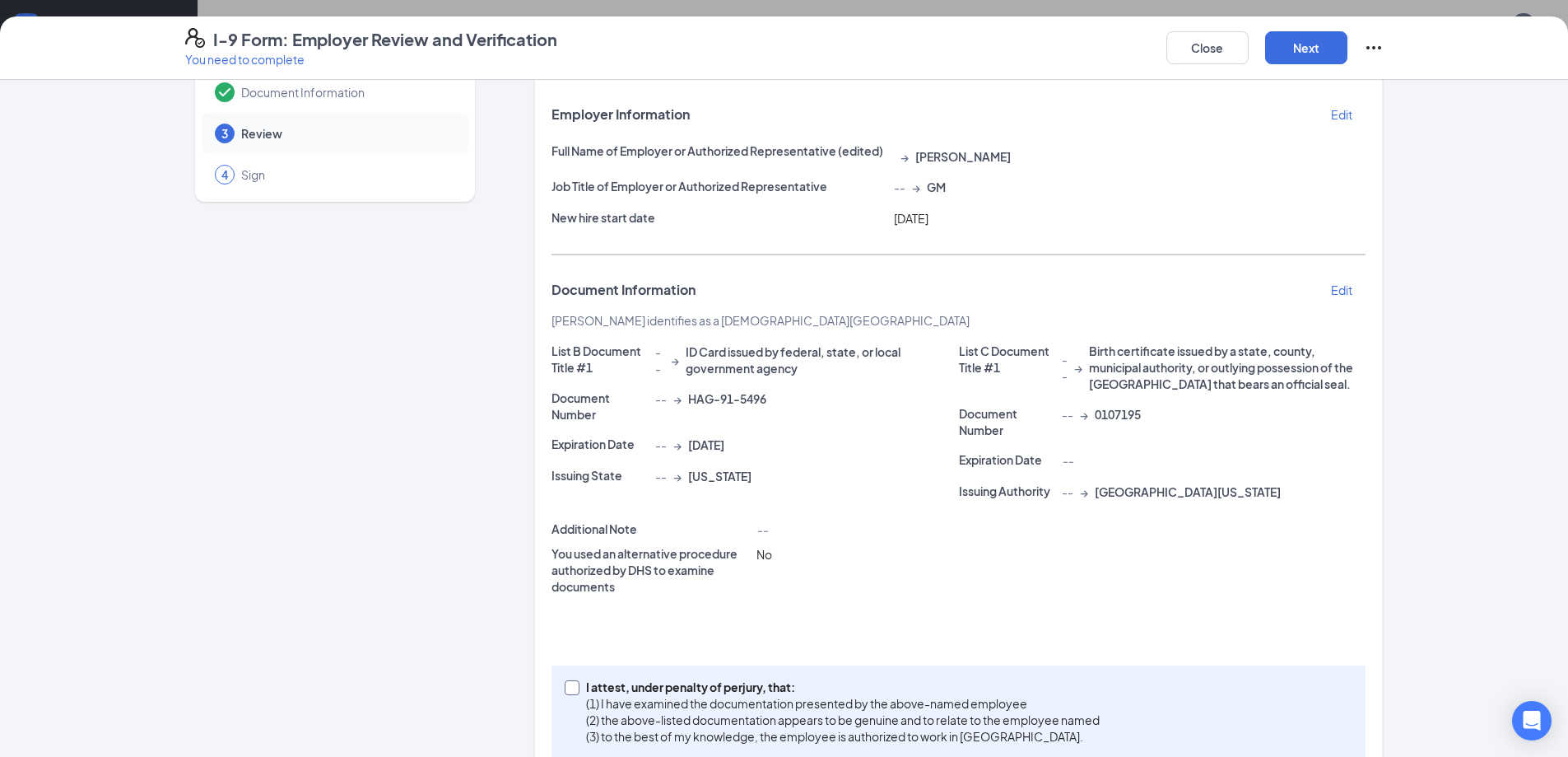
click at [572, 685] on span at bounding box center [573, 688] width 15 height 15
click at [572, 685] on input "I attest, under penalty of [PERSON_NAME], that: (1) I have examined the documen…" at bounding box center [571, 686] width 11 height 11
checkbox input "true"
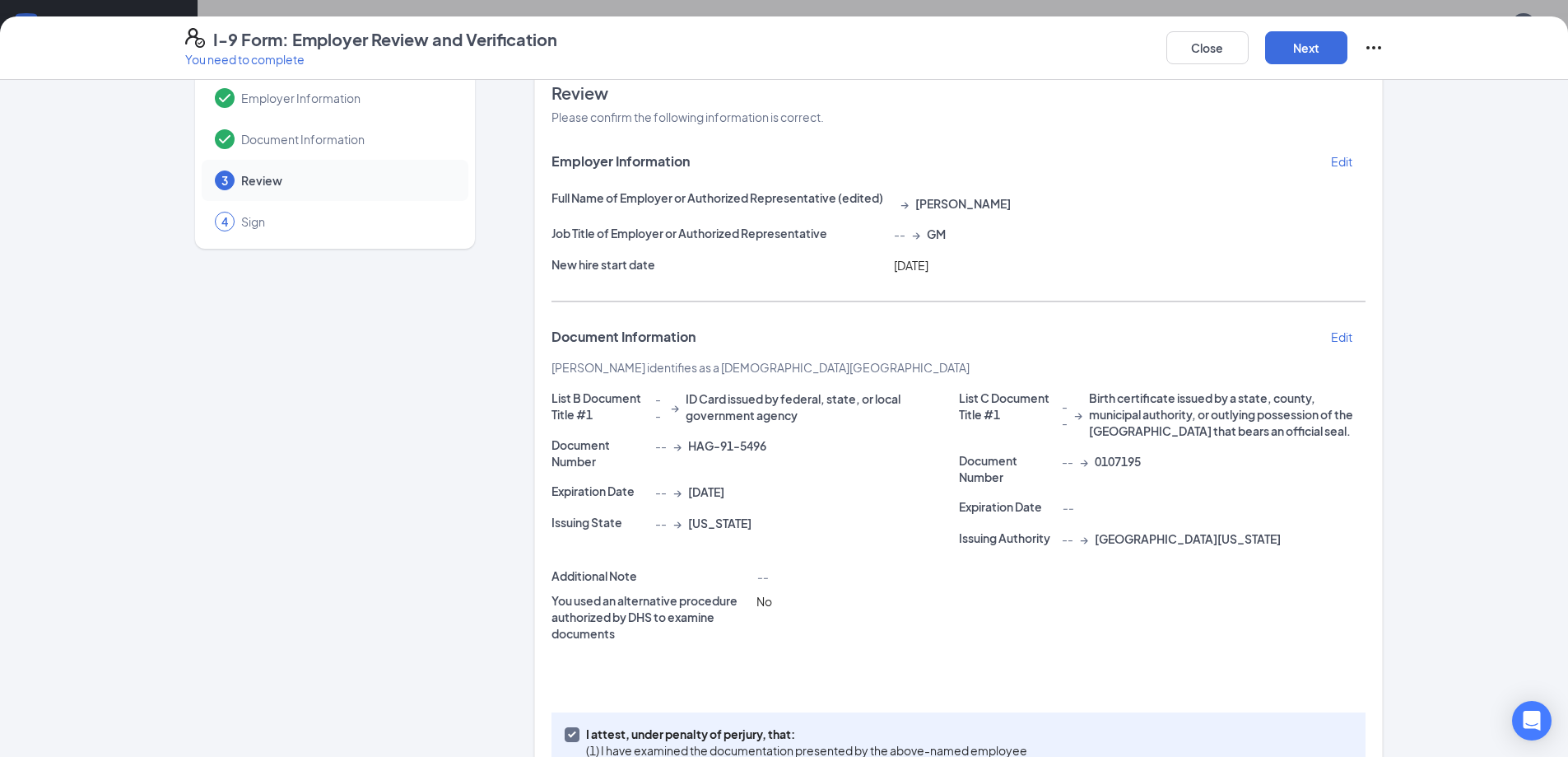
scroll to position [0, 0]
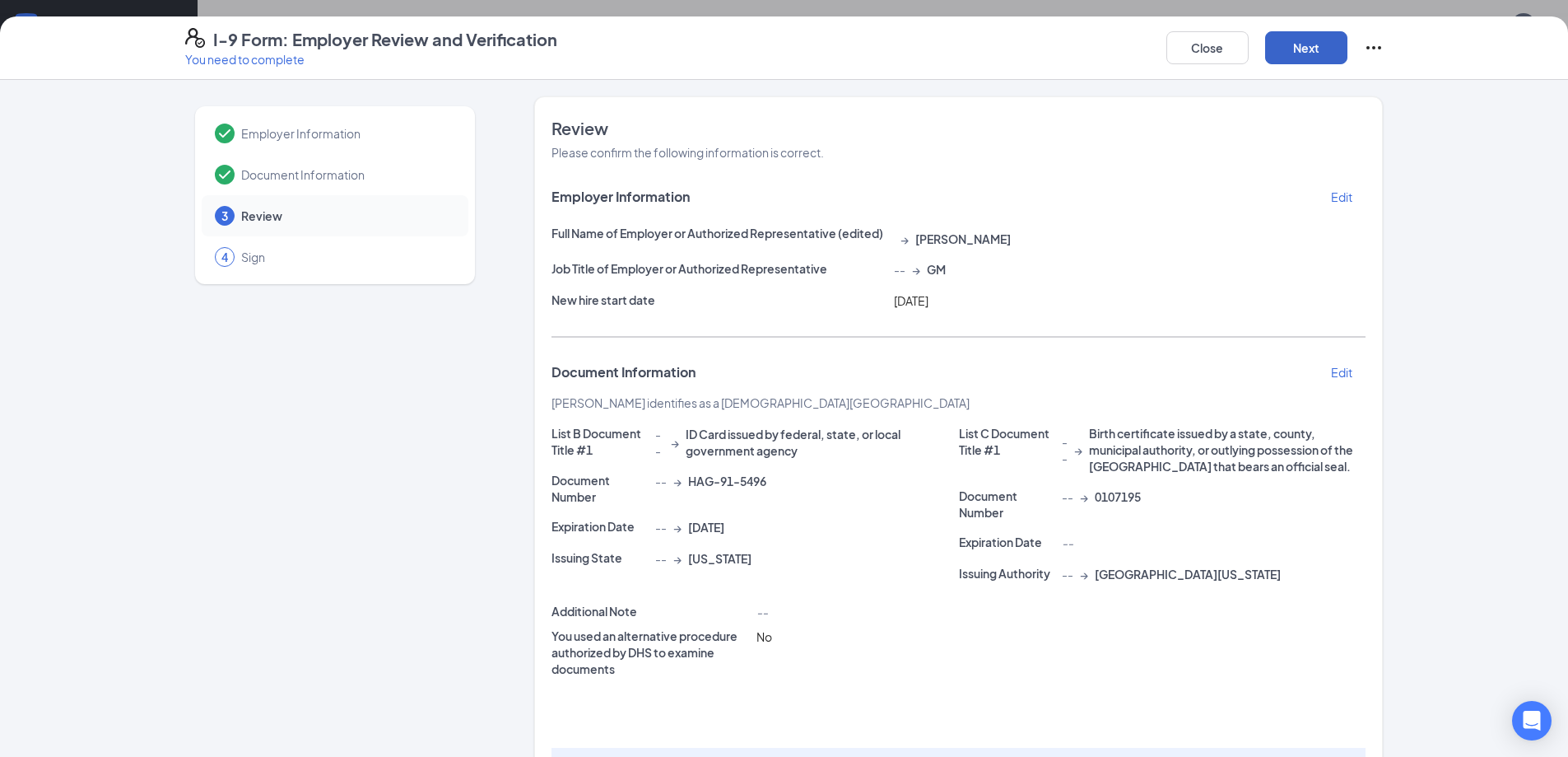
click at [1307, 57] on button "Next" at bounding box center [1306, 47] width 82 height 33
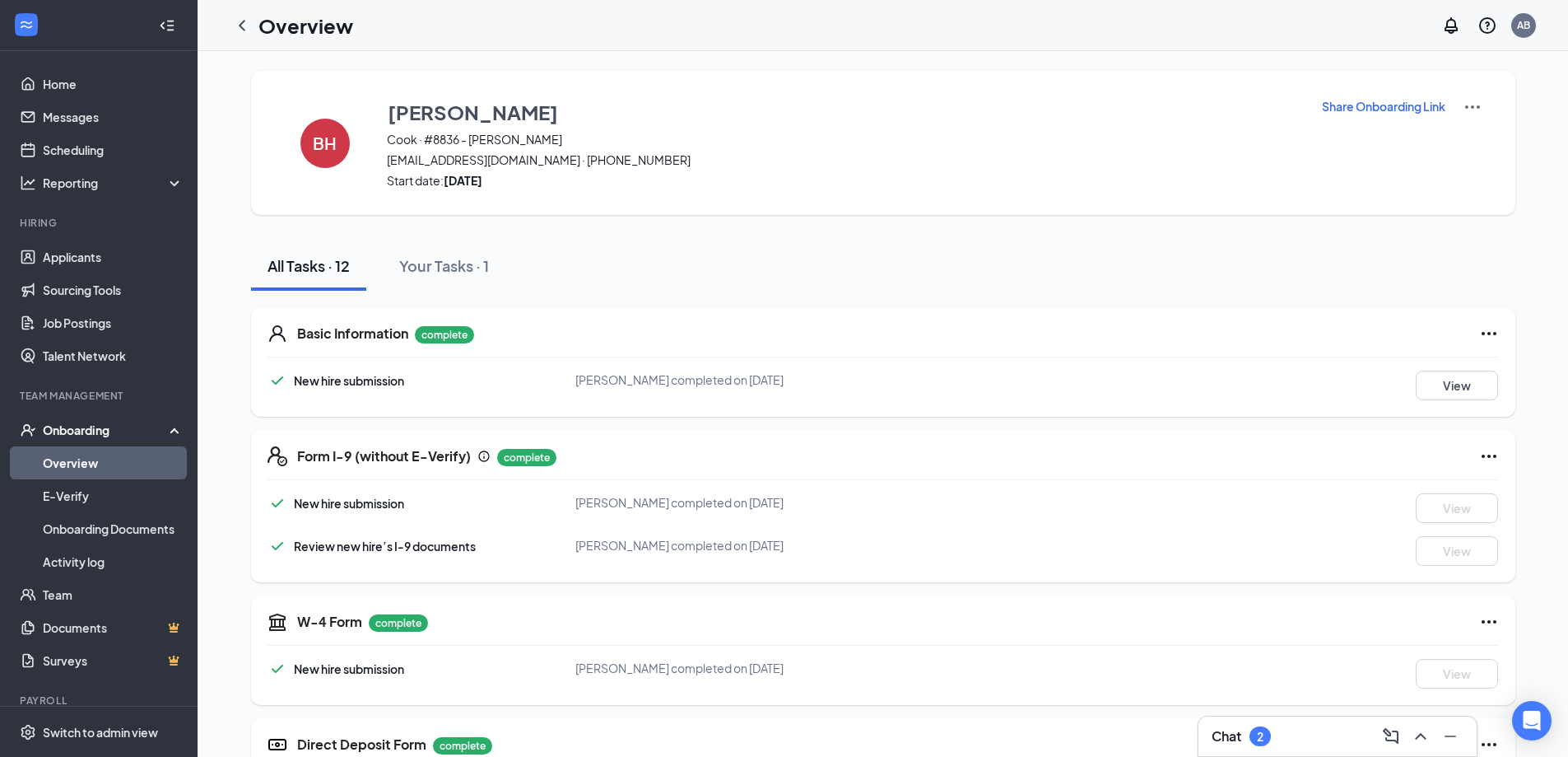
click at [100, 428] on div "Onboarding" at bounding box center [106, 429] width 126 height 16
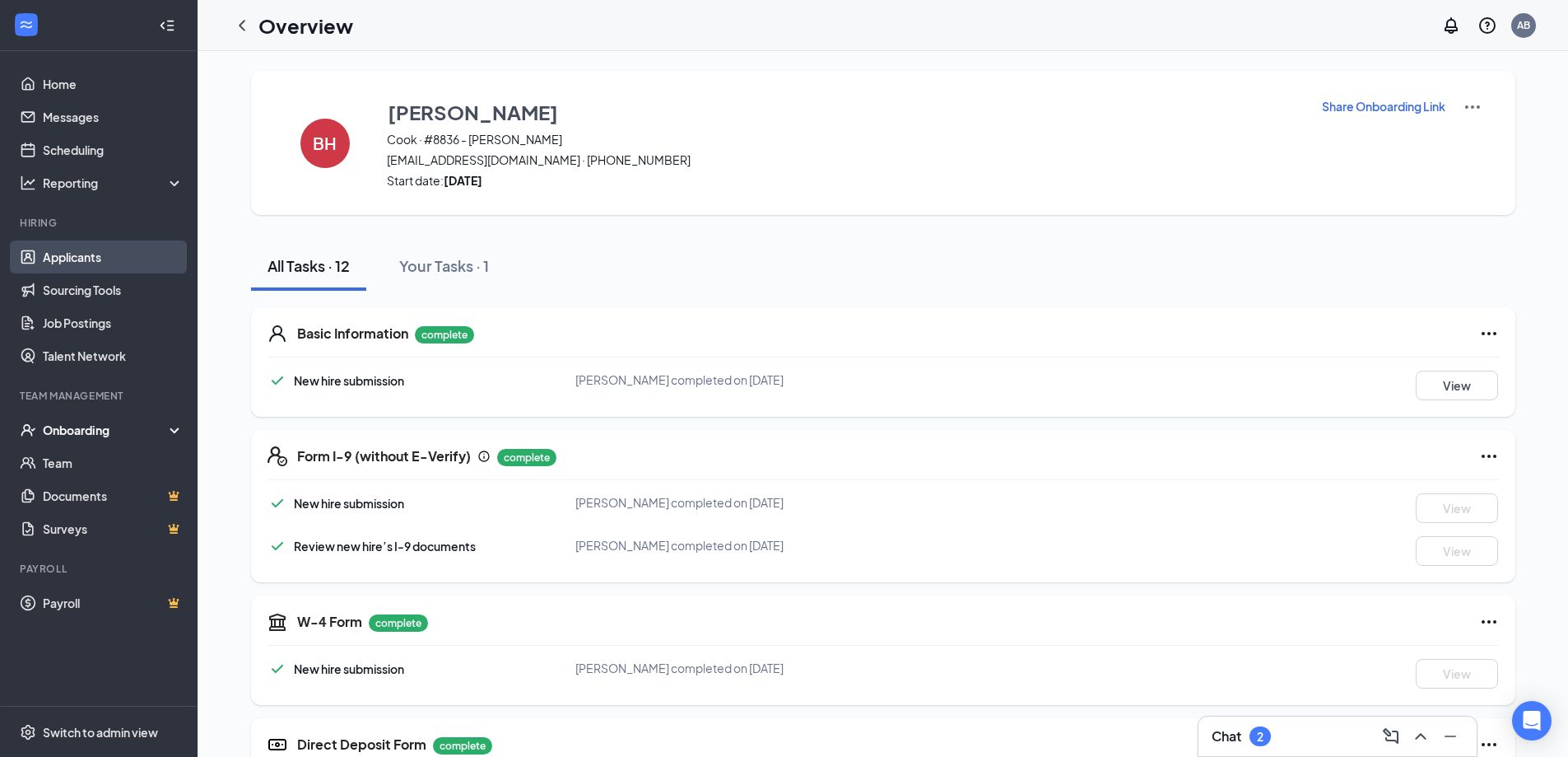
click at [87, 254] on link "Applicants" at bounding box center [112, 257] width 141 height 33
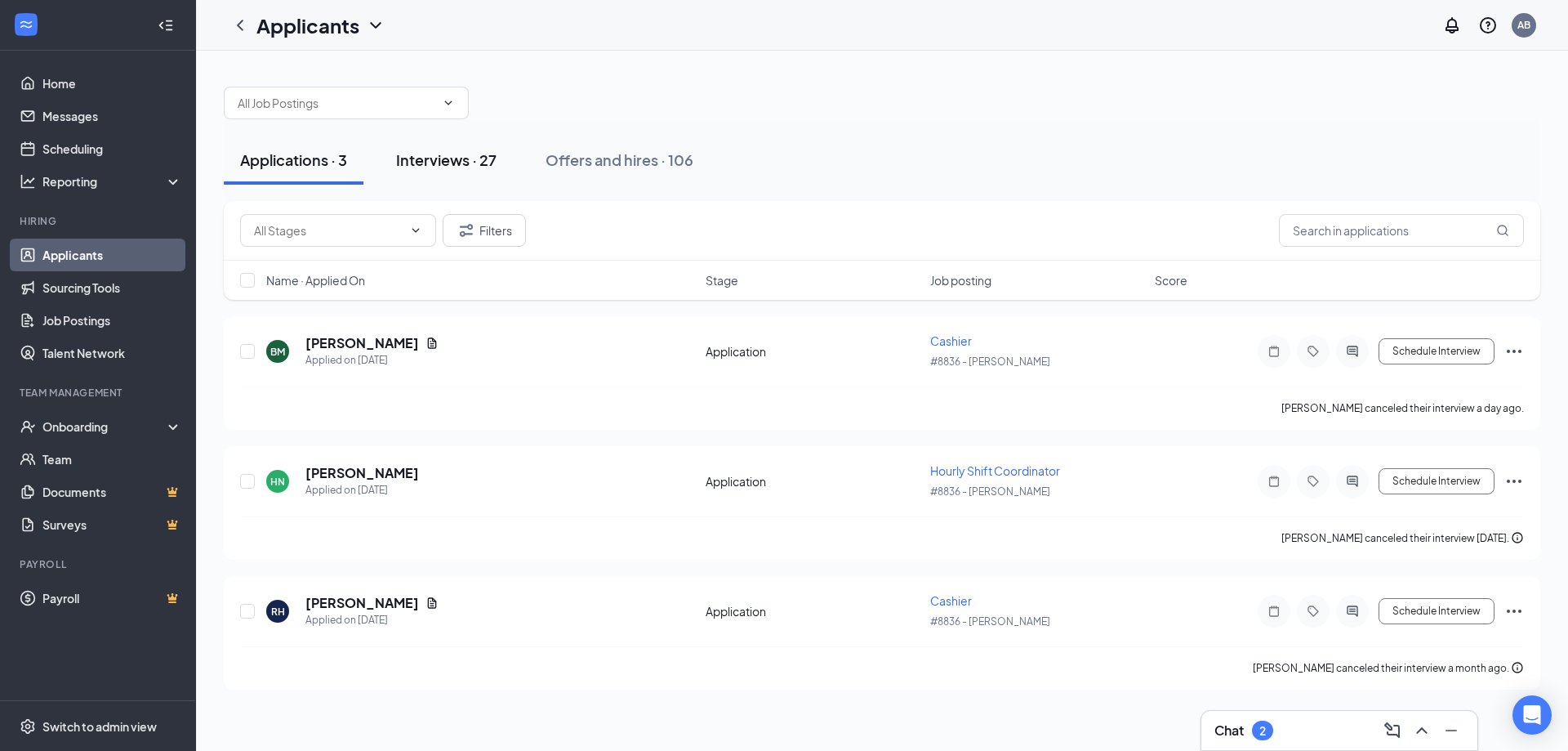
click at [459, 166] on div "Interviews · 27" at bounding box center [446, 160] width 100 height 21
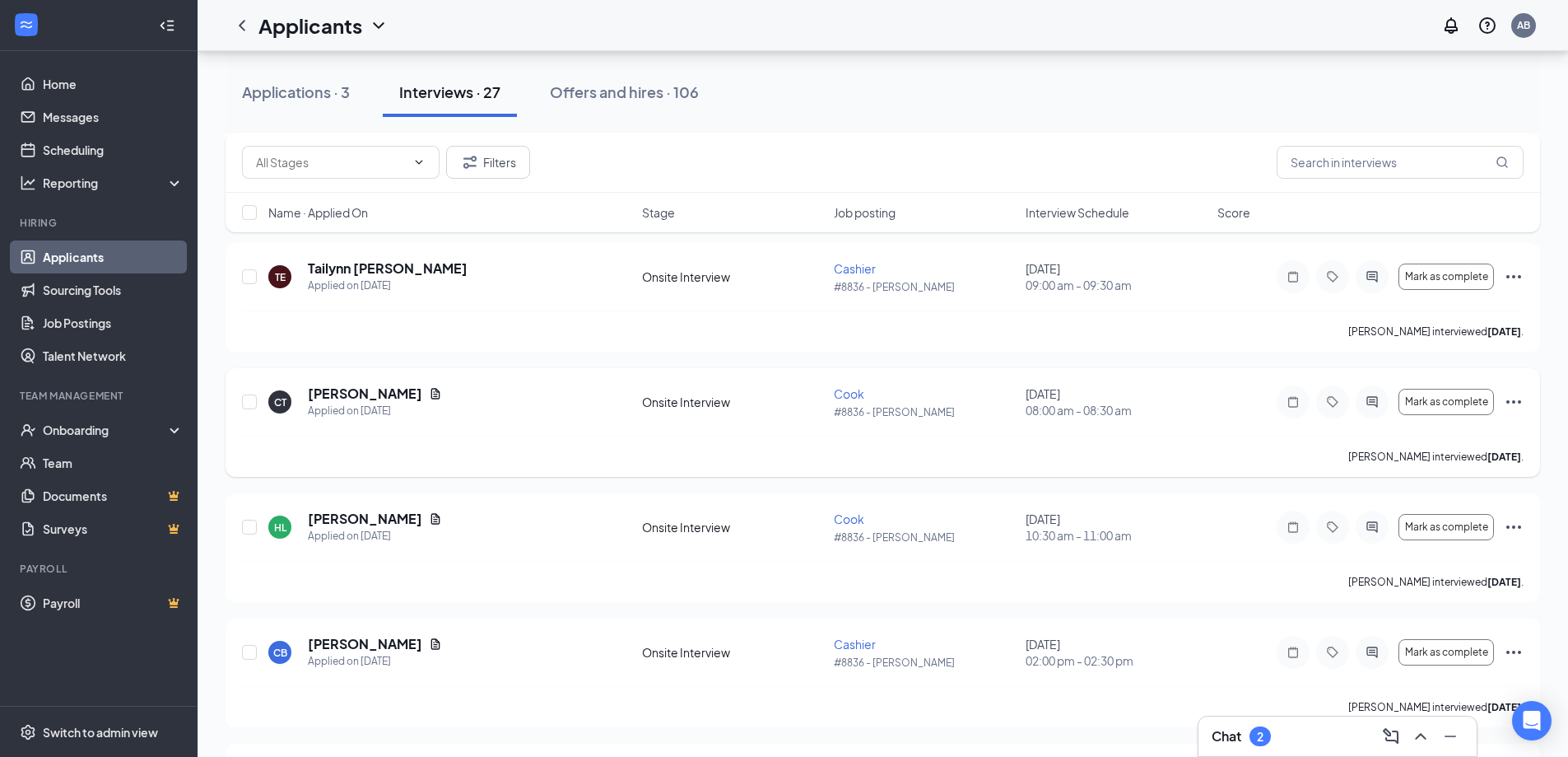
scroll to position [1812, 0]
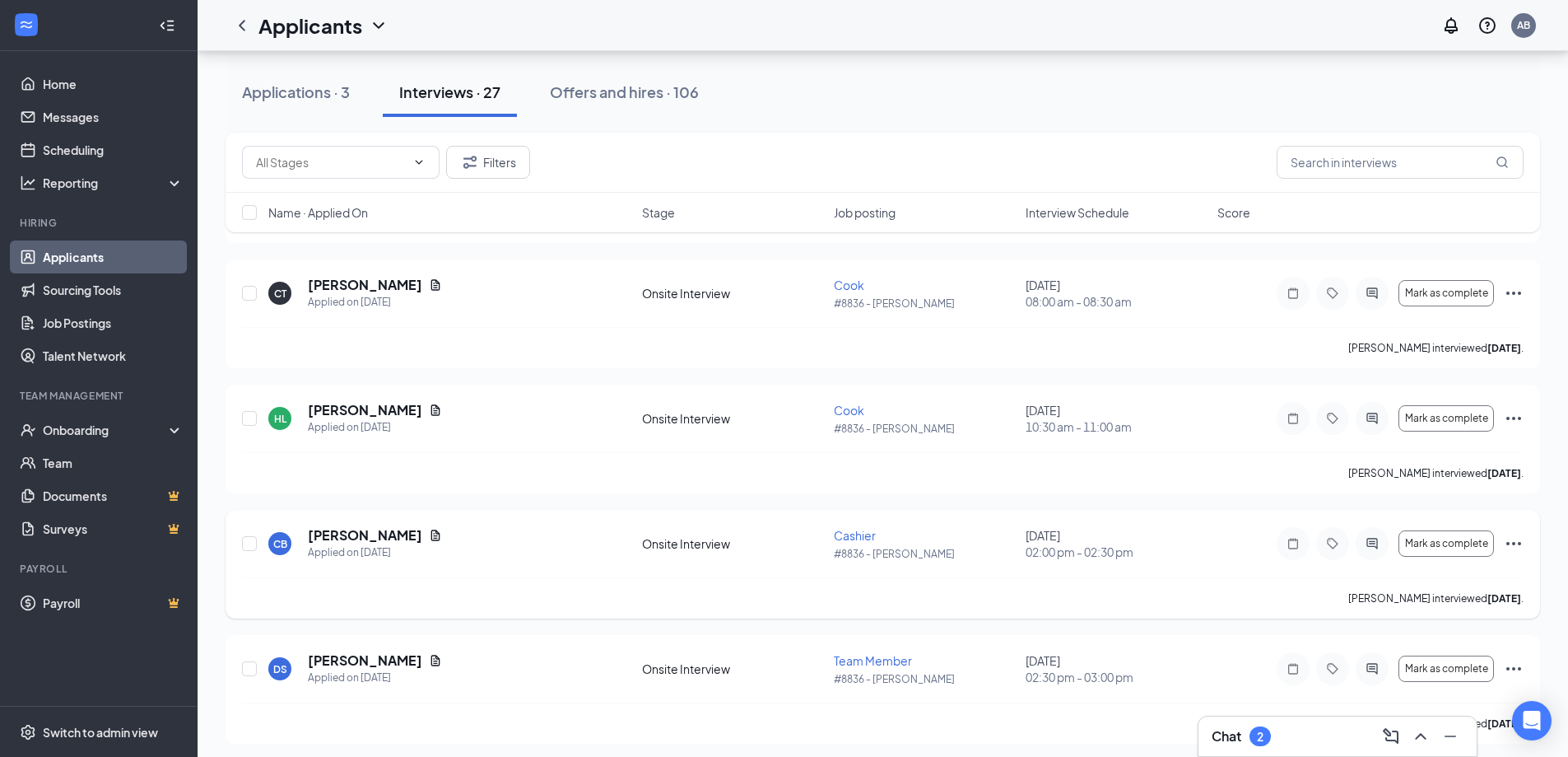
click at [1512, 546] on icon "Ellipses" at bounding box center [1513, 543] width 20 height 20
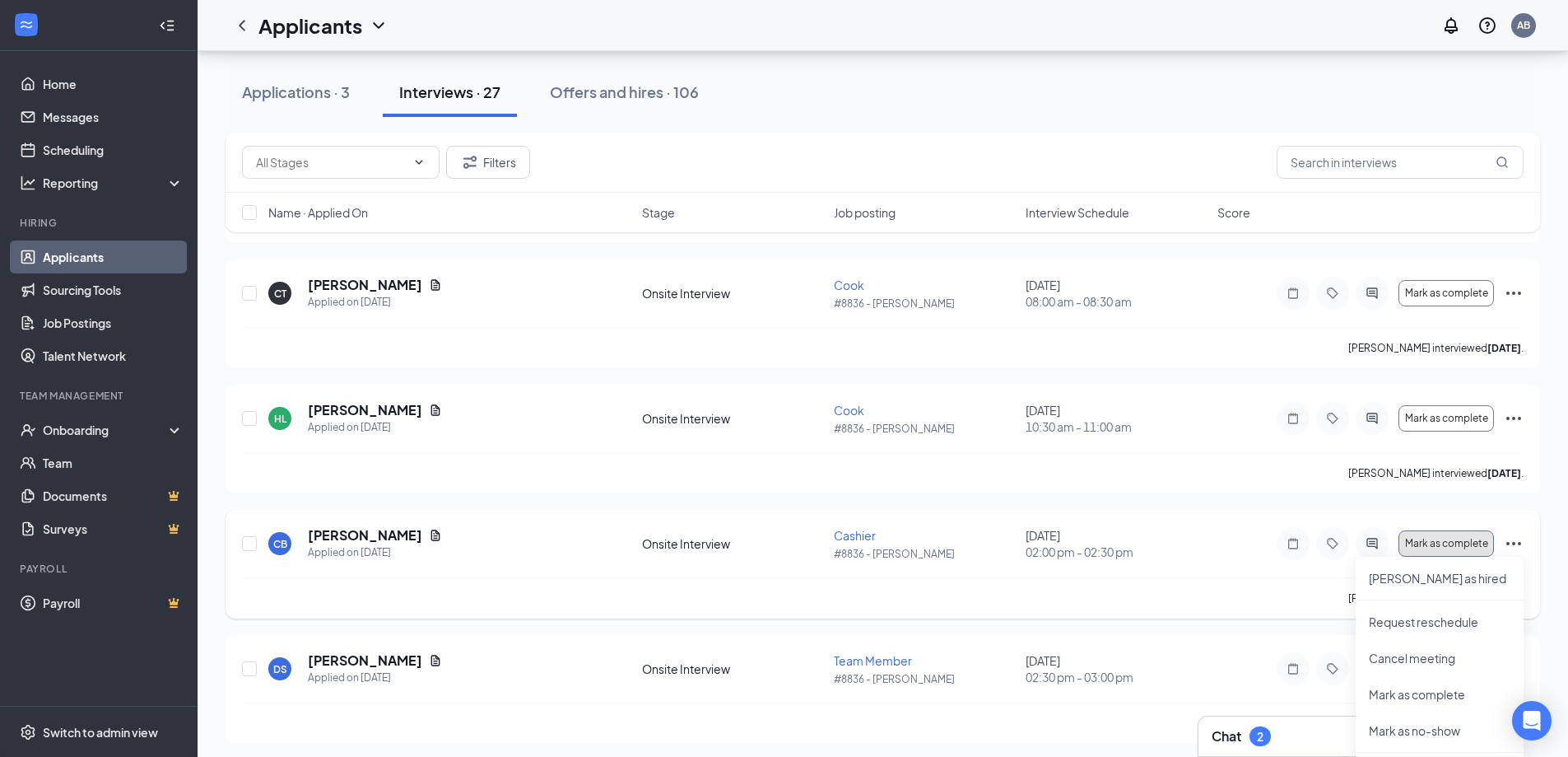
click at [1443, 533] on button "Mark as complete" at bounding box center [1446, 544] width 95 height 26
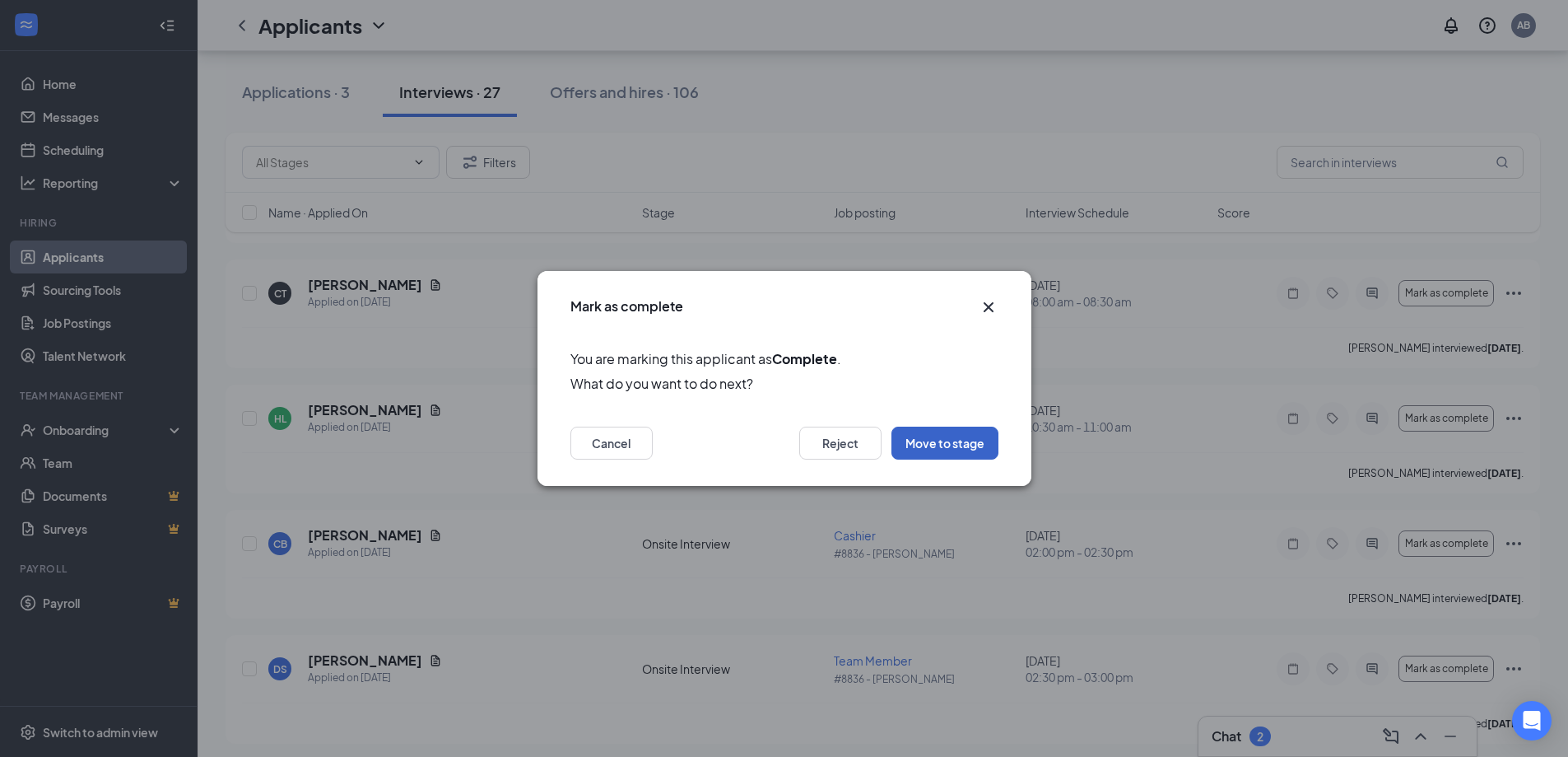
click at [974, 436] on button "Move to stage" at bounding box center [944, 443] width 107 height 33
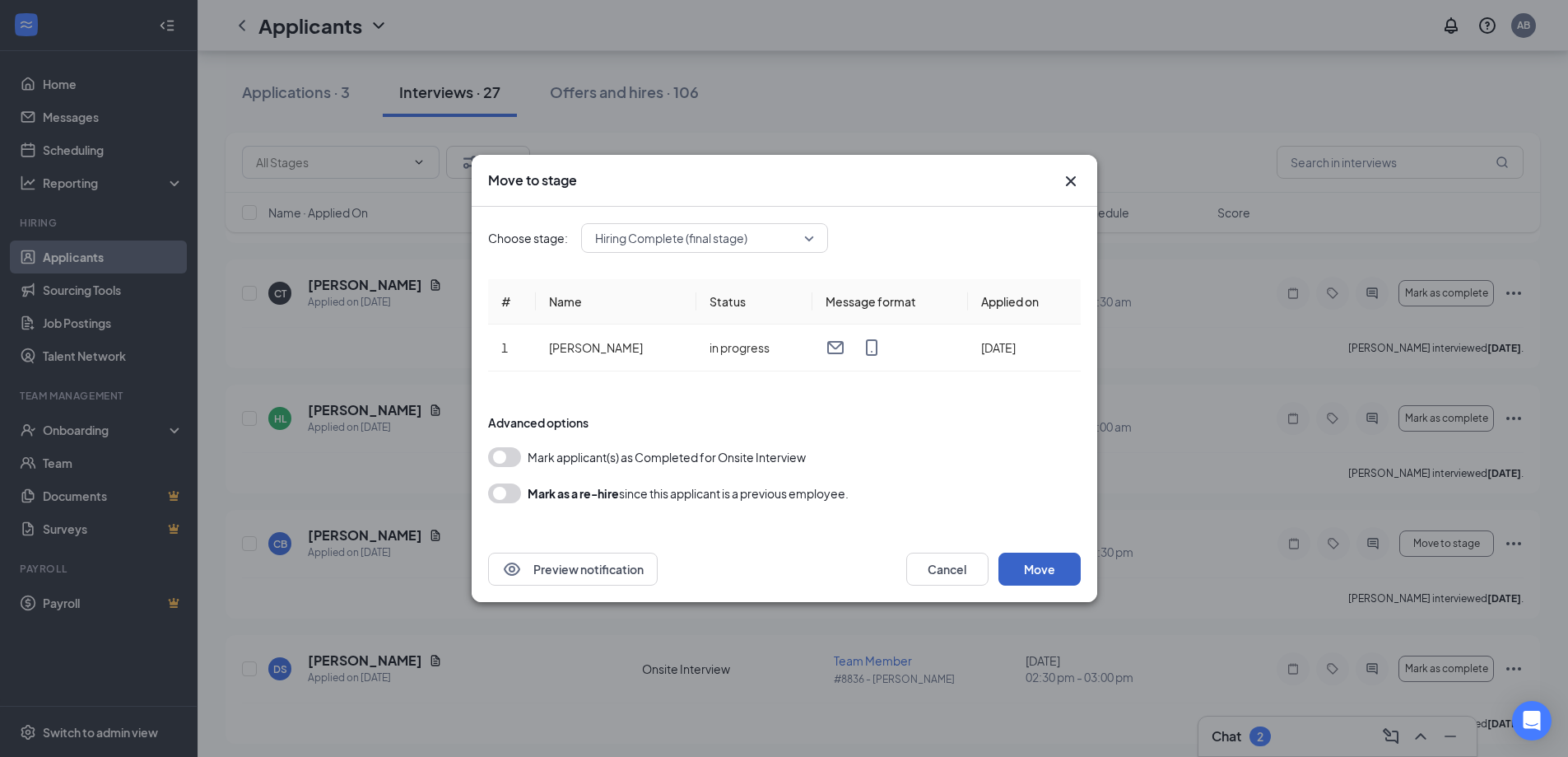
click at [1059, 562] on button "Move" at bounding box center [1040, 569] width 82 height 33
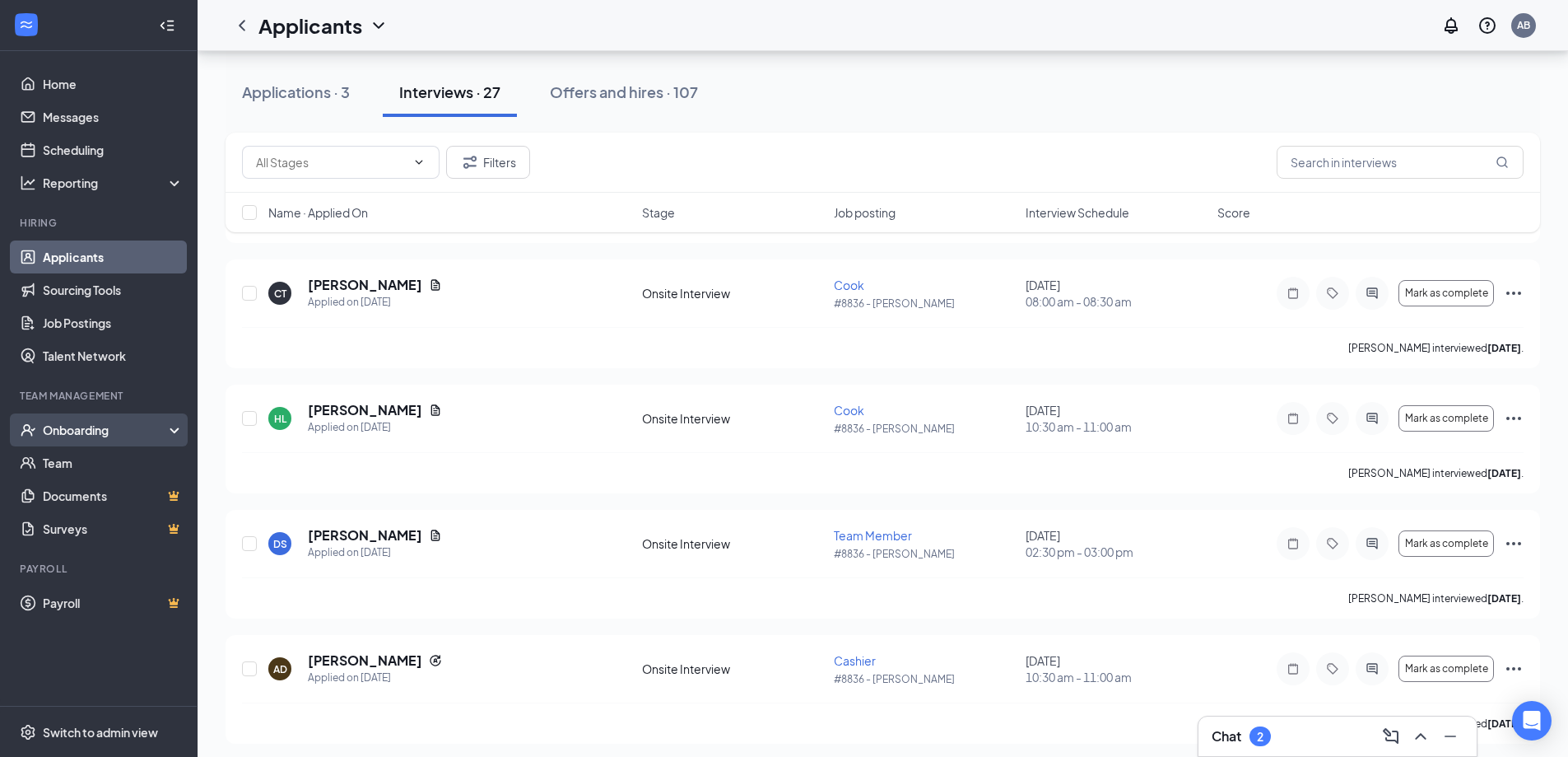
click at [107, 429] on div "Onboarding" at bounding box center [106, 429] width 126 height 16
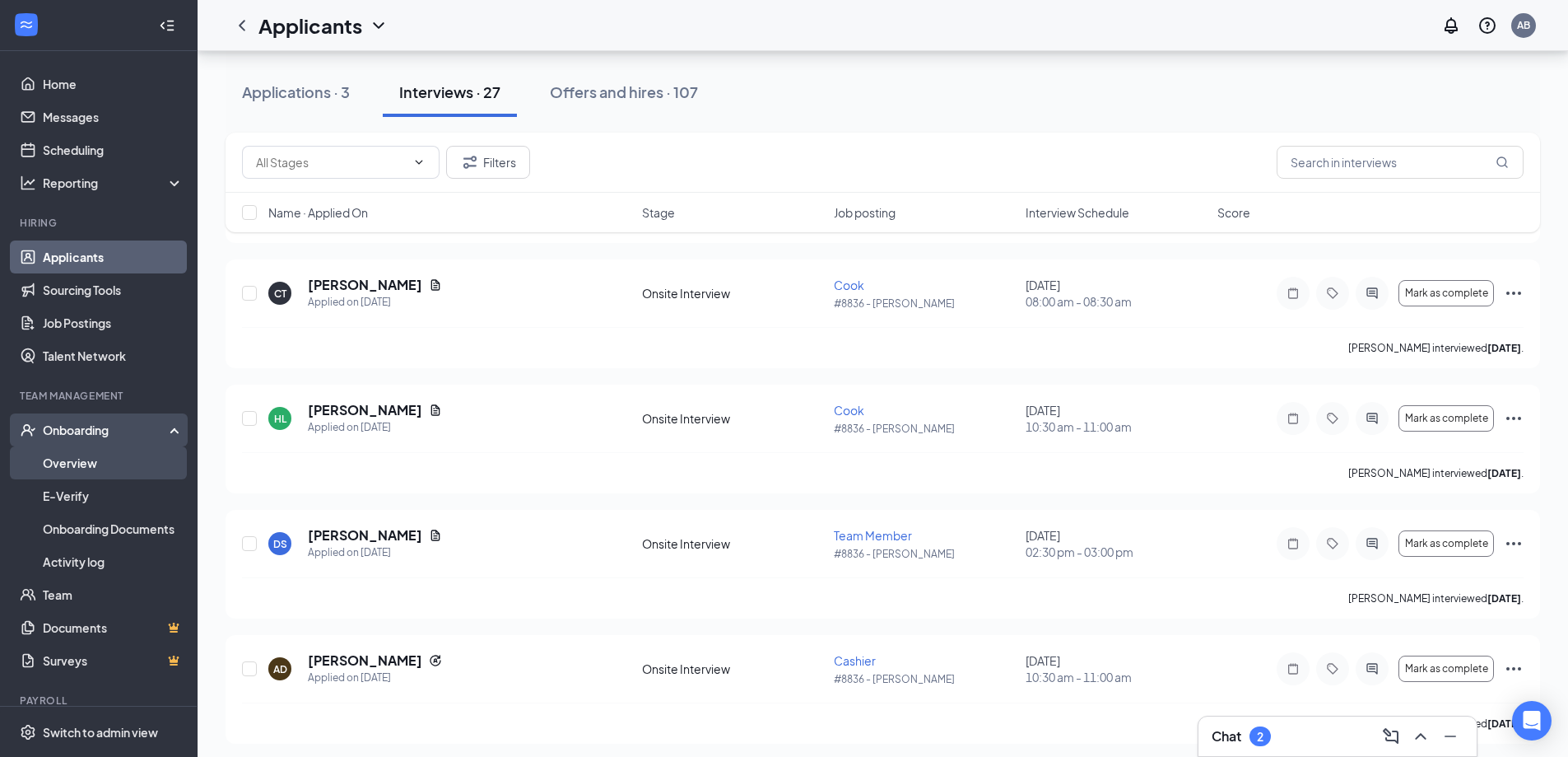
click at [114, 462] on link "Overview" at bounding box center [112, 463] width 141 height 33
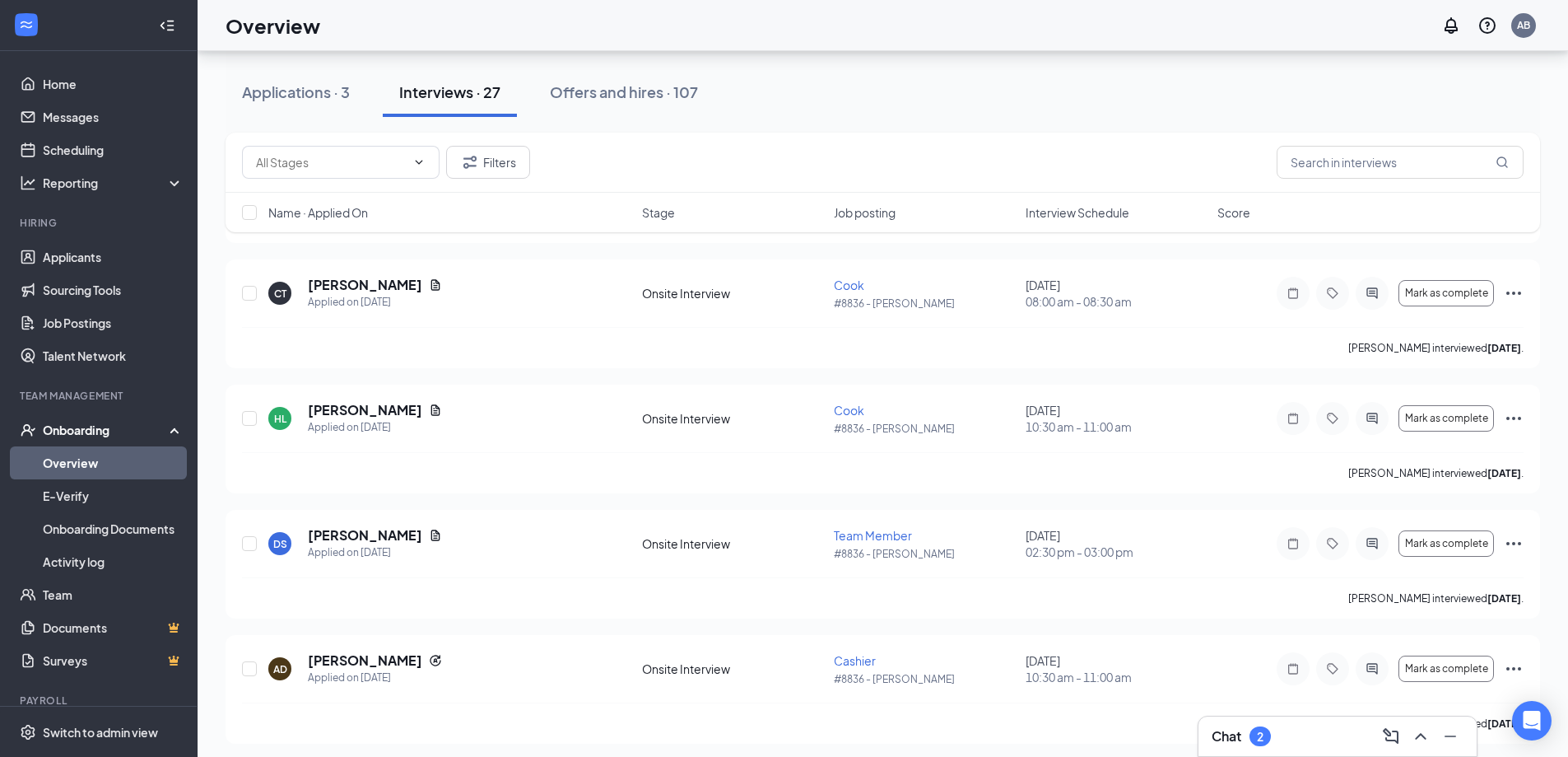
scroll to position [75, 0]
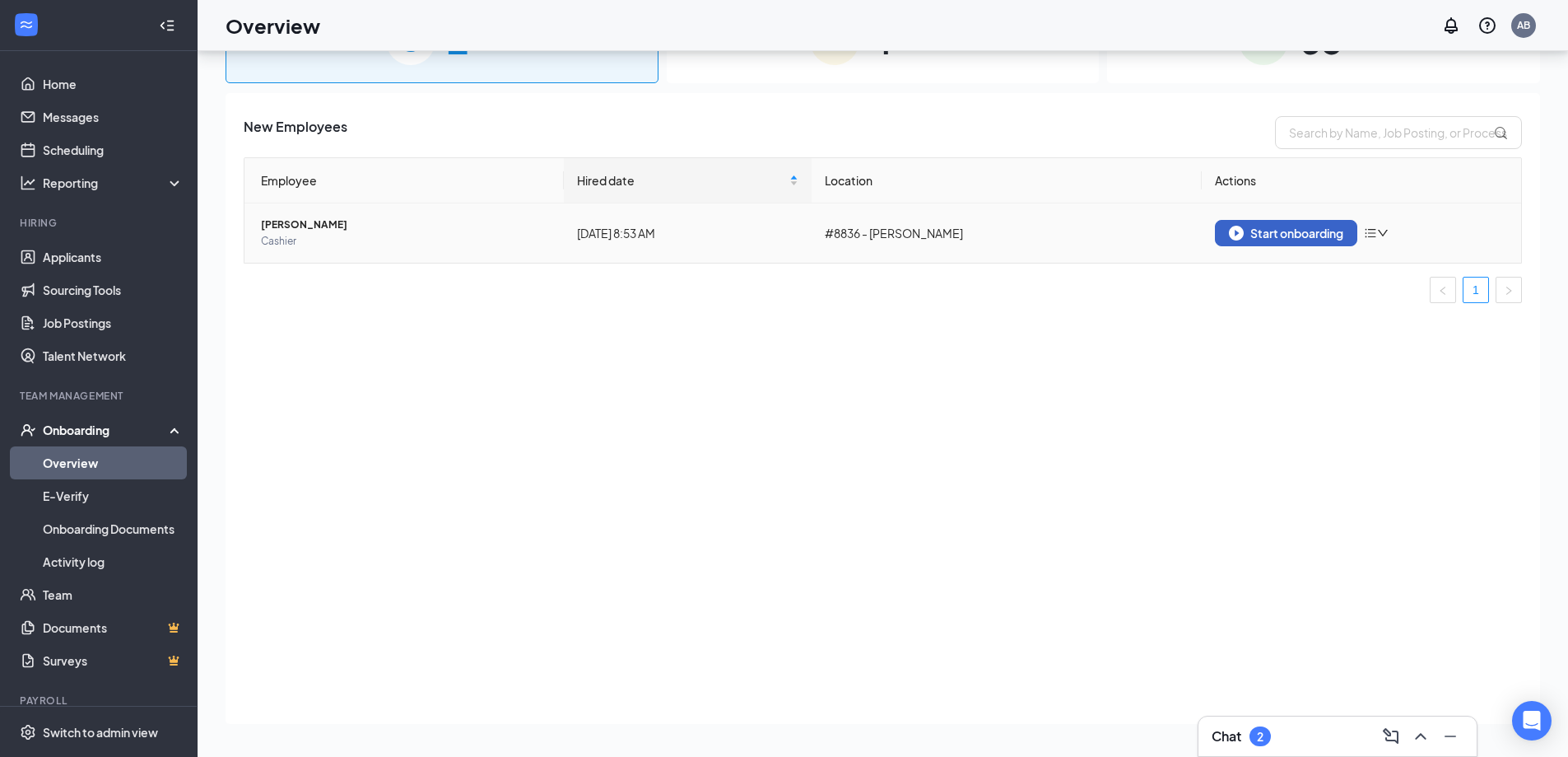
click at [1320, 230] on div "Start onboarding" at bounding box center [1286, 233] width 114 height 15
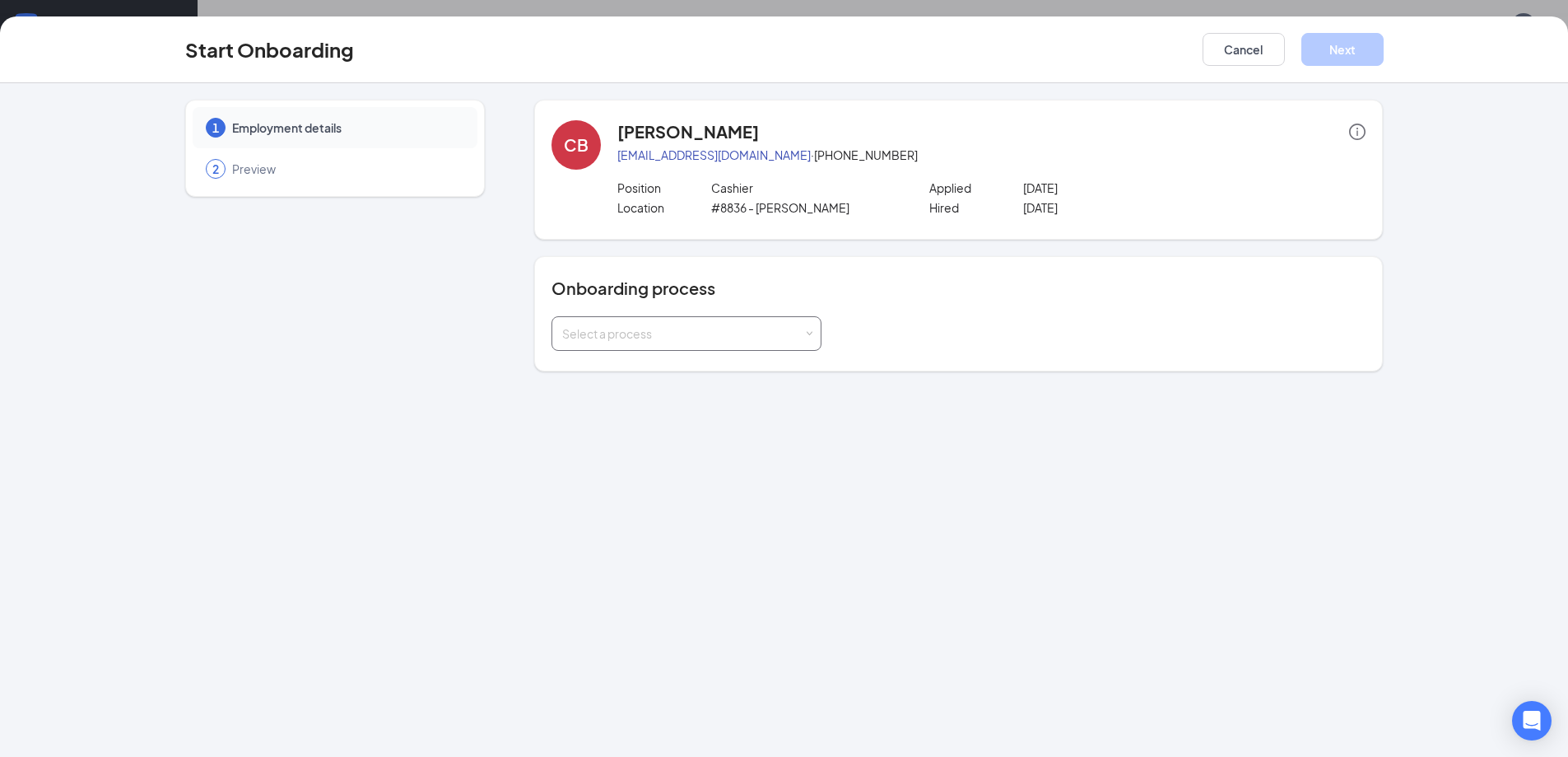
click at [775, 328] on div "Select a process" at bounding box center [683, 333] width 242 height 16
click at [676, 377] on li "Onboarding Process" at bounding box center [687, 368] width 270 height 29
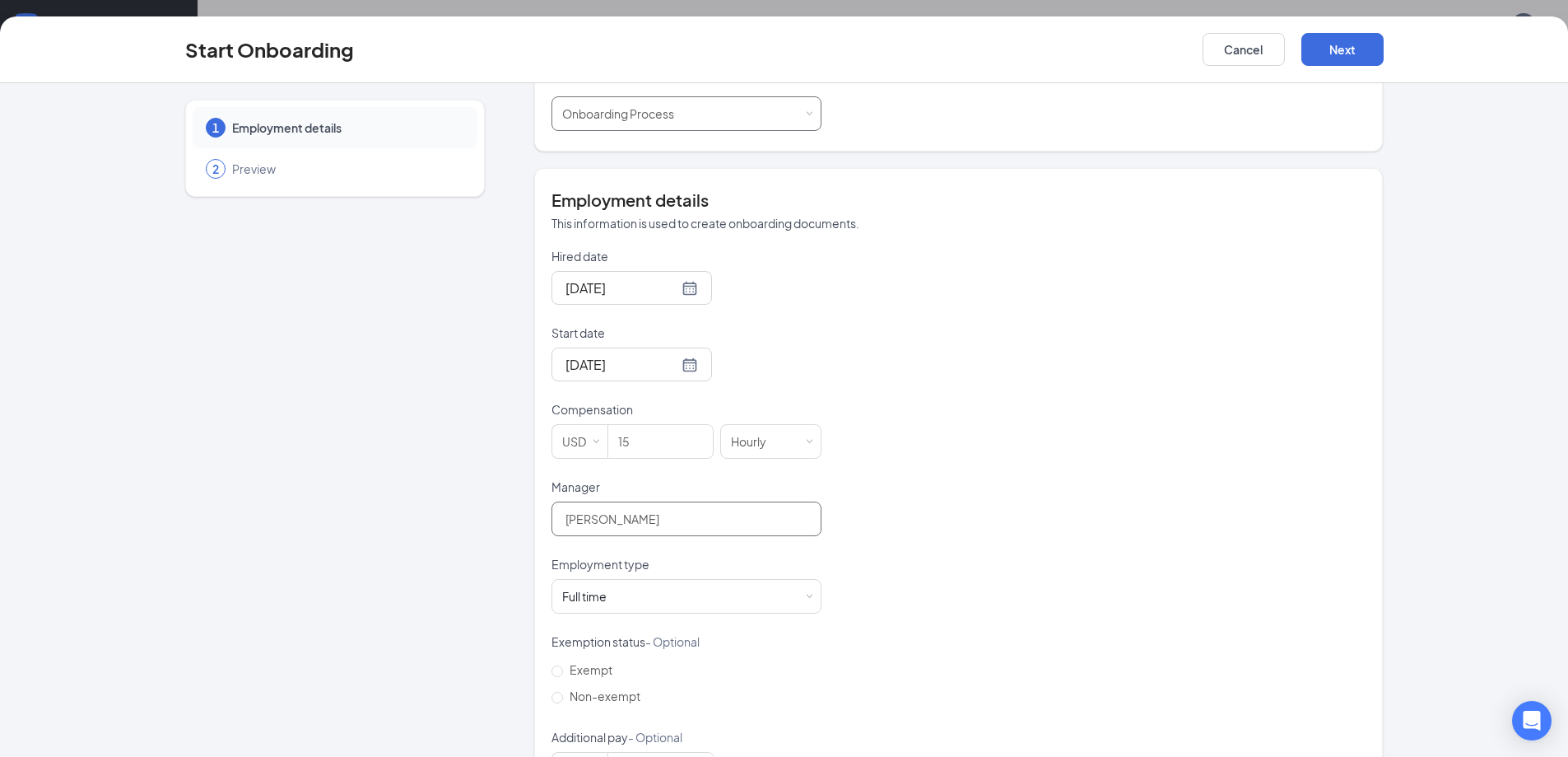
scroll to position [287, 0]
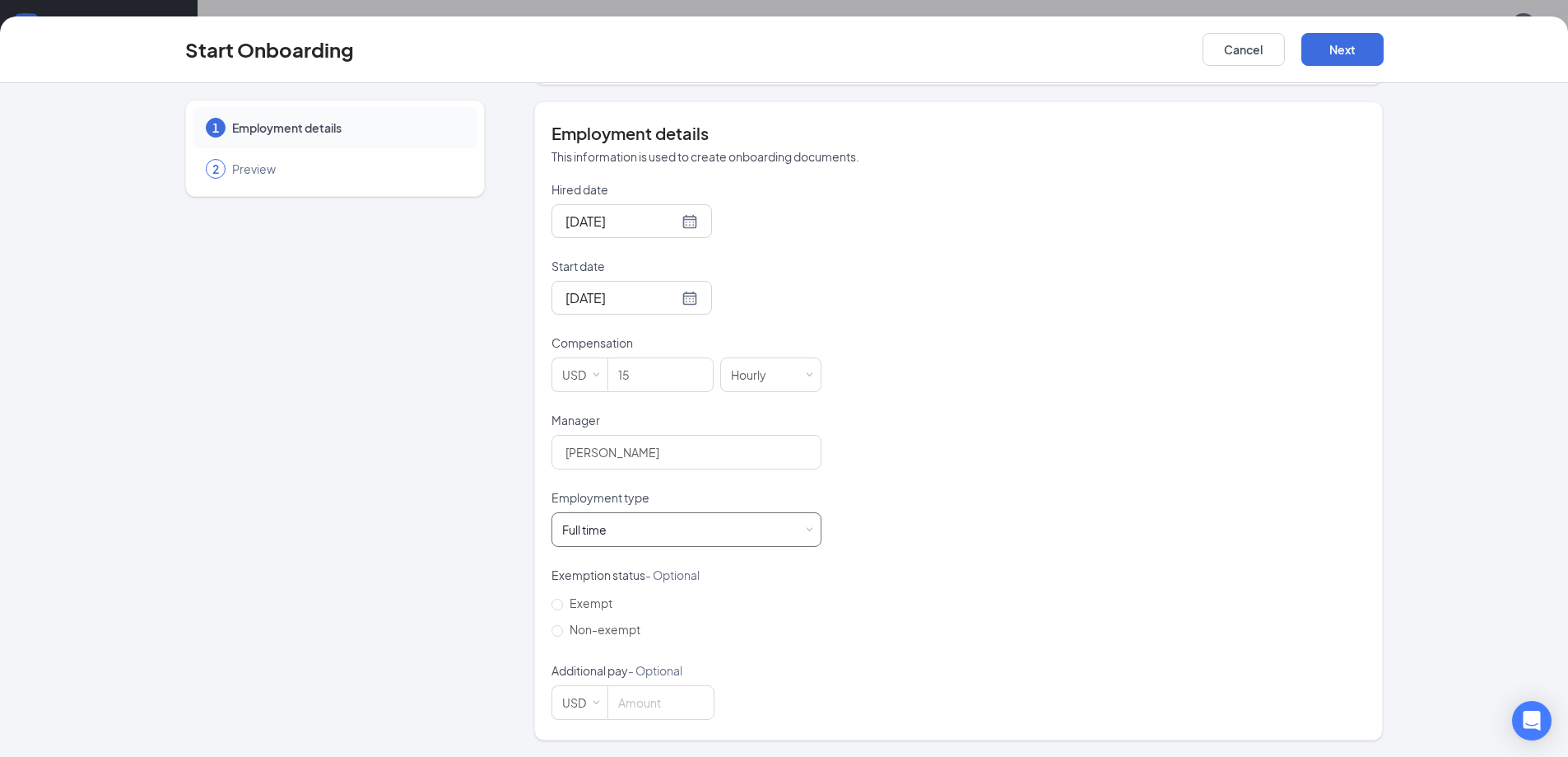
click at [651, 517] on div "Full time Works 30+ hours per week and is reasonably expected to work" at bounding box center [687, 530] width 249 height 33
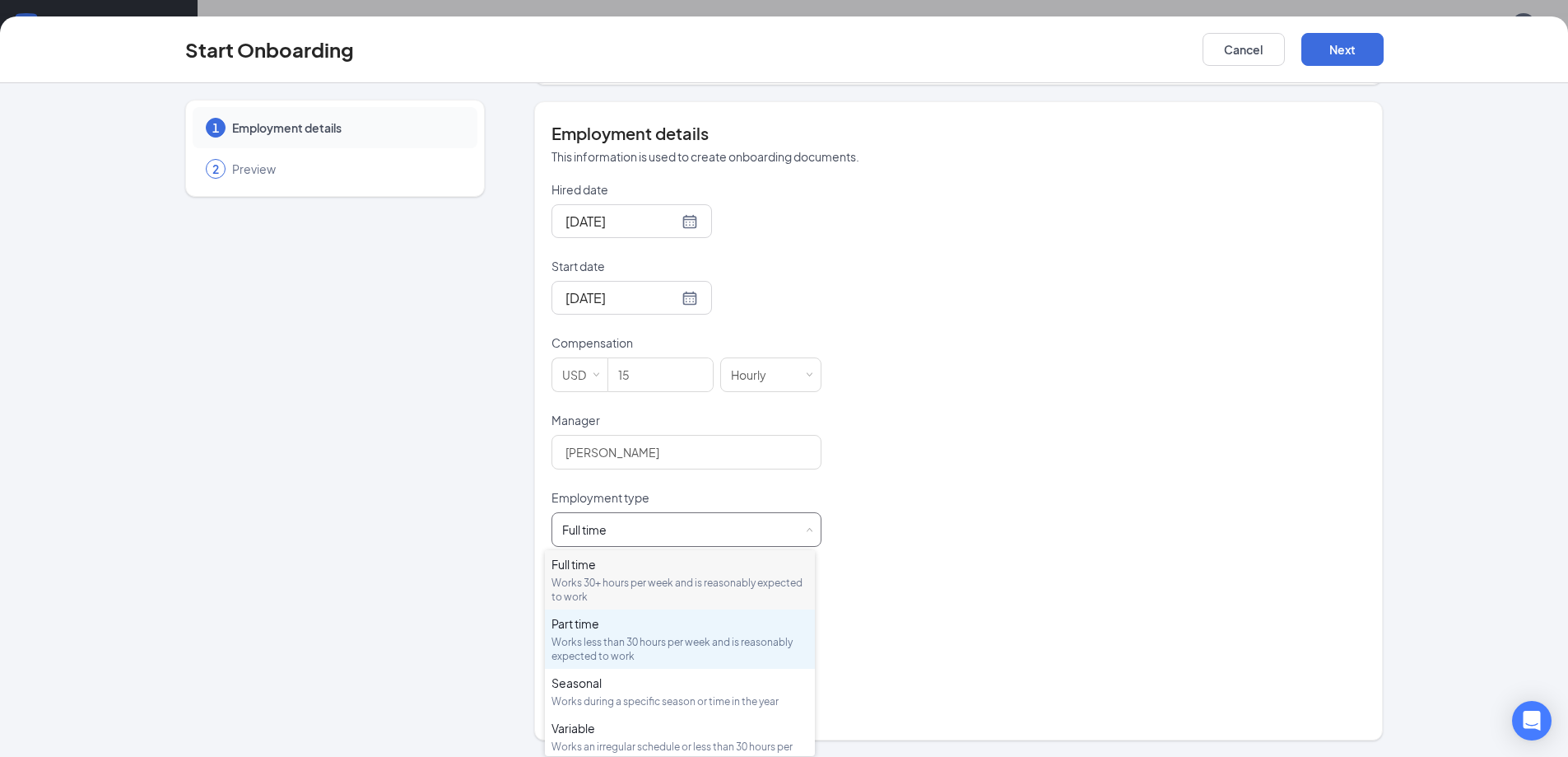
click at [674, 637] on div "Works less than 30 hours per week and is reasonably expected to work" at bounding box center [680, 649] width 257 height 28
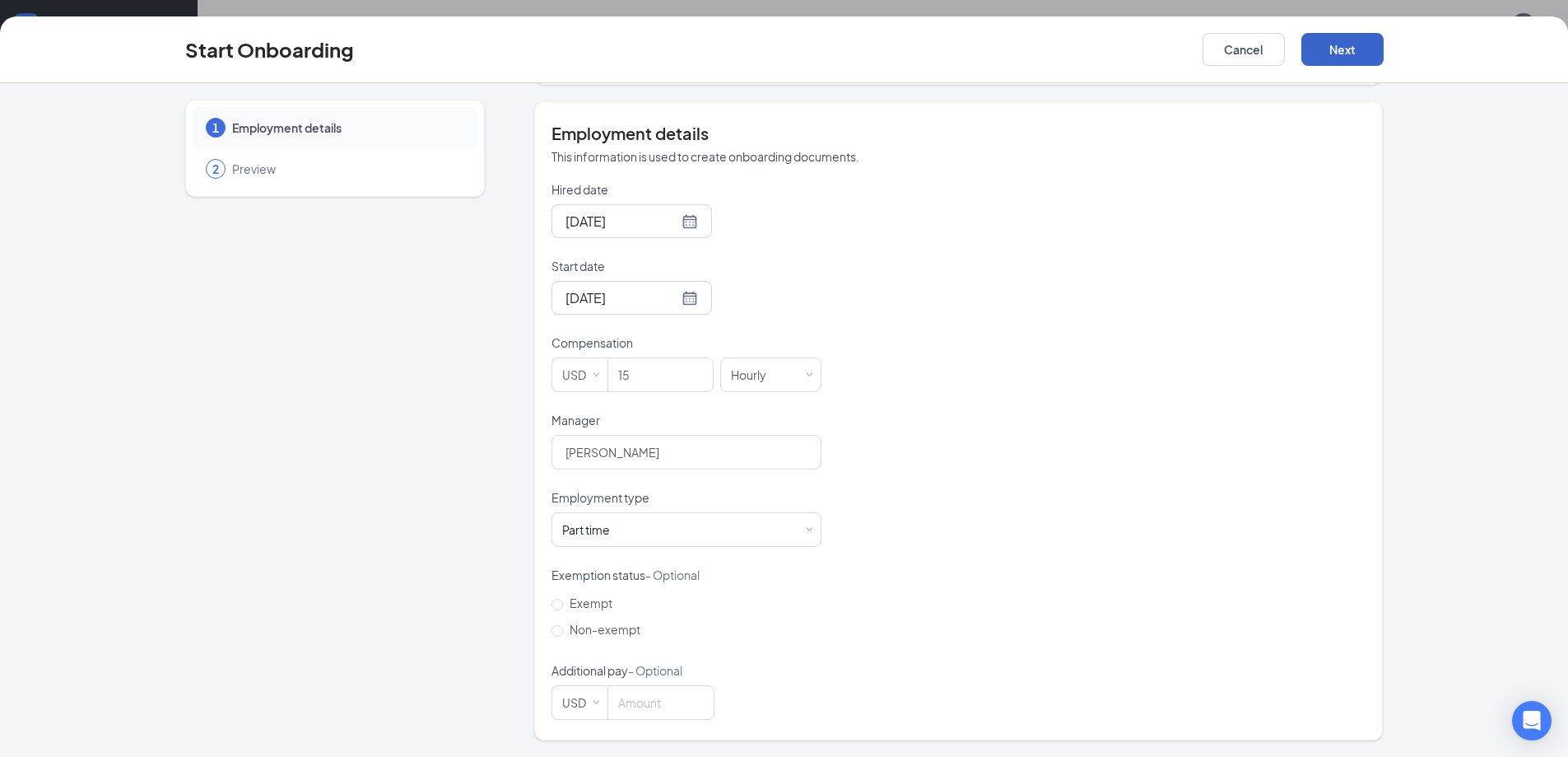
click at [1338, 47] on button "Next" at bounding box center [1343, 49] width 82 height 33
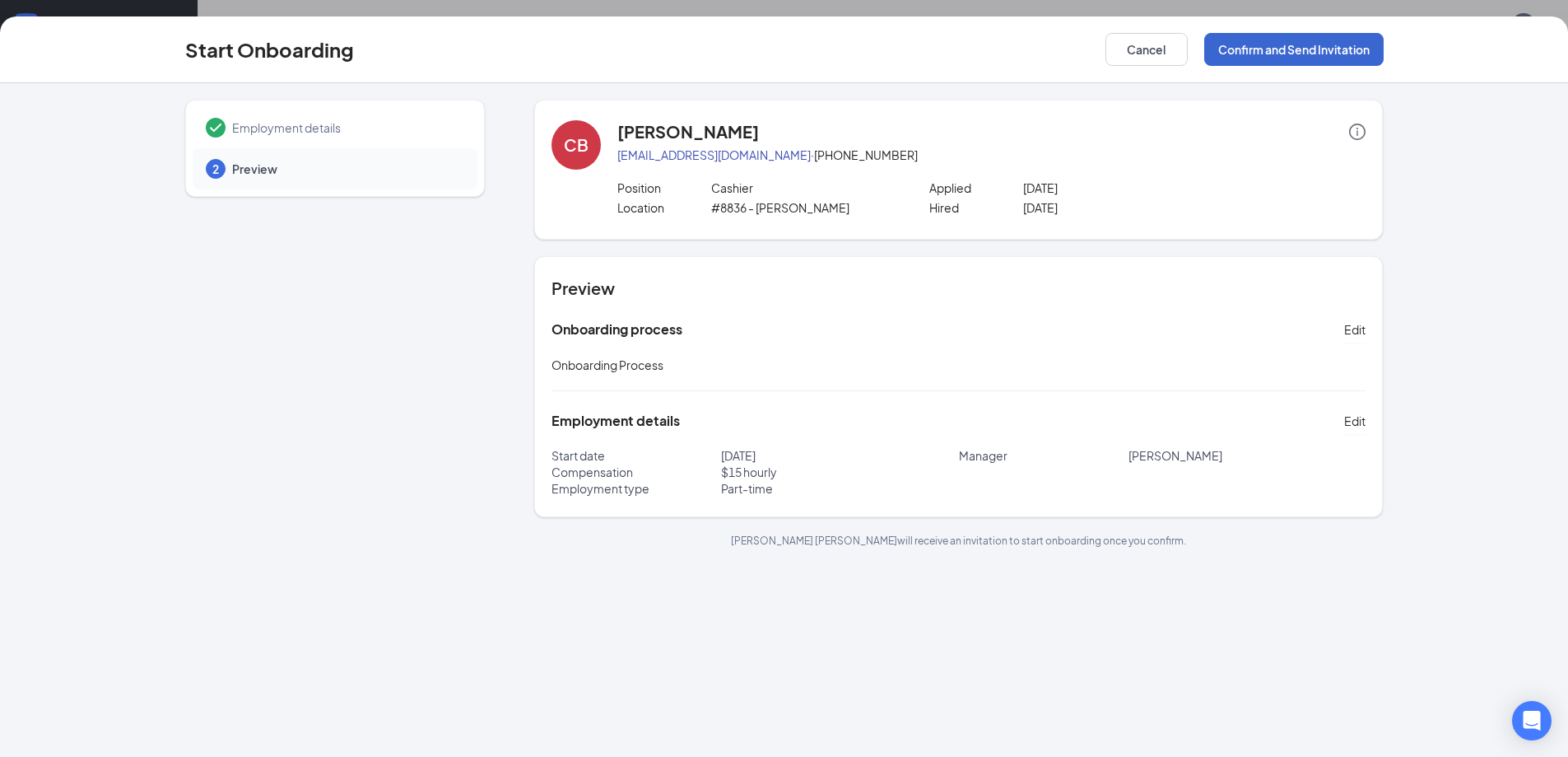
scroll to position [0, 0]
click at [1303, 41] on button "Confirm and Send Invitation" at bounding box center [1294, 49] width 179 height 33
